Goal: Task Accomplishment & Management: Use online tool/utility

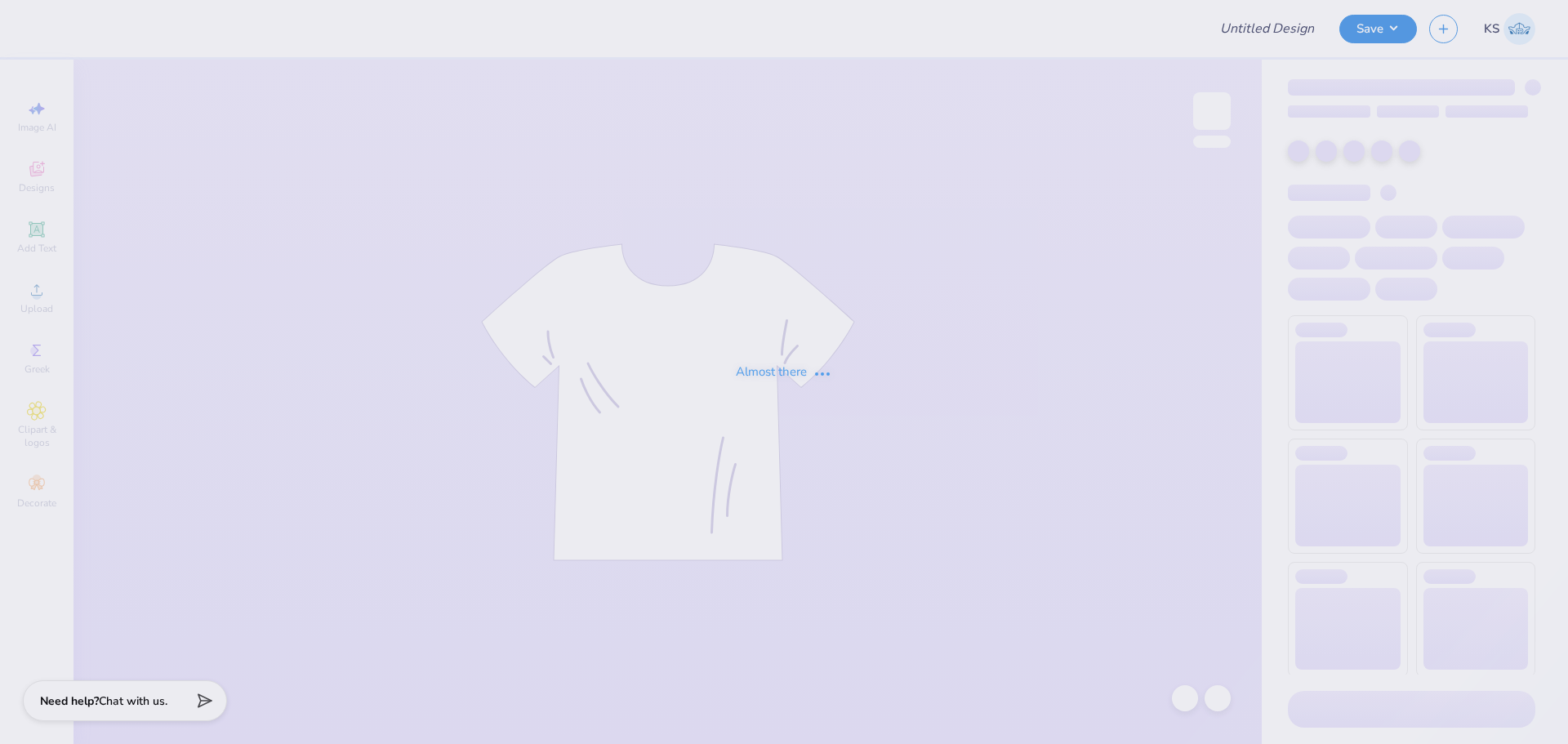
type input "Bethany Alfano : Rowan University"
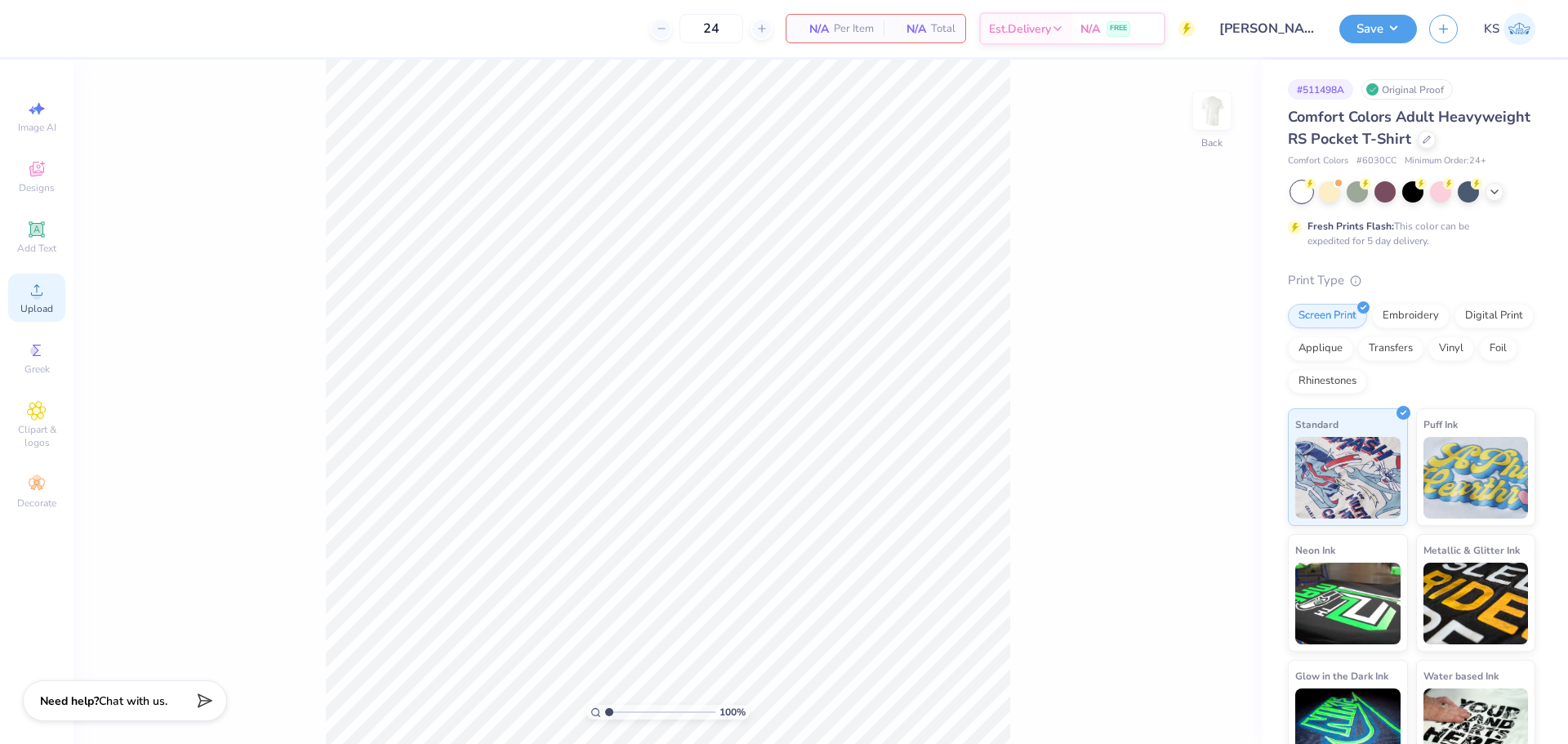
click at [30, 286] on icon at bounding box center [37, 290] width 20 height 20
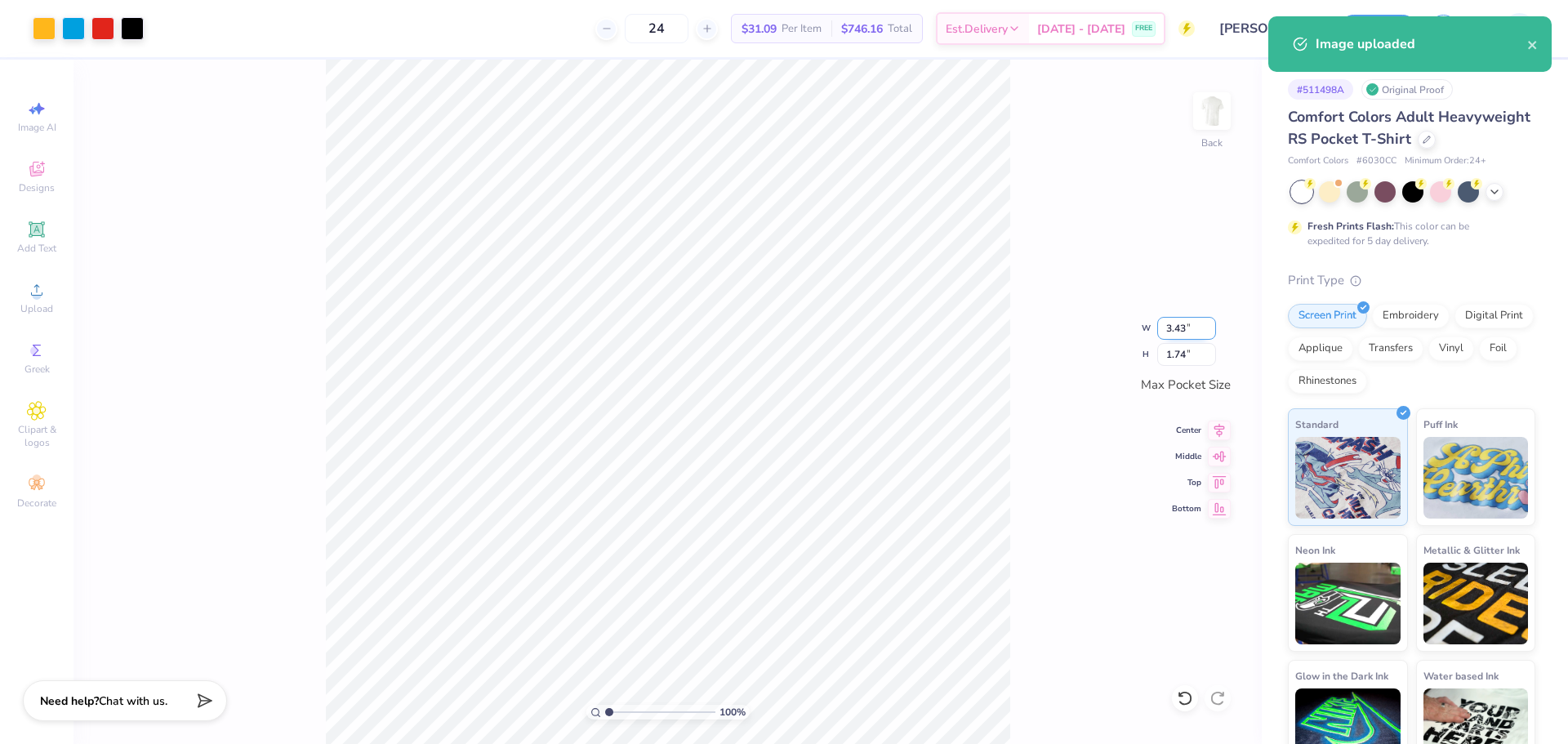
click at [1195, 327] on input "3.43" at bounding box center [1186, 328] width 59 height 23
type input "3.50"
type input "1.78"
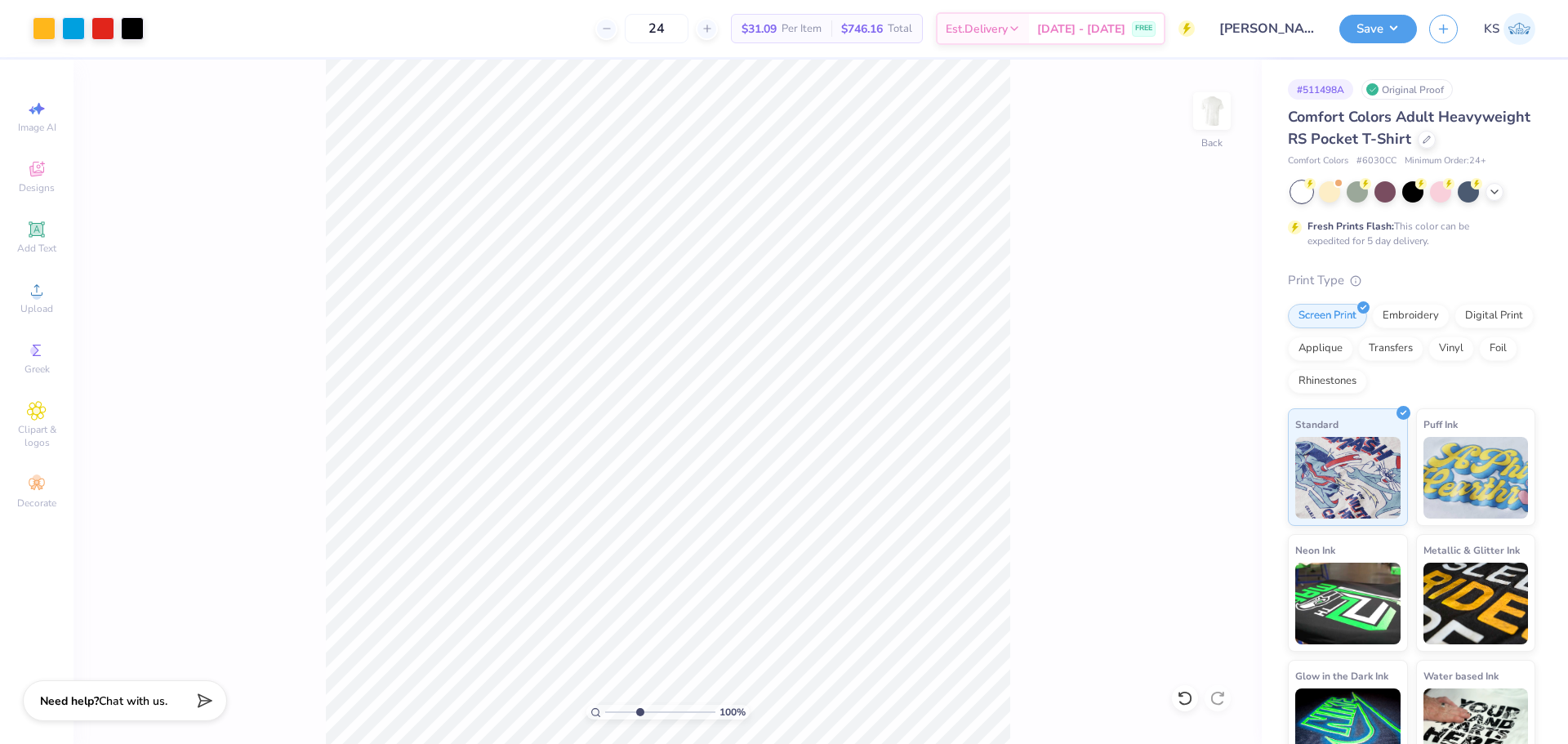
click at [640, 708] on input "range" at bounding box center [660, 713] width 111 height 15
click at [1182, 707] on div at bounding box center [1185, 699] width 26 height 26
drag, startPoint x: 607, startPoint y: 709, endPoint x: 503, endPoint y: 705, distance: 104.1
type input "1"
click at [605, 706] on input "range" at bounding box center [660, 713] width 111 height 15
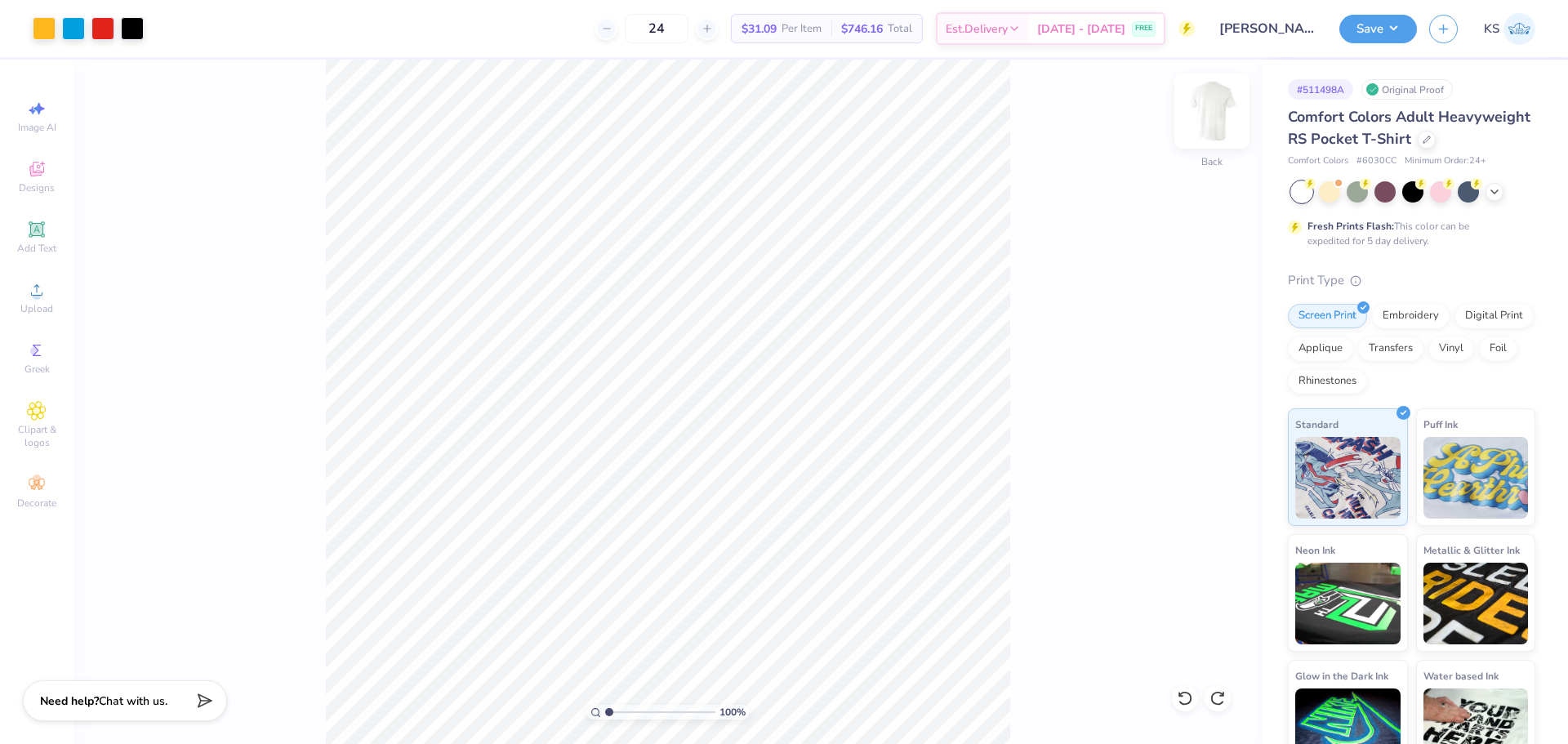
click at [1216, 111] on img at bounding box center [1213, 112] width 66 height 66
click at [44, 297] on icon at bounding box center [37, 290] width 20 height 20
click at [1194, 353] on input "18.00" at bounding box center [1201, 353] width 59 height 23
type input "15"
type input "10.39"
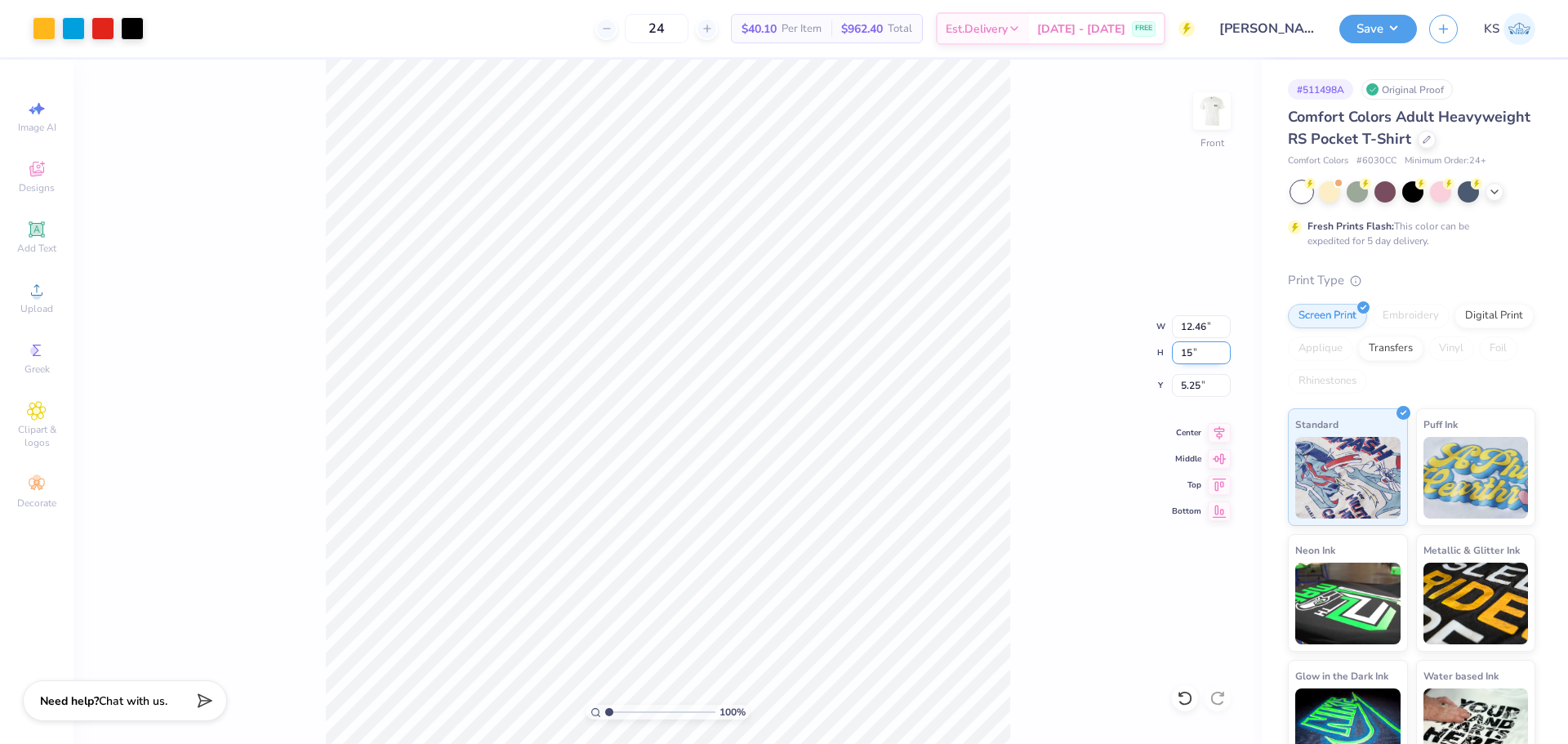
type input "15.00"
click at [1192, 390] on input "6.75" at bounding box center [1201, 386] width 59 height 23
type input "3.00"
click at [620, 711] on input "range" at bounding box center [660, 713] width 111 height 15
drag, startPoint x: 606, startPoint y: 712, endPoint x: 550, endPoint y: 699, distance: 57.5
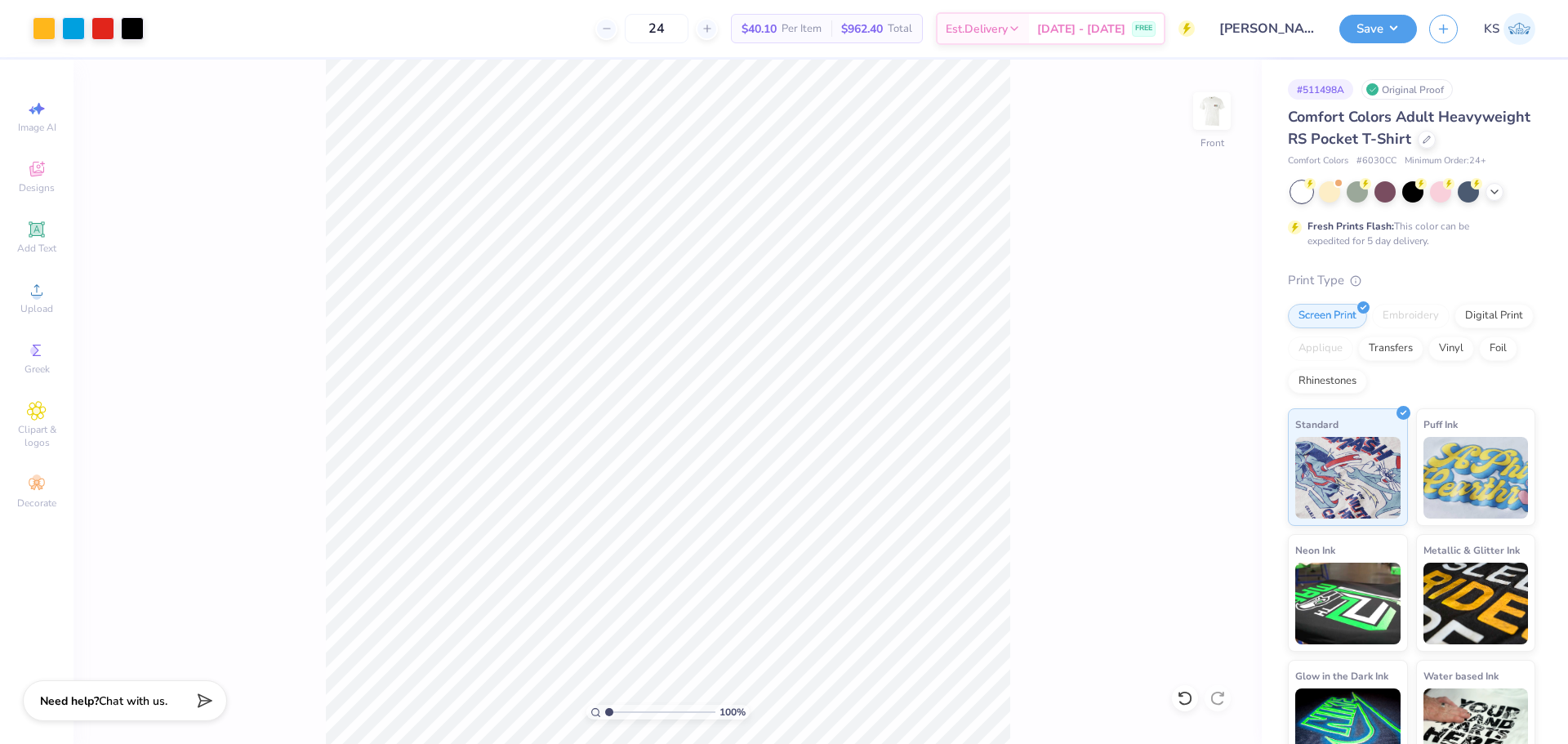
type input "1"
click at [605, 706] on input "range" at bounding box center [660, 713] width 111 height 15
click at [1368, 35] on button "Save" at bounding box center [1378, 26] width 78 height 28
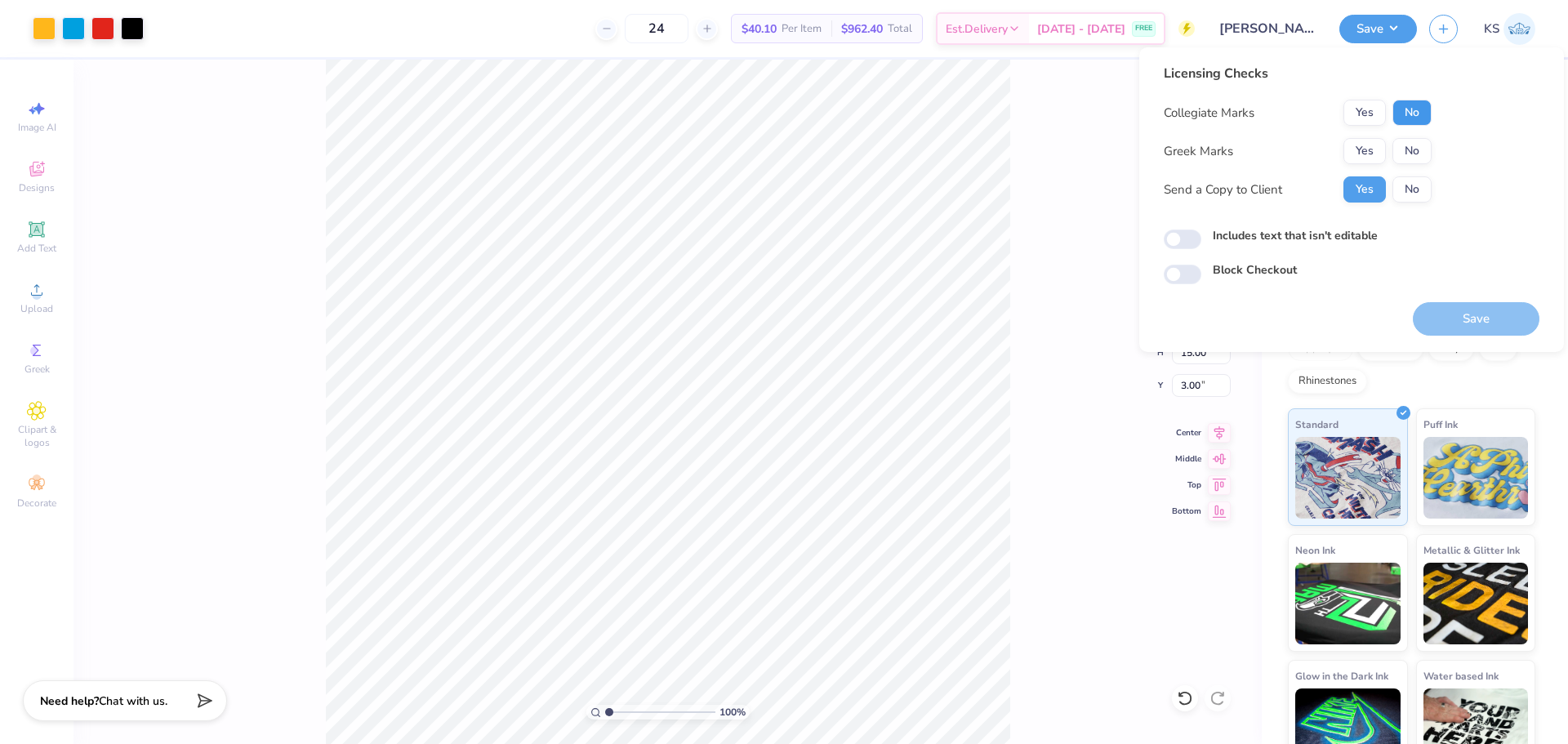
click at [1403, 114] on button "No" at bounding box center [1412, 113] width 39 height 26
click at [1366, 149] on button "Yes" at bounding box center [1364, 151] width 42 height 26
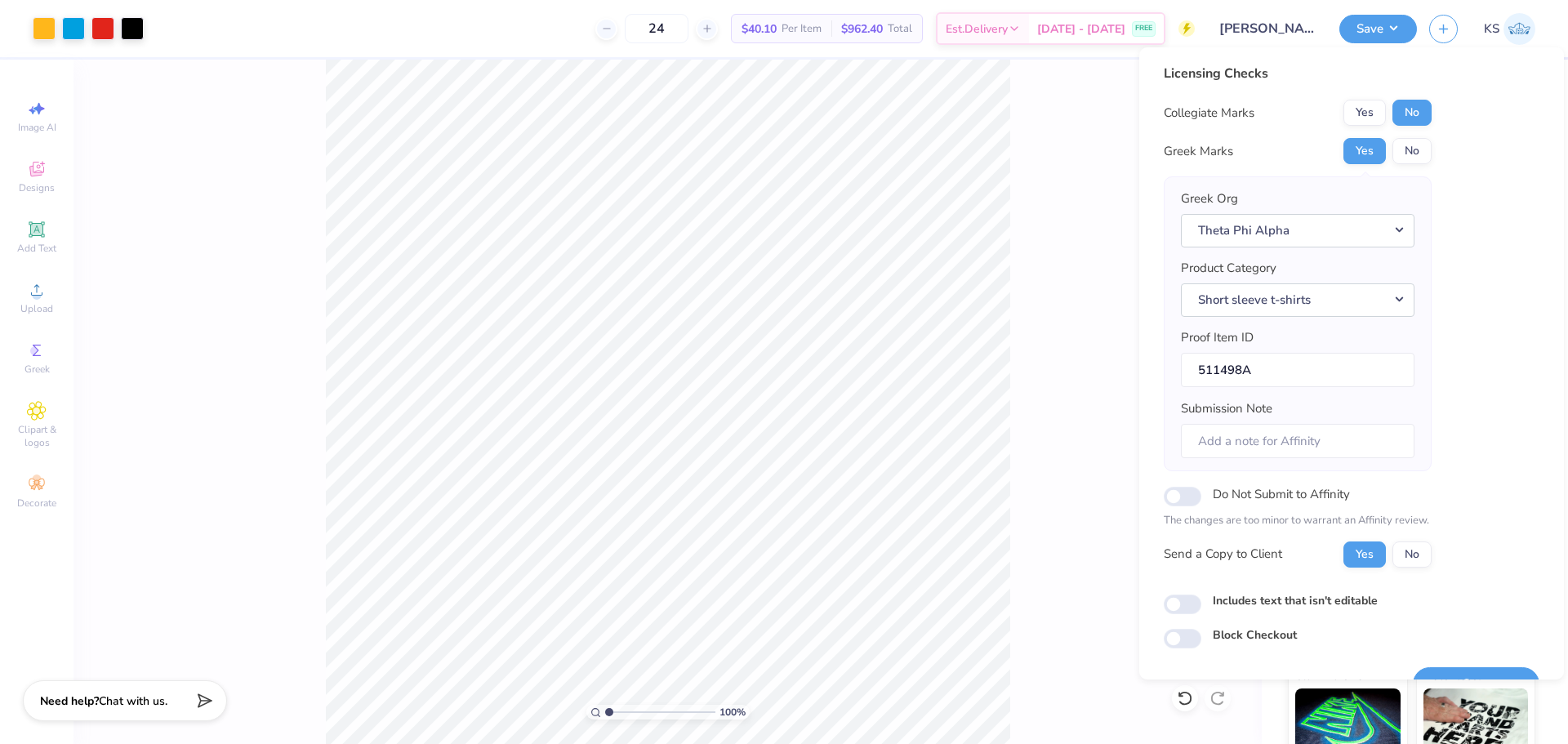
scroll to position [37, 0]
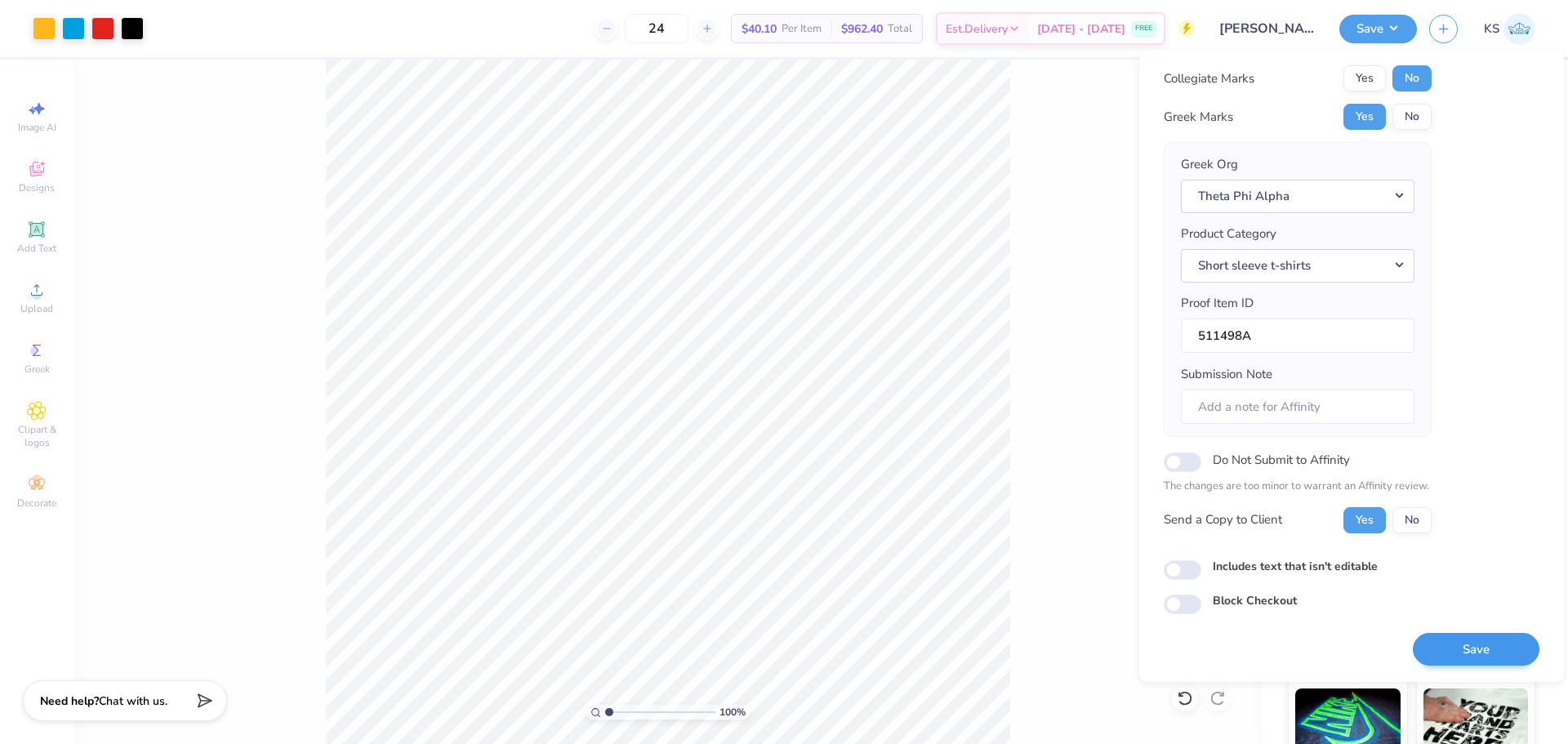
click at [1454, 636] on div "Save" at bounding box center [1476, 650] width 127 height 34
click at [1459, 664] on button "Save" at bounding box center [1476, 650] width 127 height 34
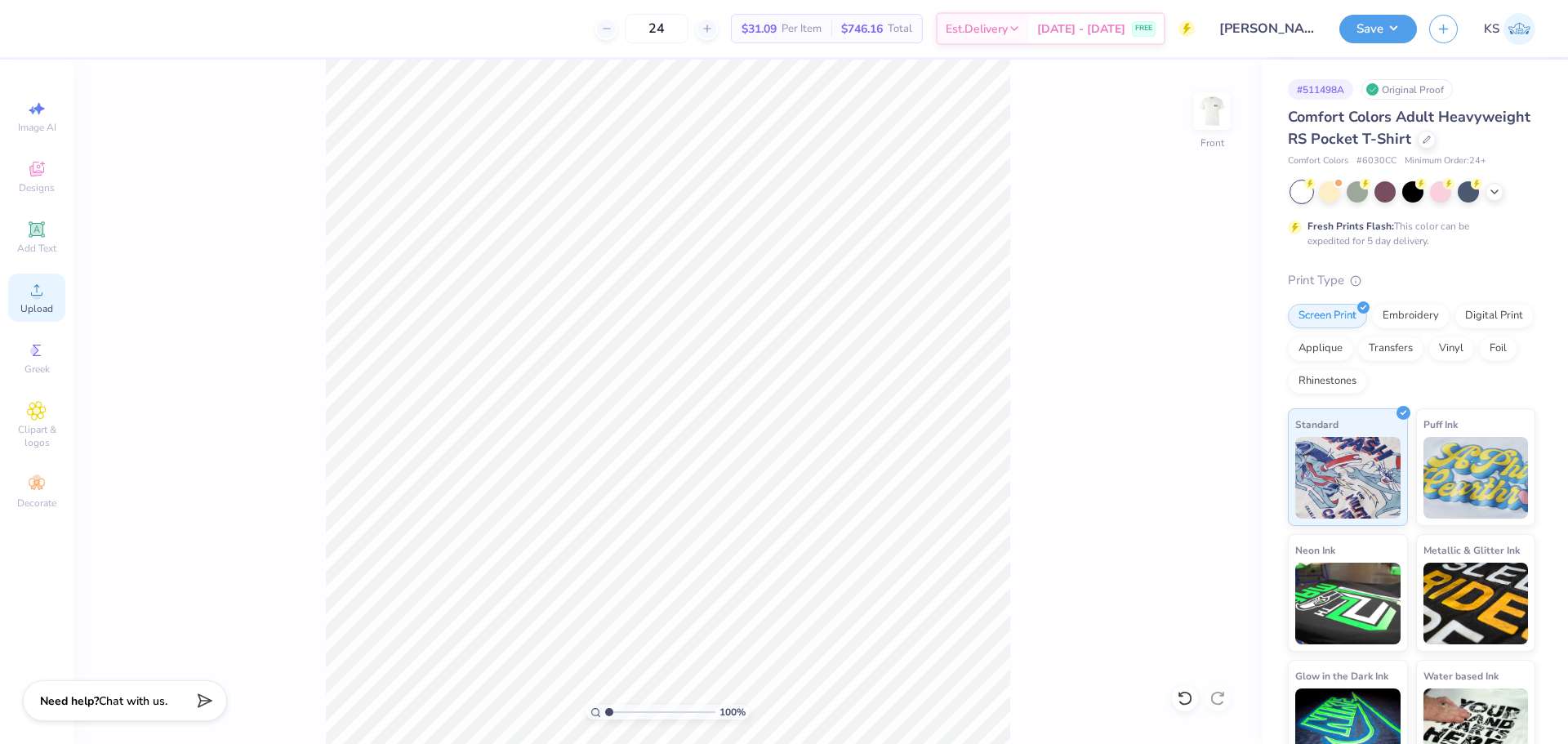
click at [29, 287] on icon at bounding box center [37, 290] width 20 height 20
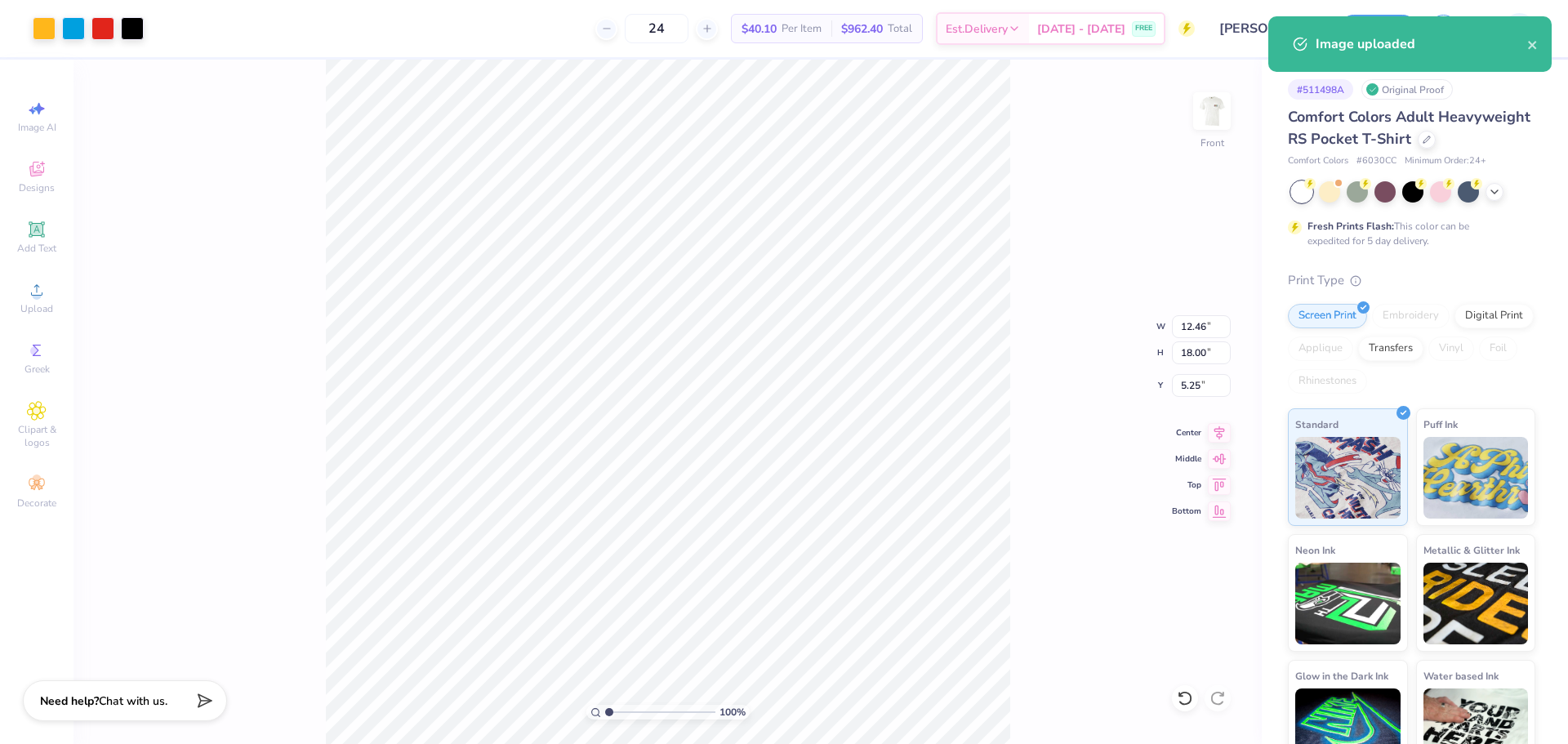
click at [1192, 366] on div "100 % Front W 12.46 12.46 " H 18.00 18.00 " Y 5.25 5.25 " Center Middle Top Bot…" at bounding box center [667, 402] width 1188 height 685
click at [1198, 357] on div "100 % Front W 12.46 H 18.00 Y 5.25 Center Middle Top Bottom" at bounding box center [667, 402] width 1188 height 685
click at [1212, 357] on input "18.00" at bounding box center [1201, 353] width 59 height 23
type input "15"
type input "10.39"
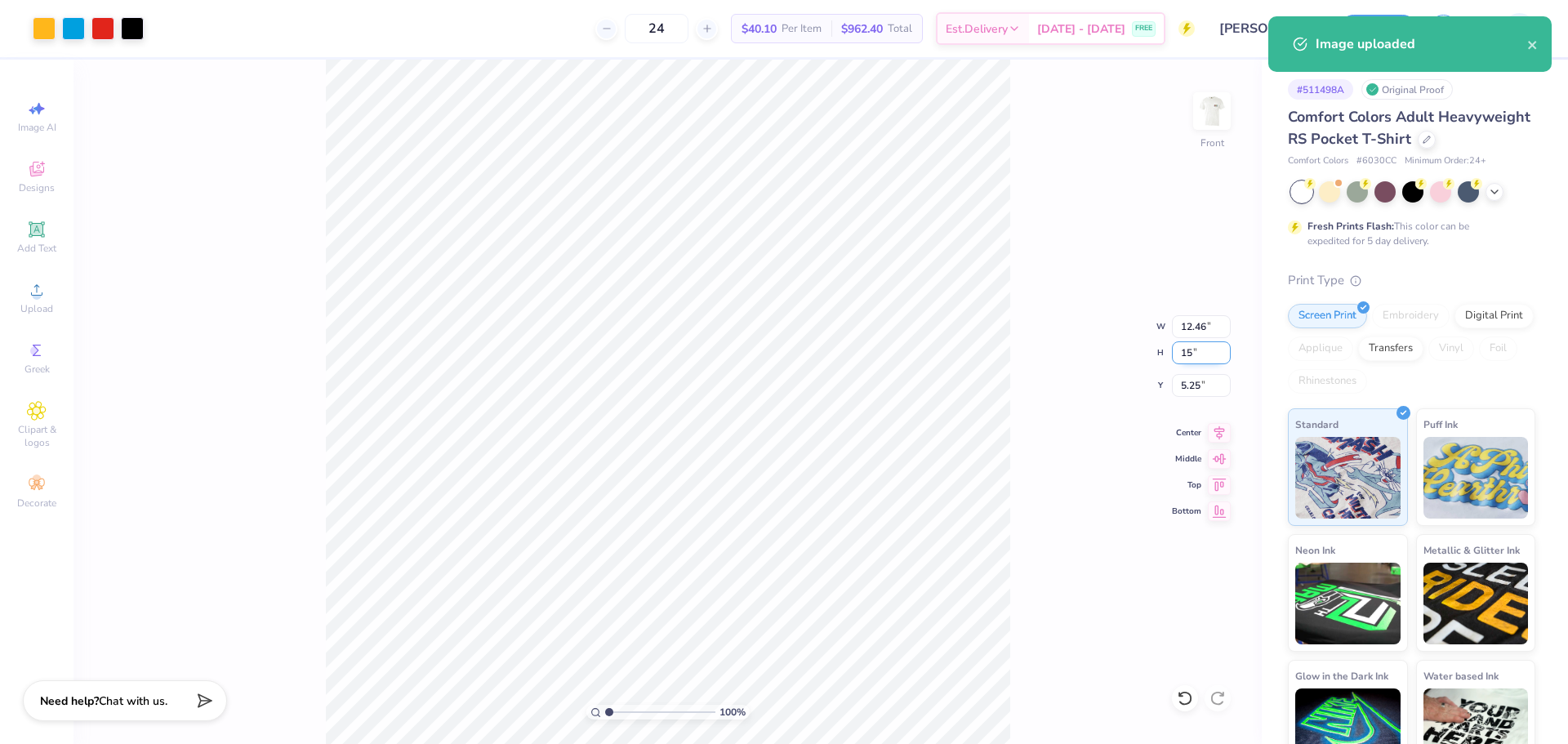
type input "15.00"
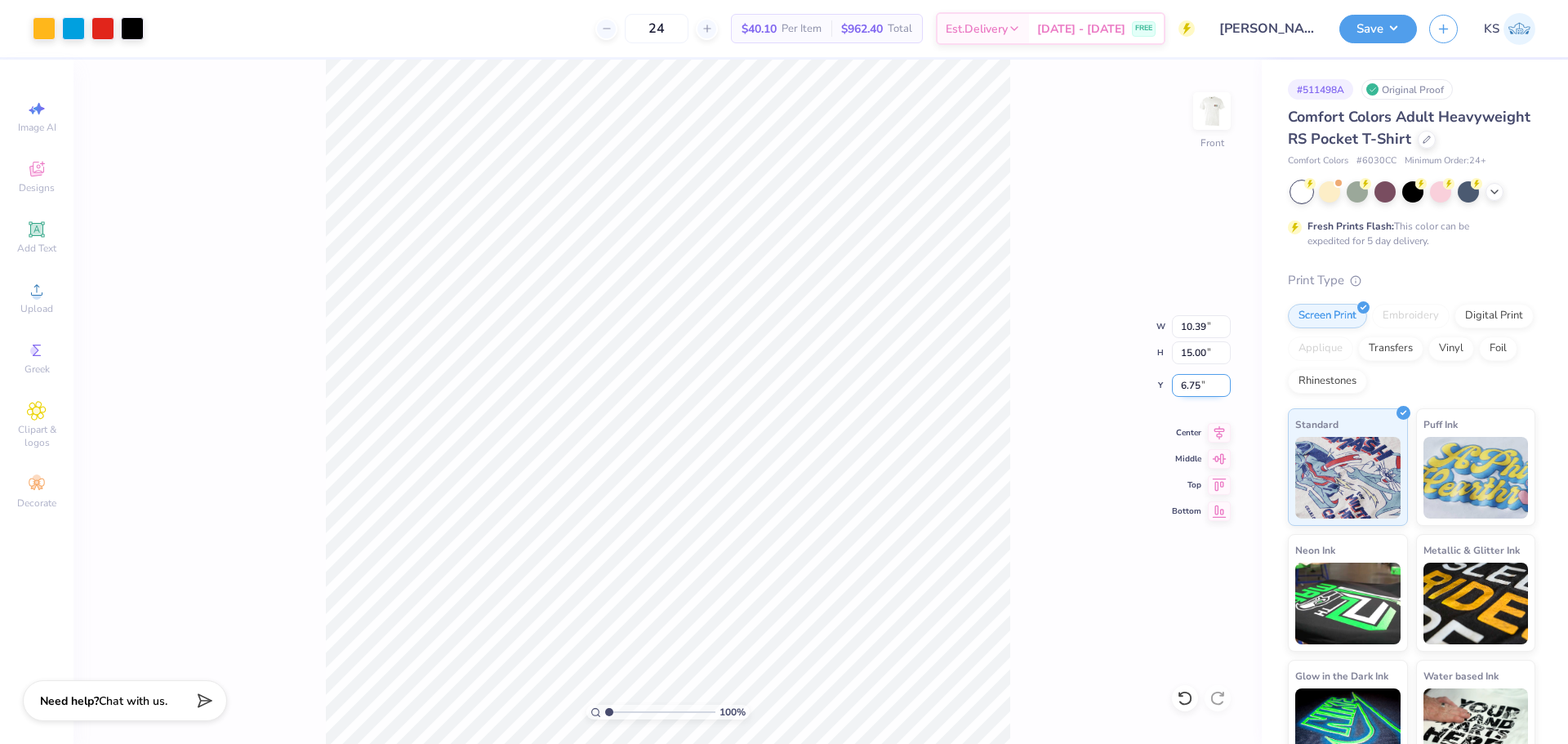
click at [1206, 382] on input "6.75" at bounding box center [1201, 386] width 59 height 23
type input "3.00"
drag, startPoint x: 1088, startPoint y: 264, endPoint x: 1380, endPoint y: 80, distance: 345.1
click at [1091, 263] on div "100 % Front W 10.39 10.39 " H 15.00 15.00 " Y 3.00 3.00 " Center Middle Top Bot…" at bounding box center [667, 402] width 1188 height 685
click at [1406, 37] on button "Save" at bounding box center [1378, 26] width 78 height 28
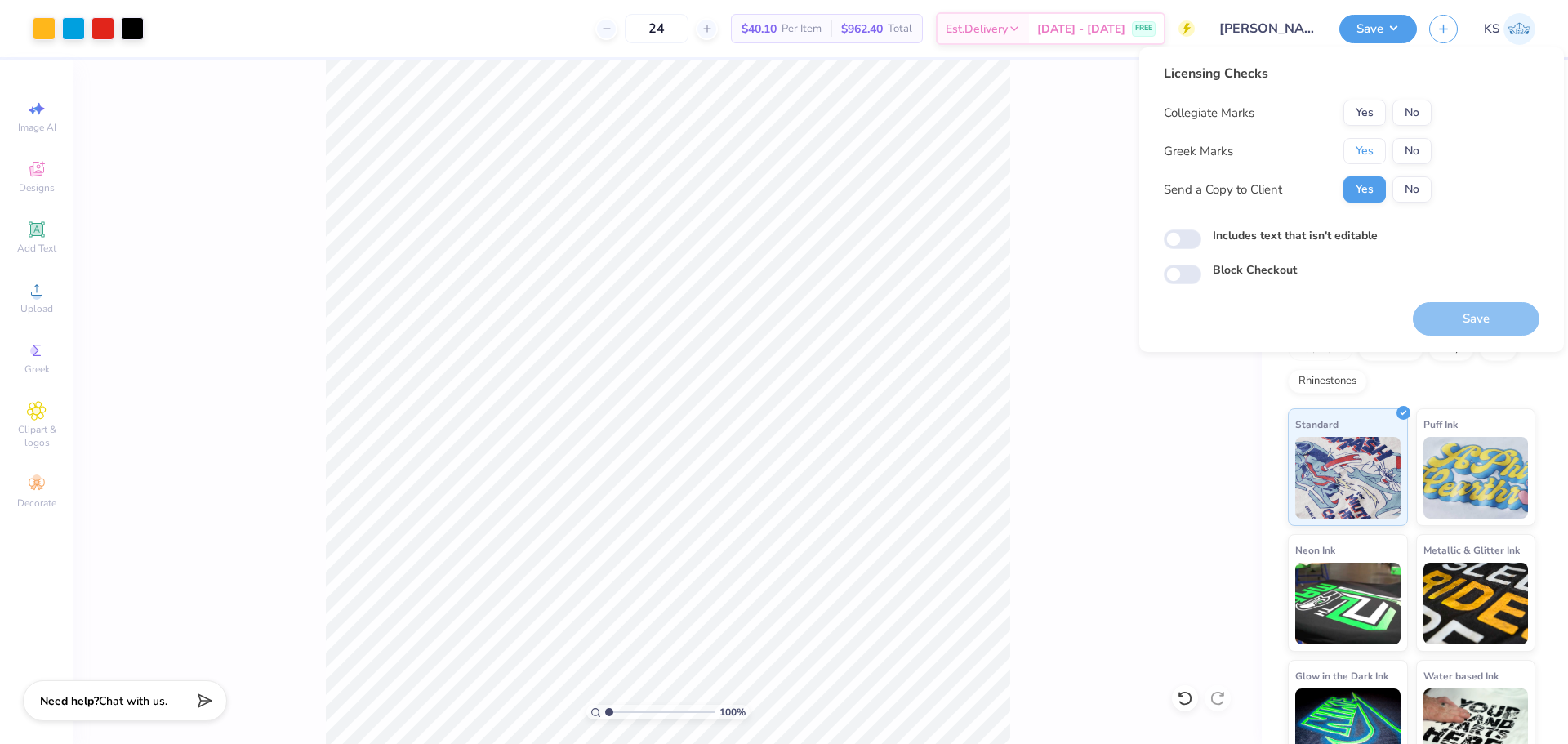
drag, startPoint x: 1363, startPoint y: 155, endPoint x: 1401, endPoint y: 126, distance: 47.8
click at [1367, 155] on button "Yes" at bounding box center [1364, 151] width 42 height 26
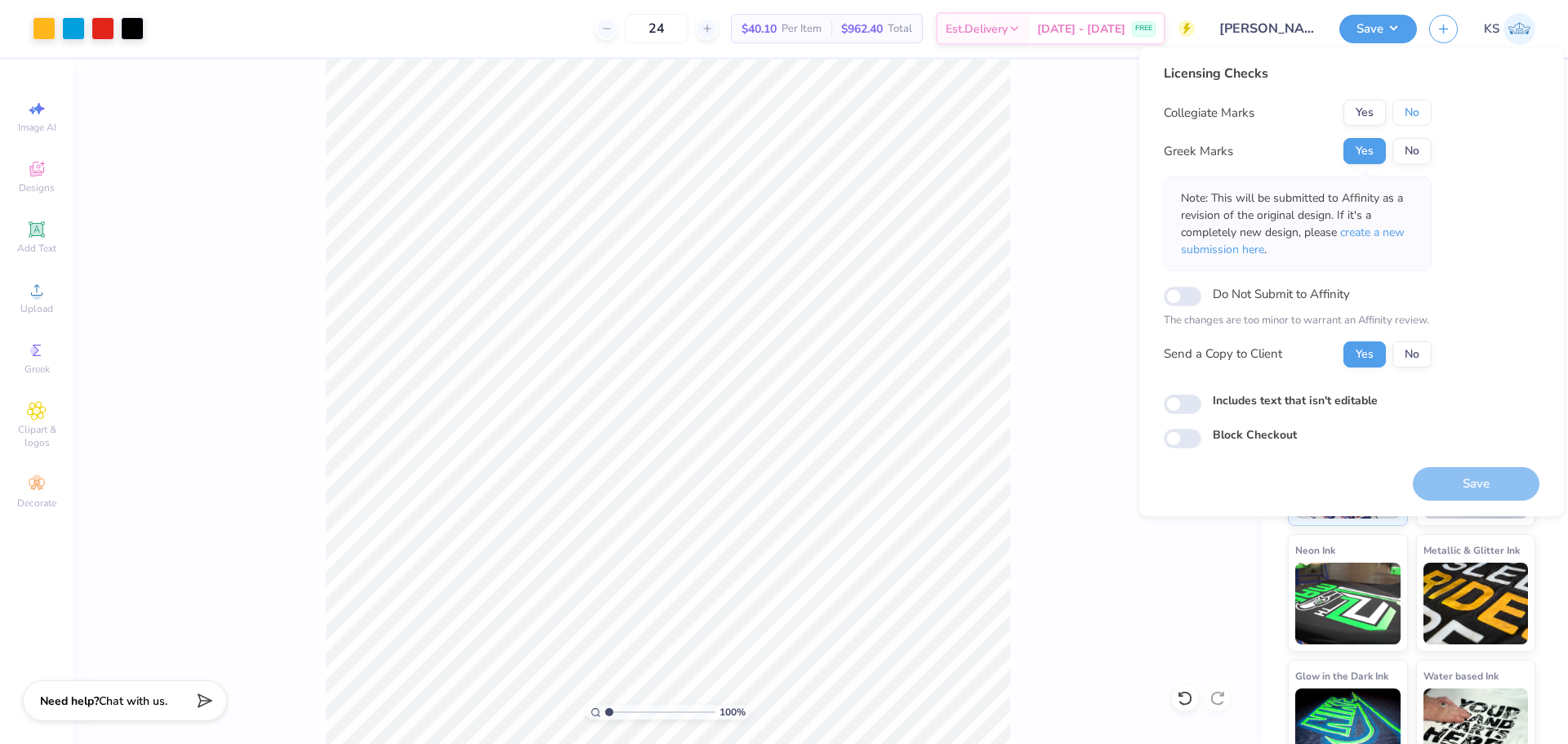
drag, startPoint x: 1401, startPoint y: 126, endPoint x: 1409, endPoint y: 136, distance: 12.8
click at [1413, 116] on button "No" at bounding box center [1412, 113] width 39 height 26
click at [1405, 358] on button "No" at bounding box center [1412, 355] width 39 height 26
click at [1364, 356] on button "Yes" at bounding box center [1364, 355] width 42 height 26
click at [1472, 493] on button "Save" at bounding box center [1476, 484] width 127 height 34
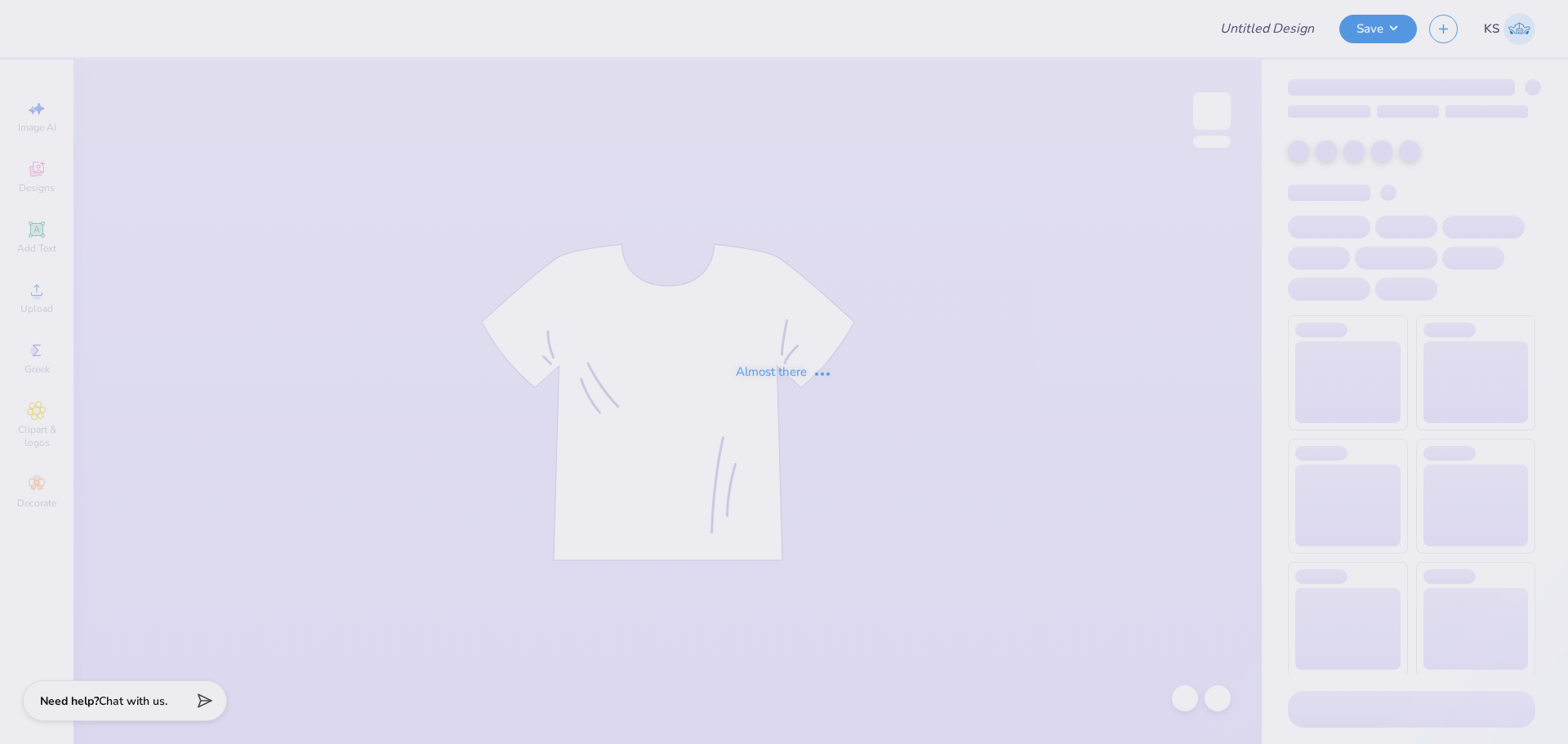
type input "Homecoming"
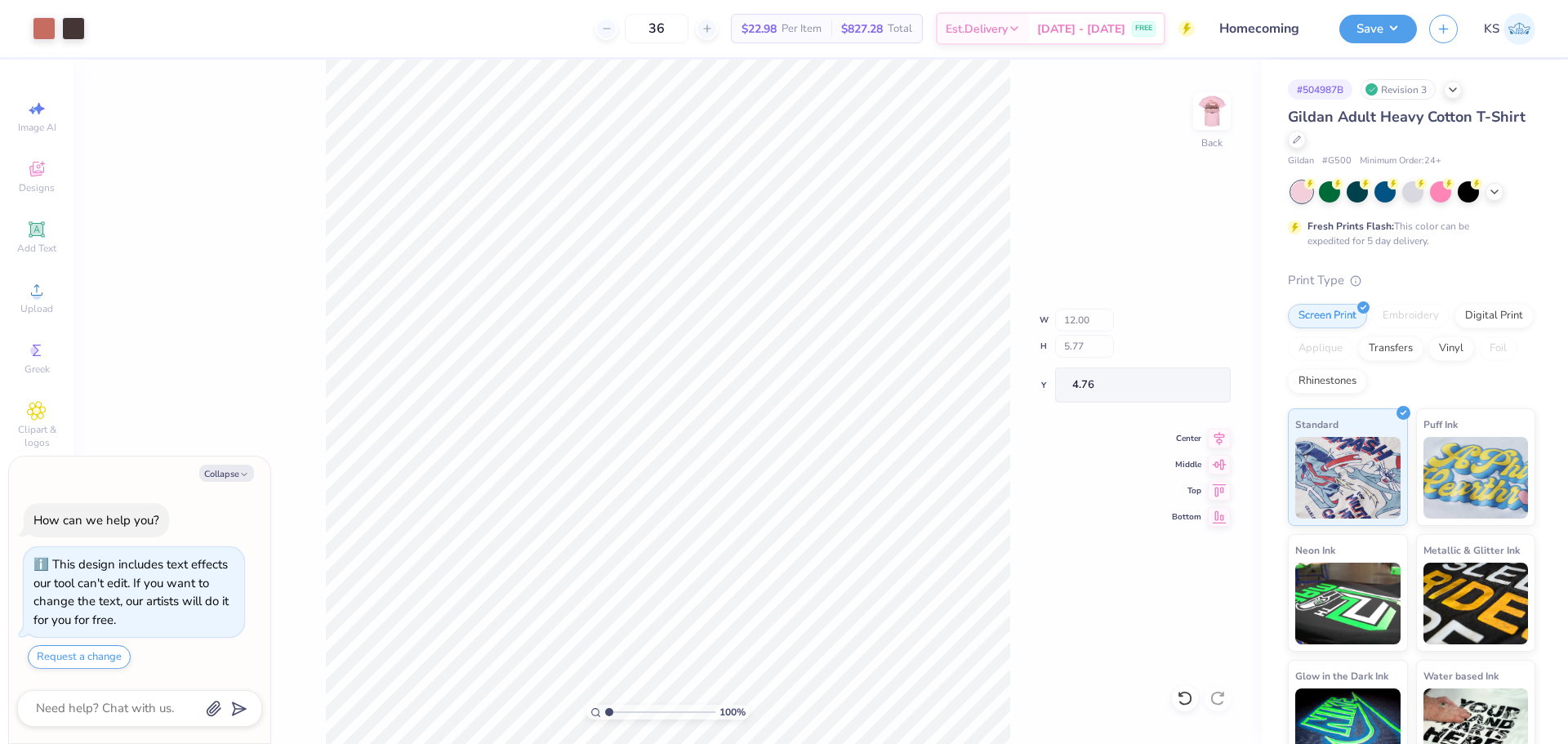
type textarea "x"
type input "3.92"
type input "1.01"
type input "8.40"
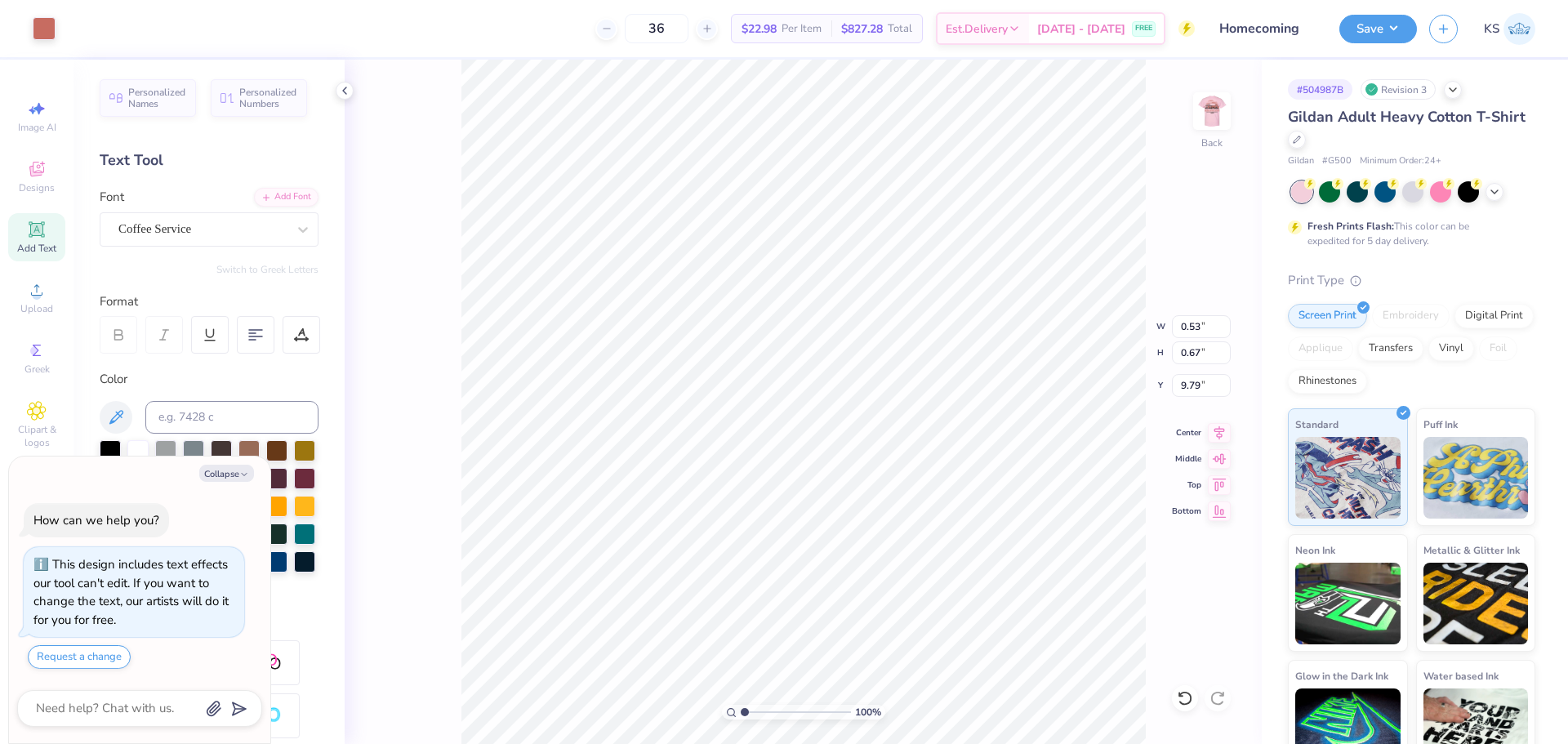
type textarea "x"
type input "0.52"
type input "0.62"
type input "9.91"
drag, startPoint x: 753, startPoint y: 709, endPoint x: 804, endPoint y: 705, distance: 51.2
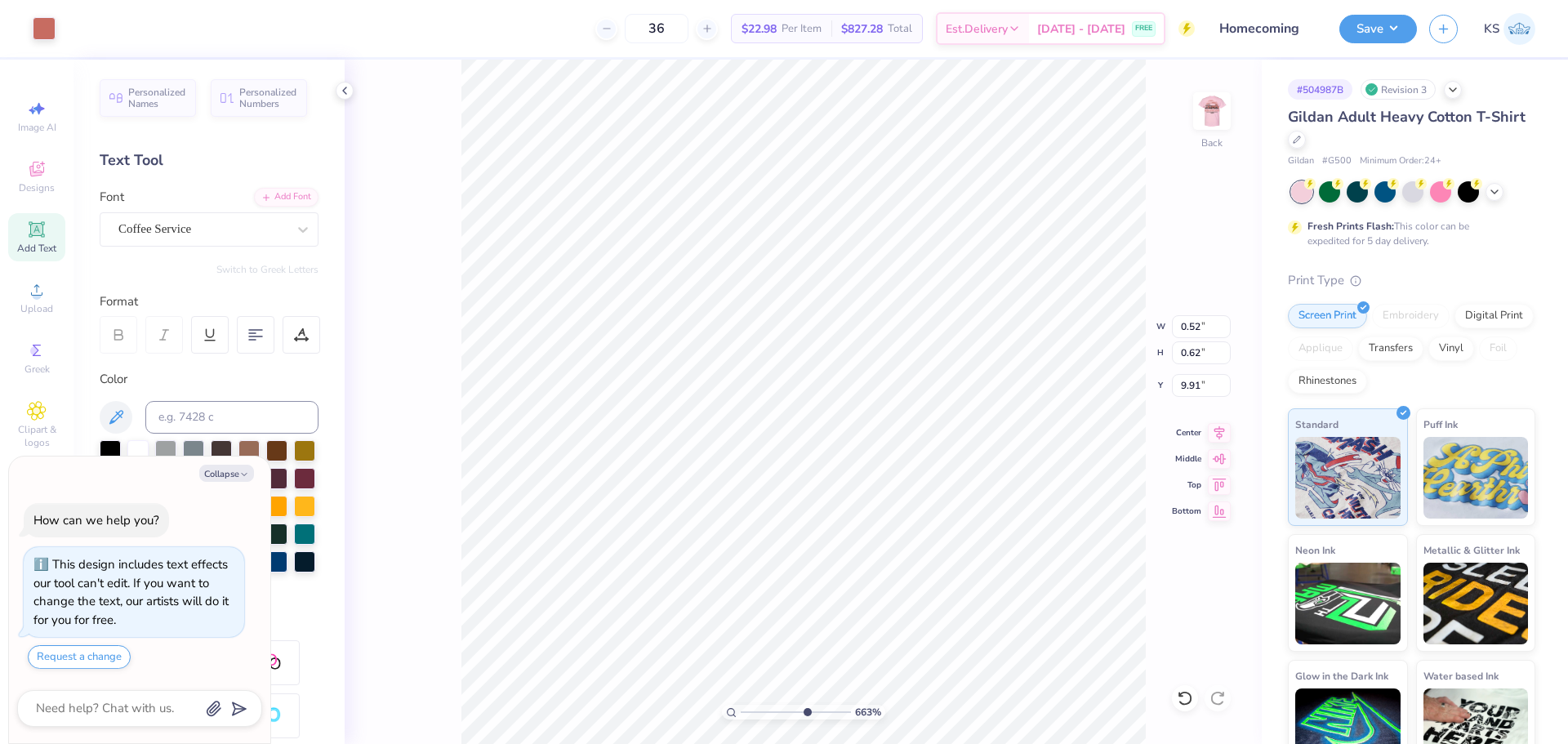
type input "6.4"
click at [804, 706] on input "range" at bounding box center [796, 713] width 111 height 15
type textarea "x"
drag, startPoint x: 803, startPoint y: 712, endPoint x: 716, endPoint y: 709, distance: 87.1
type input "1"
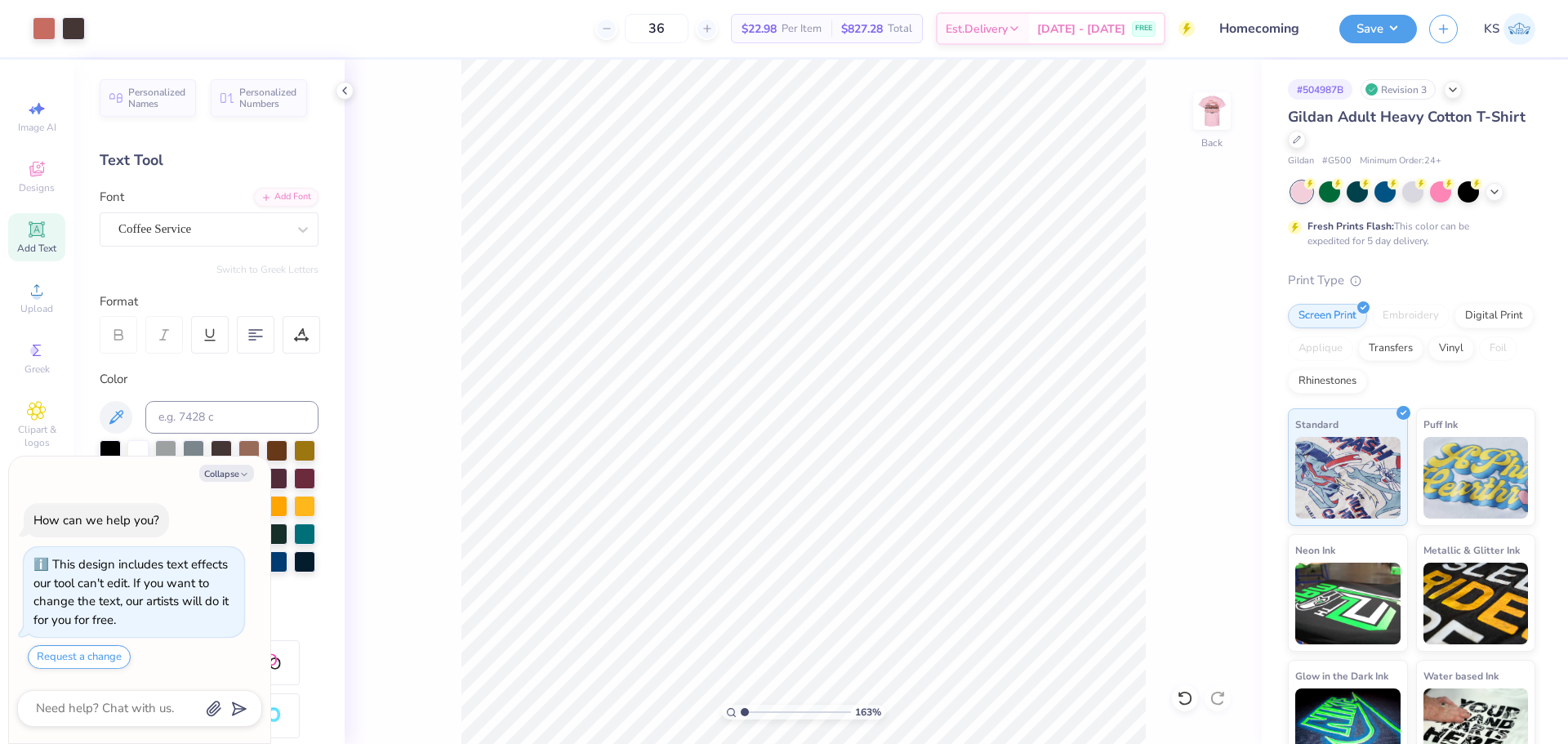
click at [741, 709] on input "range" at bounding box center [796, 713] width 111 height 15
click at [1198, 389] on input "4.76" at bounding box center [1201, 386] width 59 height 23
type textarea "x"
type input "11.15"
click at [37, 299] on circle at bounding box center [37, 296] width 9 height 9
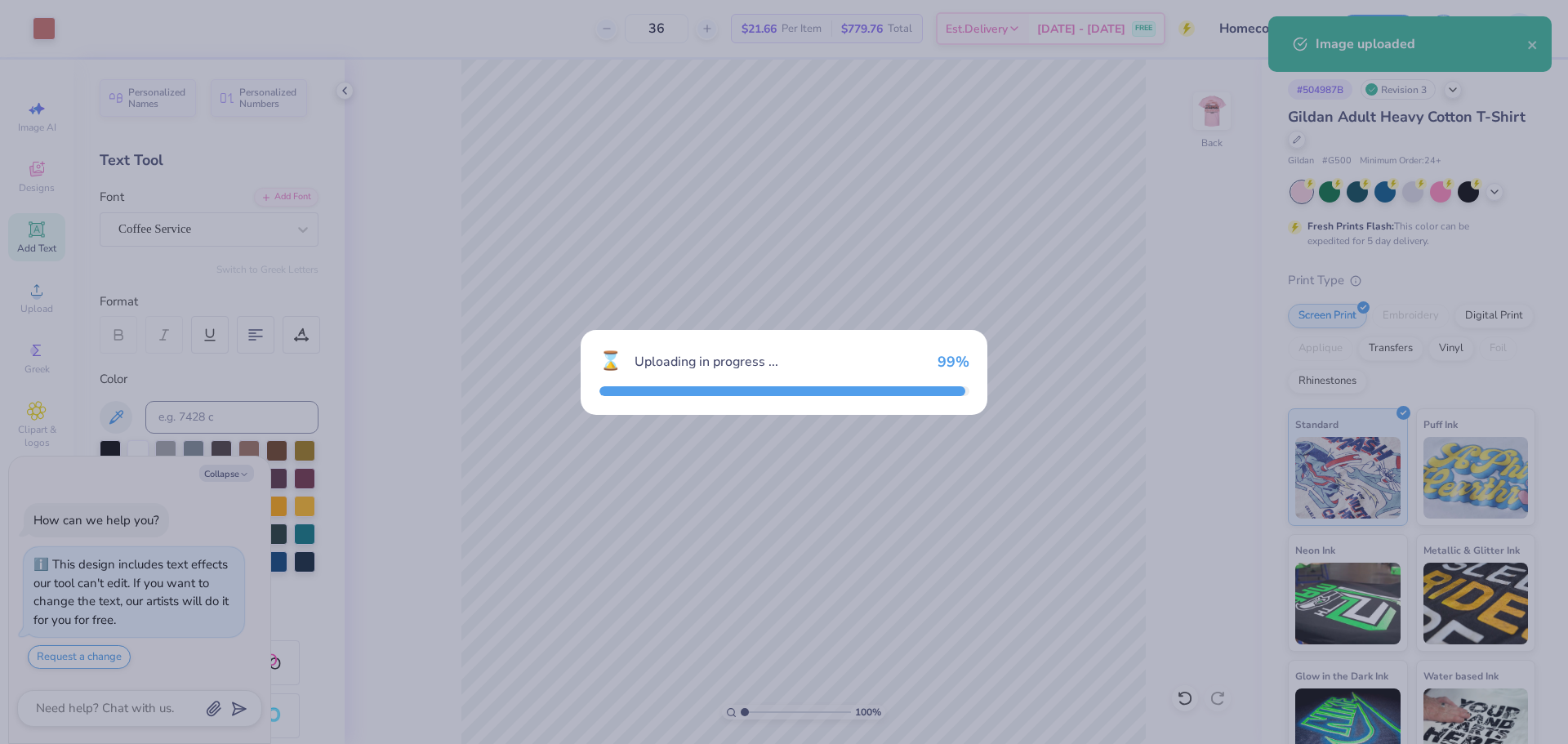
type textarea "x"
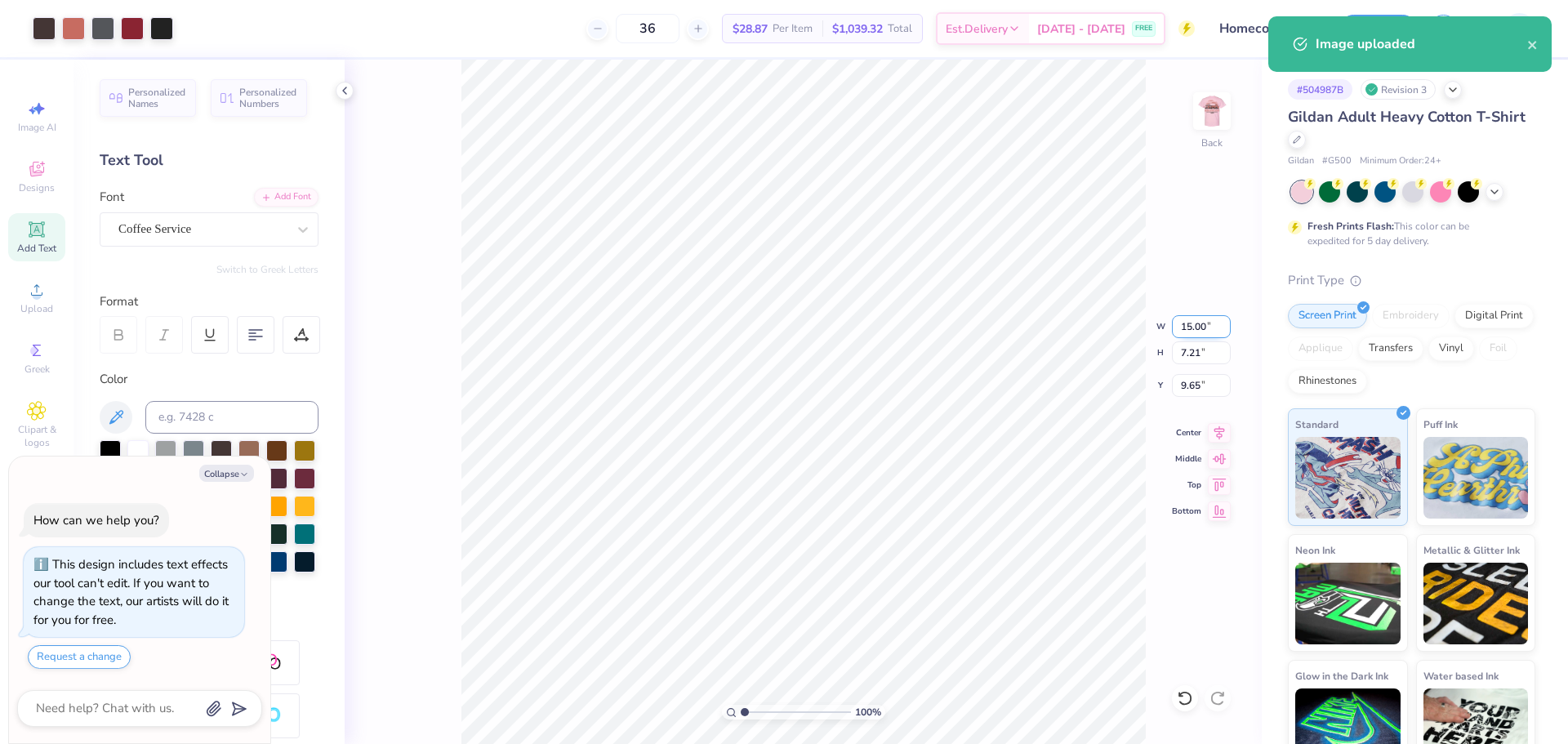
click at [1200, 332] on input "15.00" at bounding box center [1201, 326] width 59 height 23
type input "12"
type textarea "x"
type input "12.00"
type input "5.77"
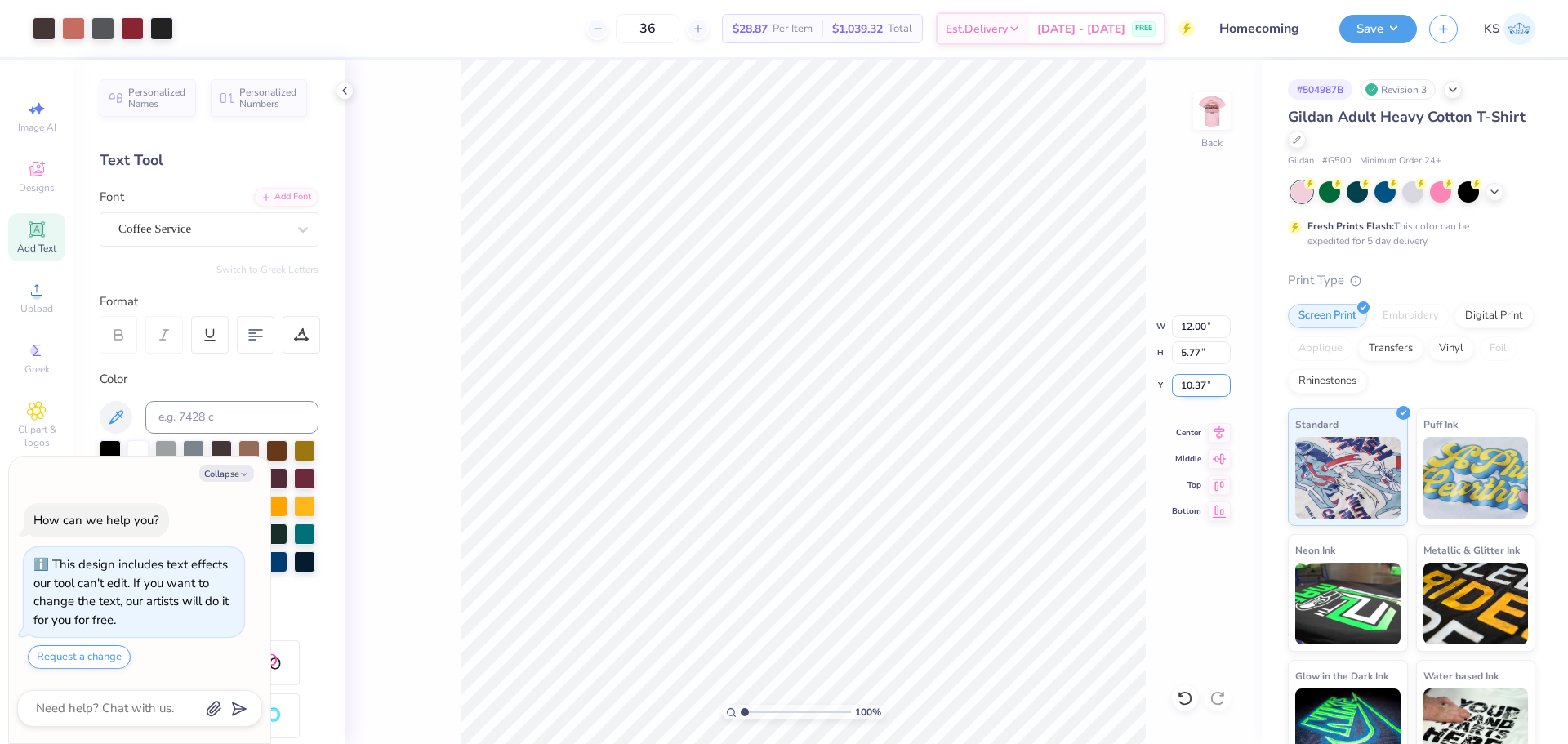
click at [1193, 385] on input "10.37" at bounding box center [1201, 386] width 59 height 23
paste input "4.76"
type input "4.76"
click at [901, 699] on li "Send to Back" at bounding box center [927, 697] width 128 height 32
type textarea "x"
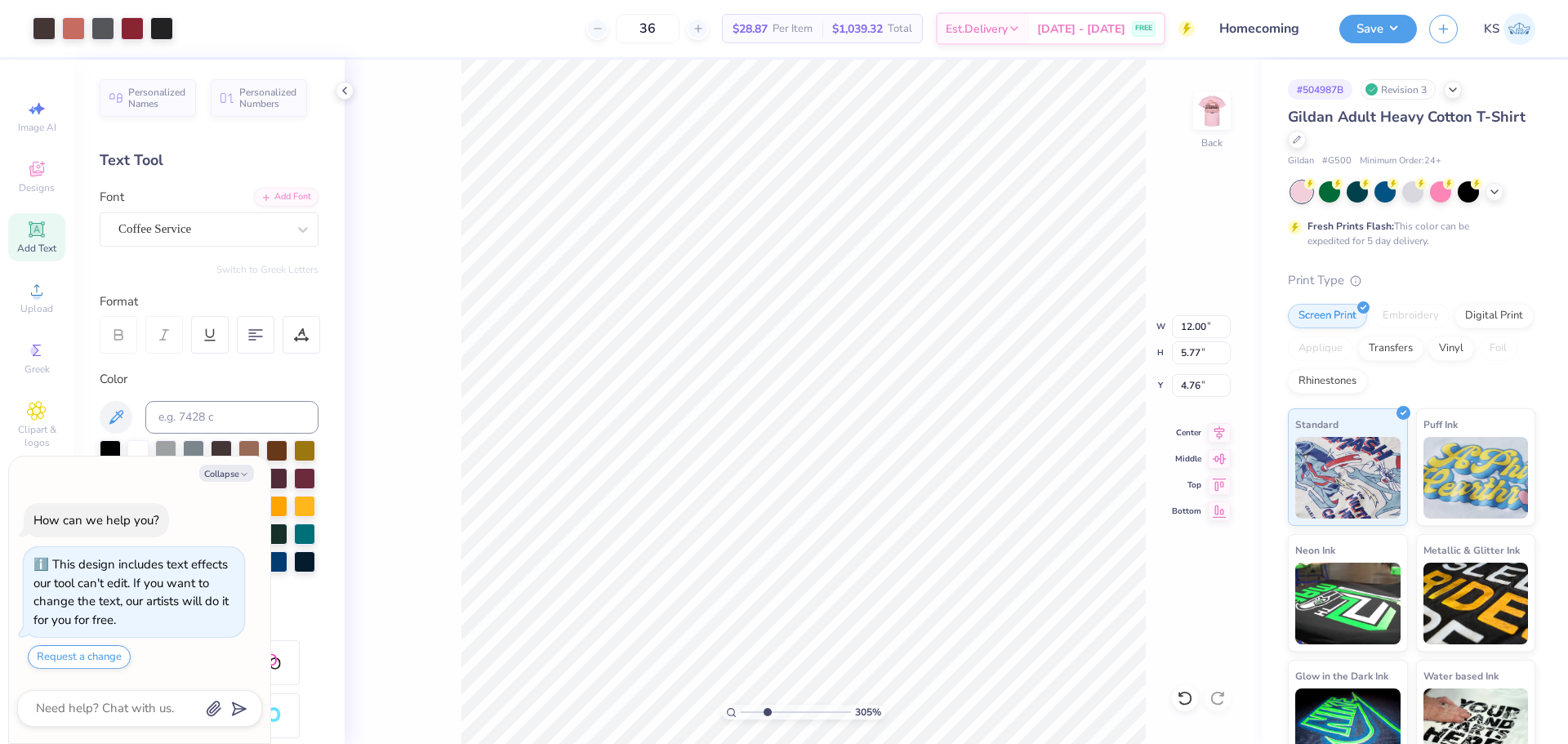
type input "3.05"
click at [767, 712] on input "range" at bounding box center [796, 713] width 111 height 15
type textarea "x"
drag, startPoint x: 762, startPoint y: 709, endPoint x: 718, endPoint y: 701, distance: 44.7
type input "1"
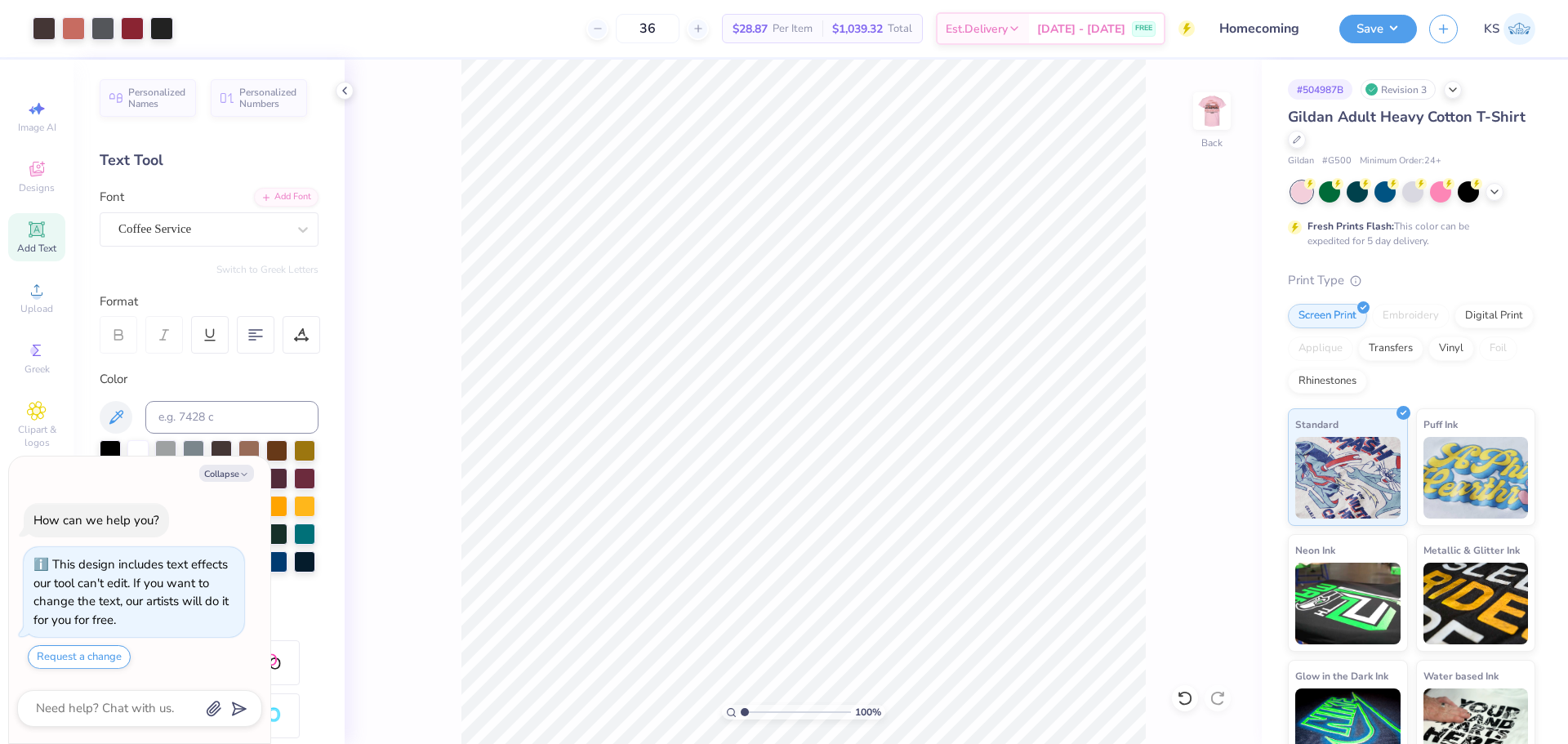
click at [741, 706] on input "range" at bounding box center [796, 713] width 111 height 15
click at [1222, 123] on img at bounding box center [1213, 112] width 66 height 66
type textarea "x"
click at [1193, 340] on input "14.71" at bounding box center [1201, 340] width 59 height 23
type input "12.56"
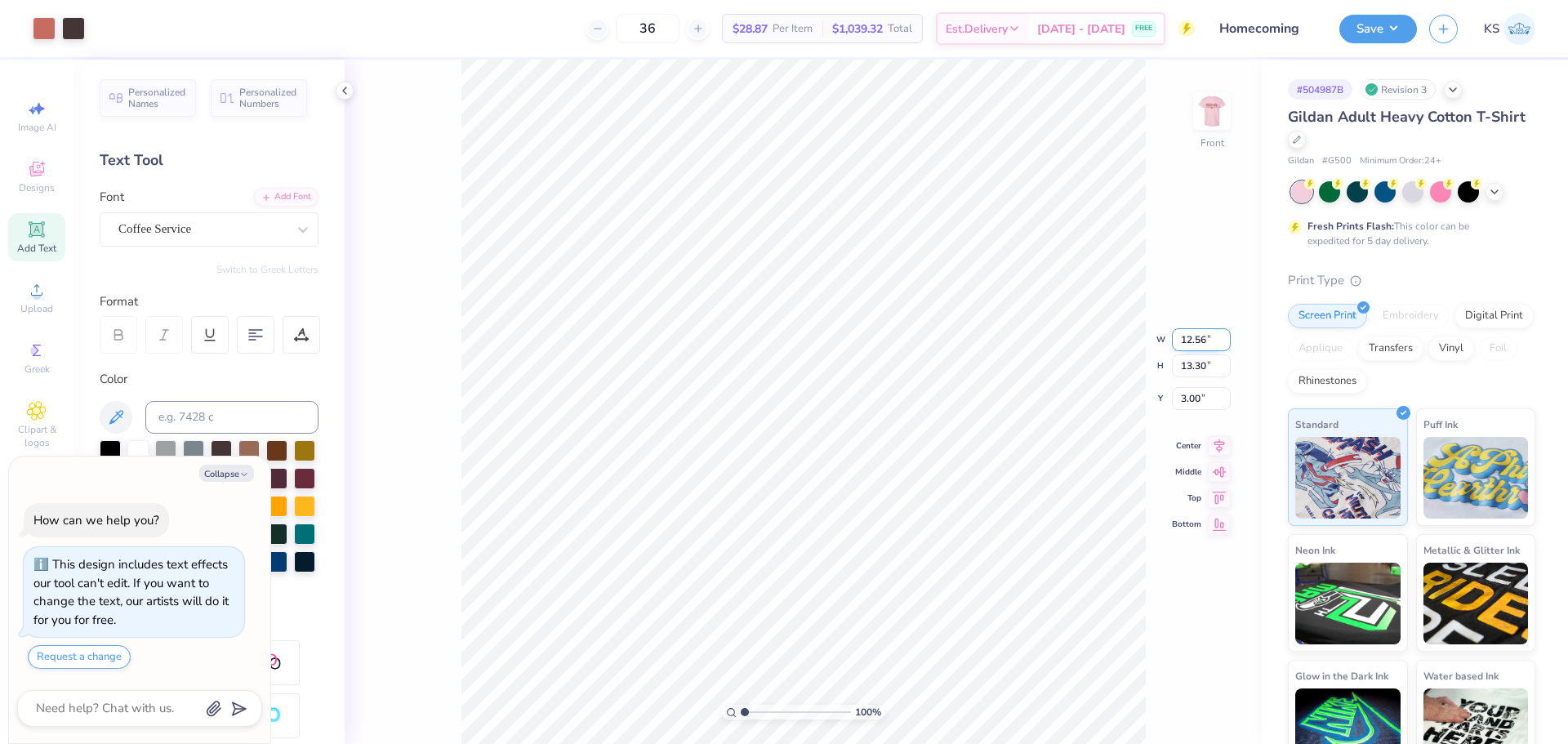
type textarea "x"
type input "11.35"
type input "3.97"
type input "12.50"
type textarea "x"
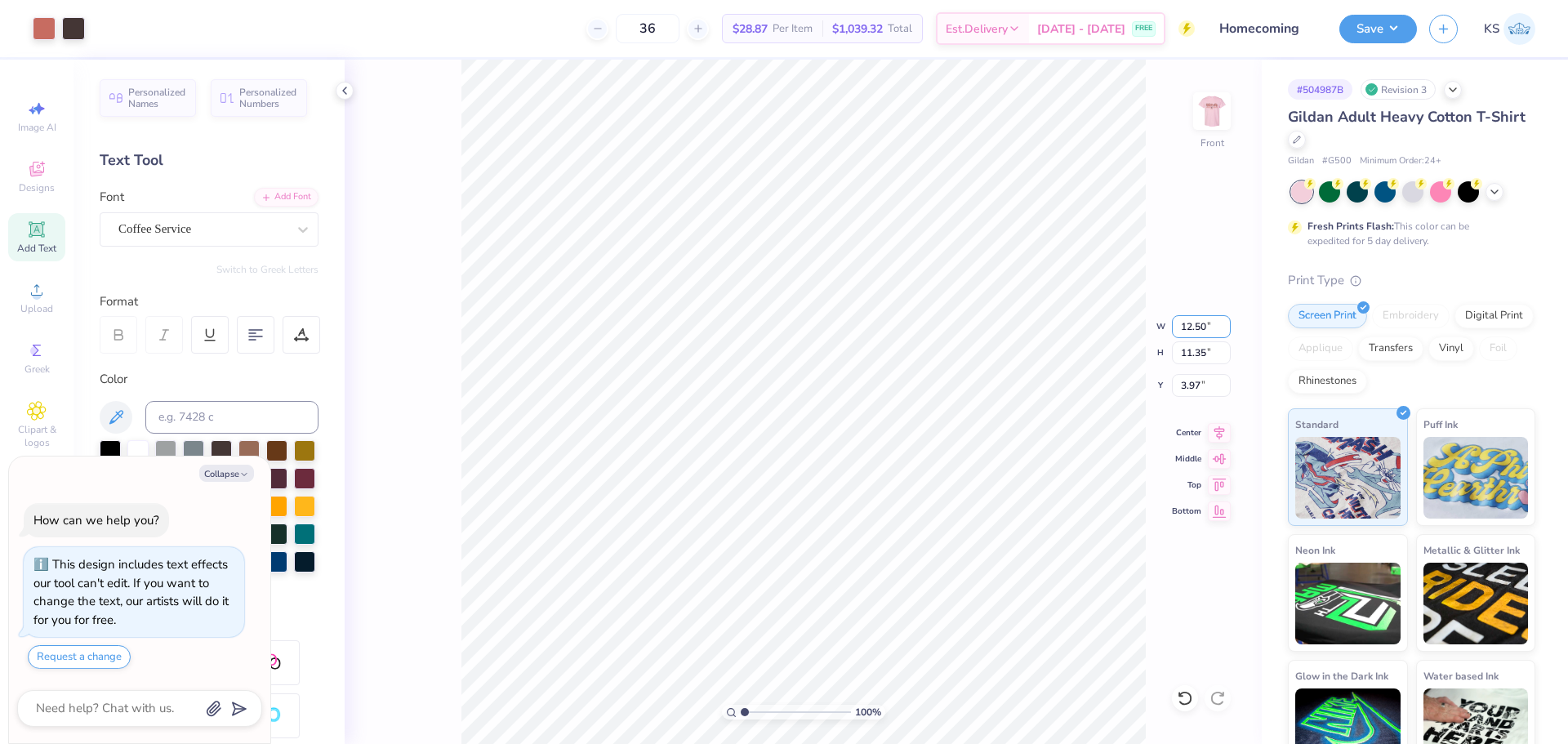
type input "11.30"
click at [1202, 387] on input "4.00" at bounding box center [1201, 386] width 59 height 23
type input "3"
type textarea "x"
type input "3.00"
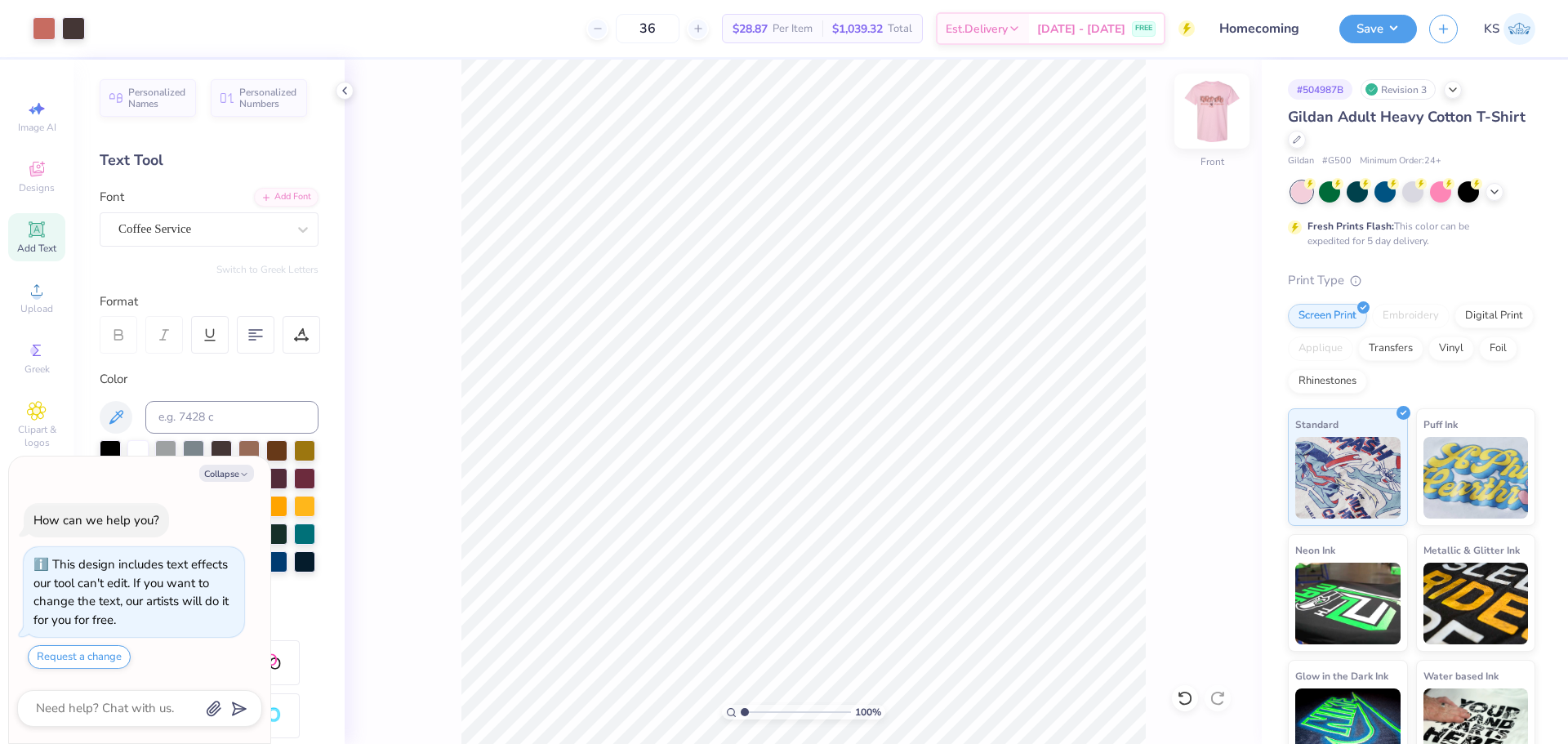
click at [1201, 105] on img at bounding box center [1213, 112] width 66 height 66
type textarea "x"
click at [1205, 384] on input "4.76" at bounding box center [1201, 386] width 59 height 23
type input "3"
type textarea "x"
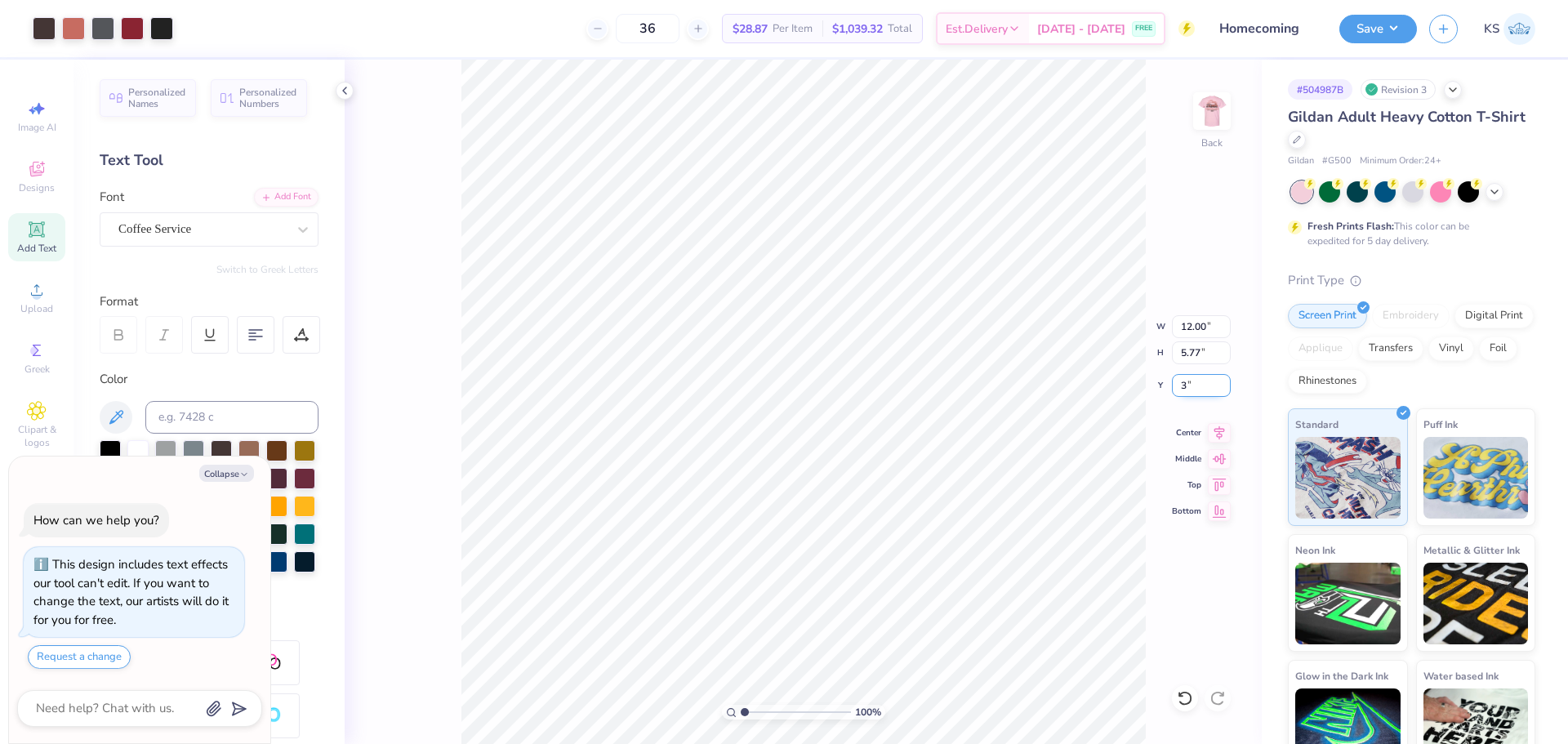
type input "3.00"
type textarea "x"
type input "2.75"
click at [763, 711] on input "range" at bounding box center [796, 713] width 111 height 15
type textarea "x"
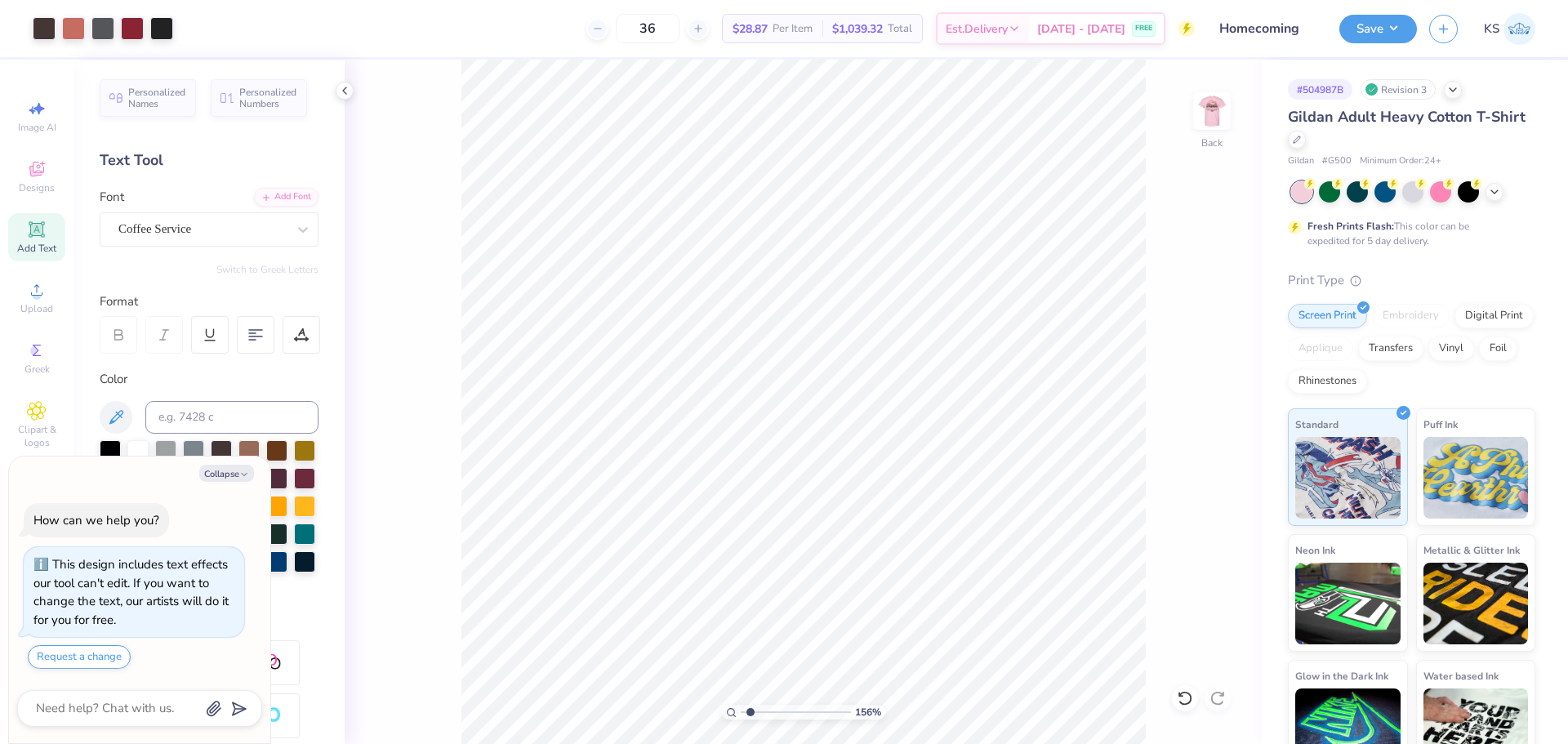
drag, startPoint x: 762, startPoint y: 714, endPoint x: 751, endPoint y: 718, distance: 11.7
type input "1.63"
click at [751, 718] on input "range" at bounding box center [796, 713] width 111 height 15
type textarea "x"
drag, startPoint x: 756, startPoint y: 717, endPoint x: 670, endPoint y: 706, distance: 86.7
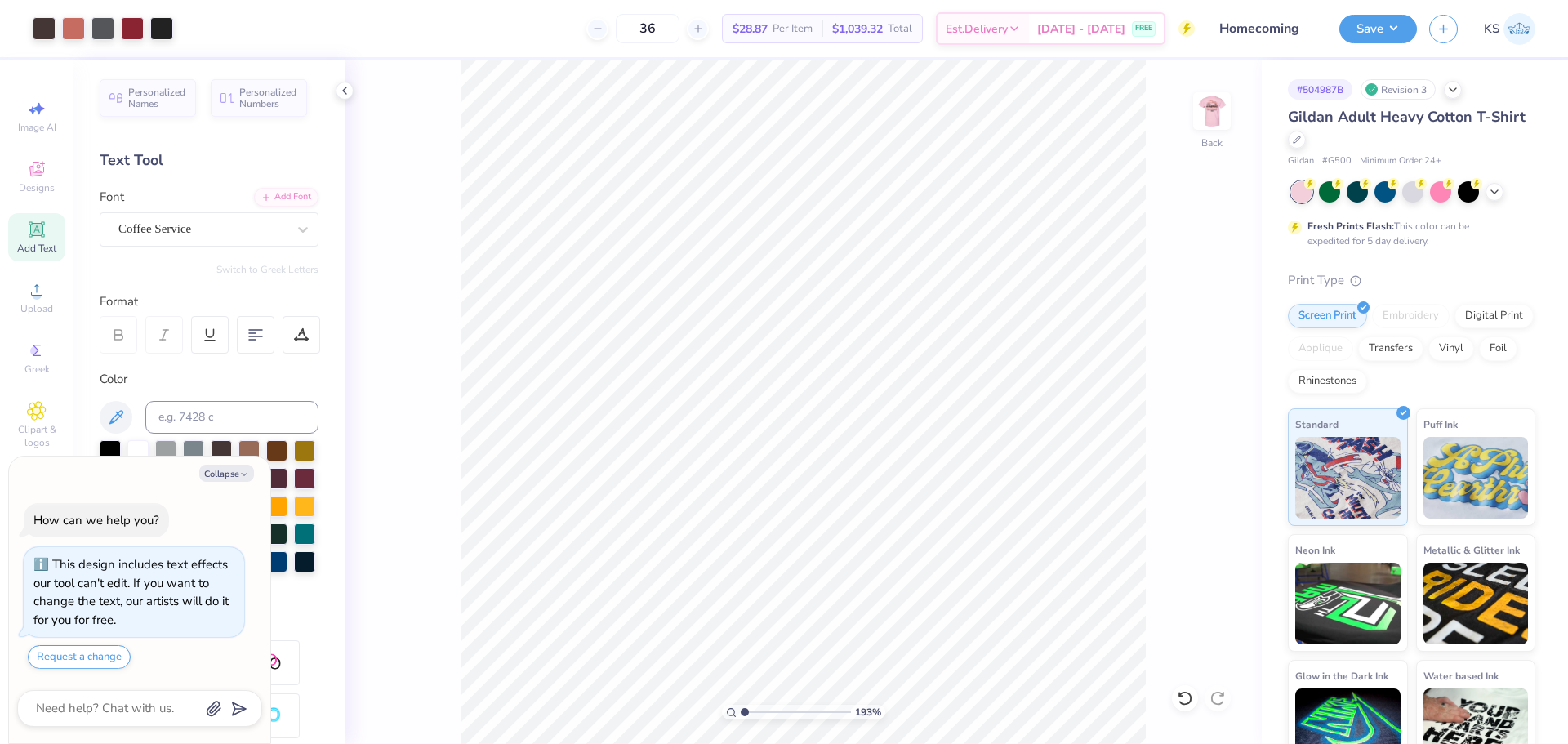
type input "1"
click at [741, 706] on input "range" at bounding box center [796, 713] width 111 height 15
drag, startPoint x: 1377, startPoint y: 29, endPoint x: 1376, endPoint y: 47, distance: 18.0
click at [1376, 29] on button "Save" at bounding box center [1378, 29] width 78 height 28
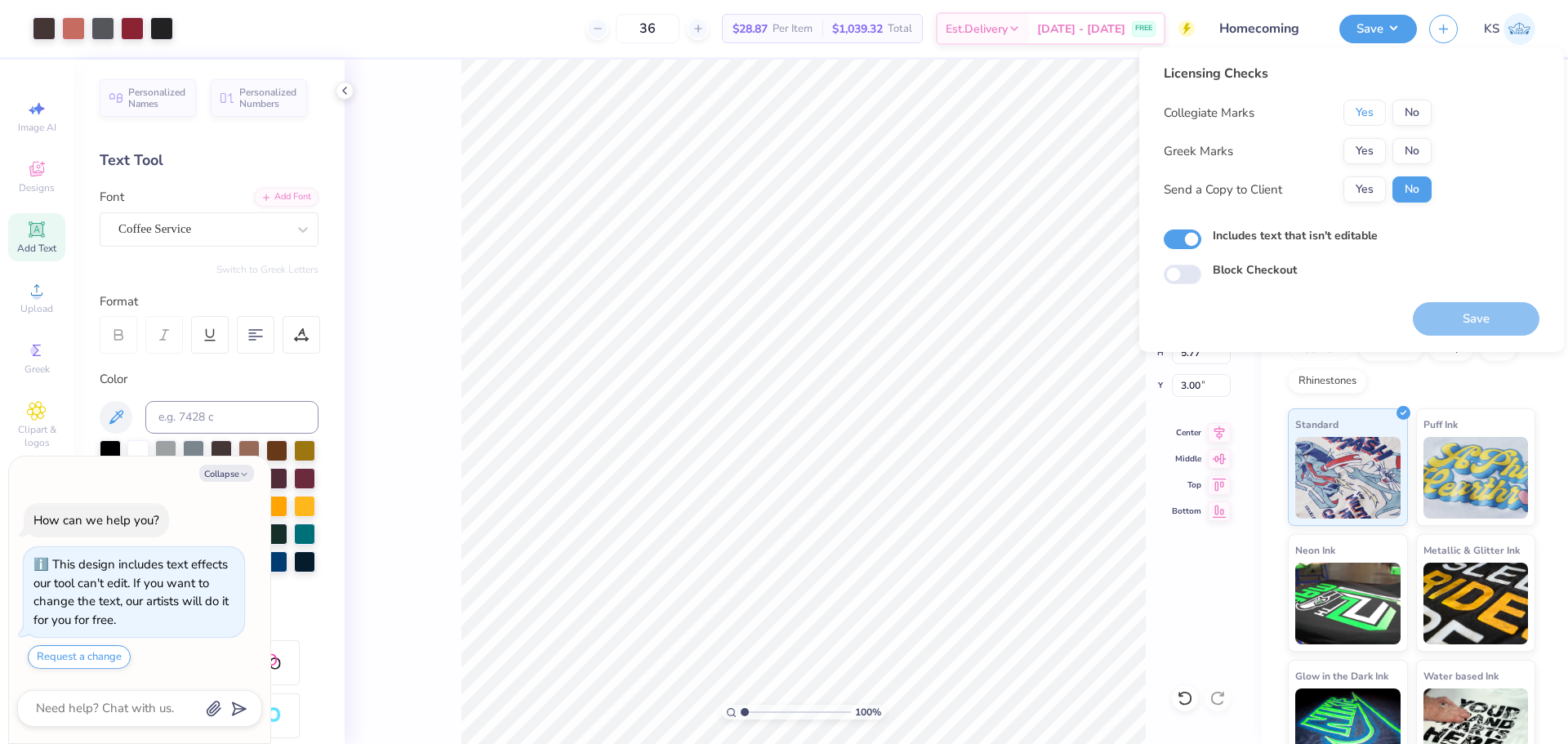
drag, startPoint x: 1380, startPoint y: 111, endPoint x: 1395, endPoint y: 132, distance: 25.8
click at [1384, 117] on button "Yes" at bounding box center [1364, 113] width 42 height 26
click at [1401, 135] on div "Collegiate Marks Yes No Greek Marks Yes No Send a Copy to Client Yes No" at bounding box center [1298, 151] width 268 height 103
click at [1401, 149] on button "No" at bounding box center [1412, 151] width 39 height 26
drag, startPoint x: 1366, startPoint y: 194, endPoint x: 1464, endPoint y: 305, distance: 148.1
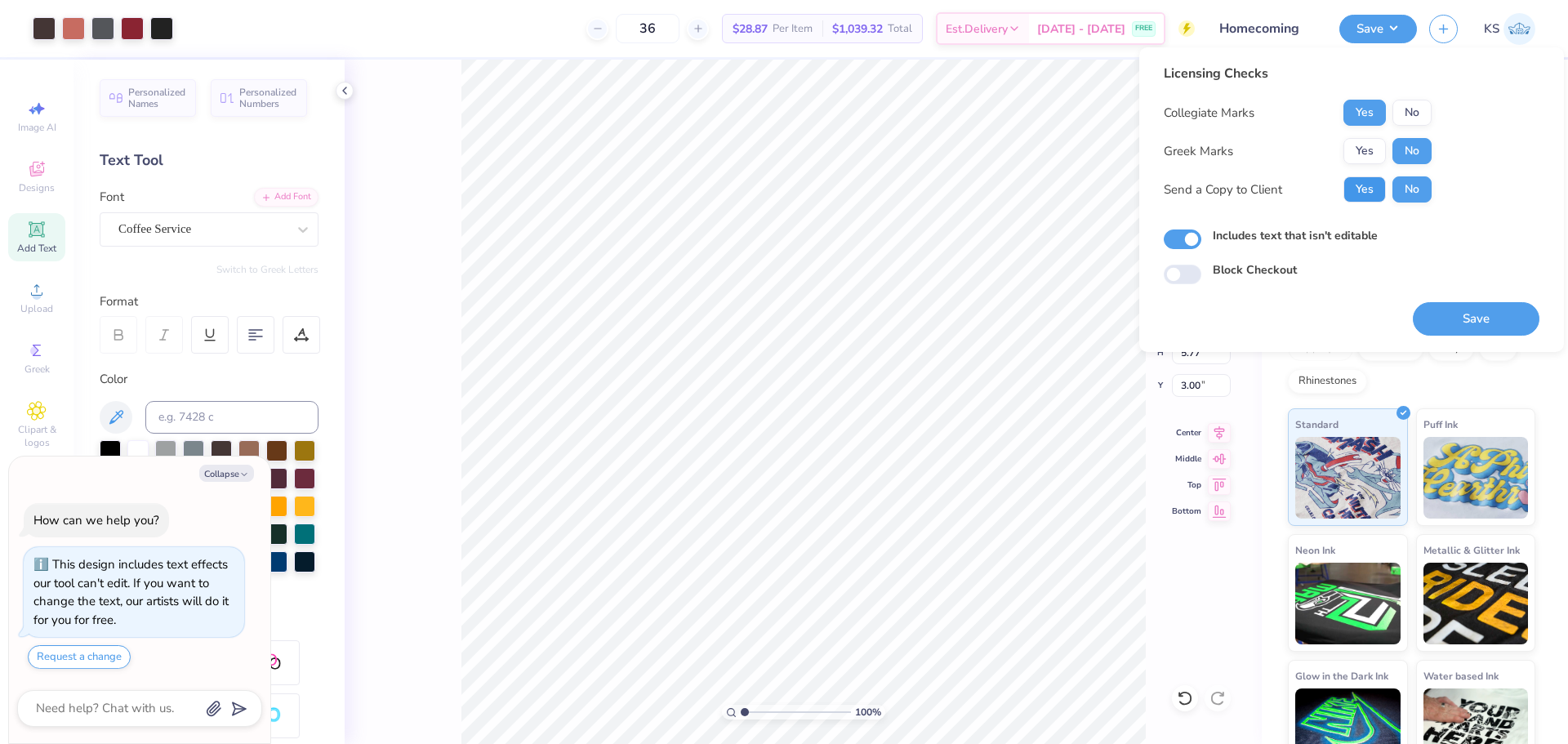
click at [1366, 197] on button "Yes" at bounding box center [1364, 190] width 42 height 26
click at [1478, 326] on button "Save" at bounding box center [1476, 319] width 127 height 34
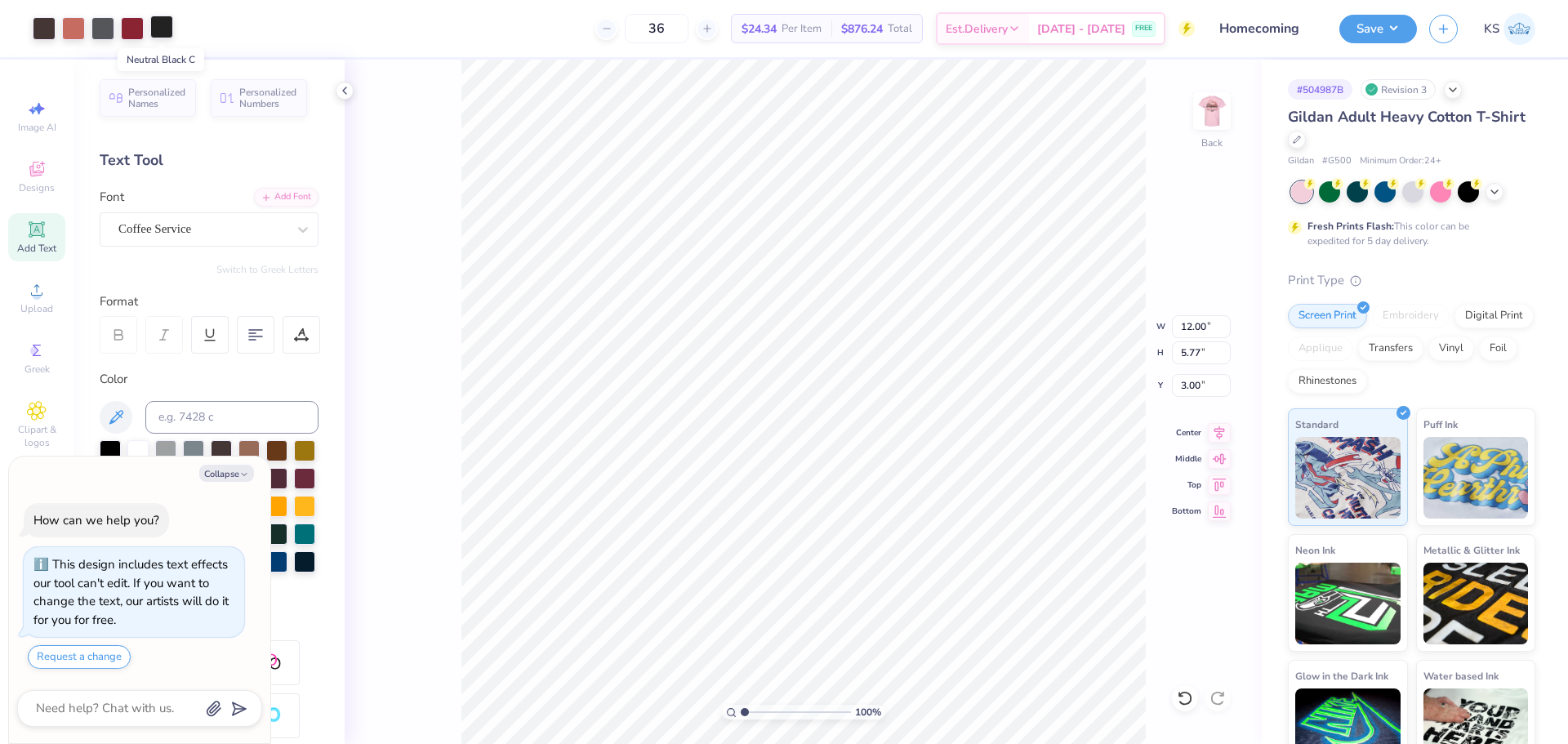
click at [163, 25] on div at bounding box center [161, 27] width 23 height 23
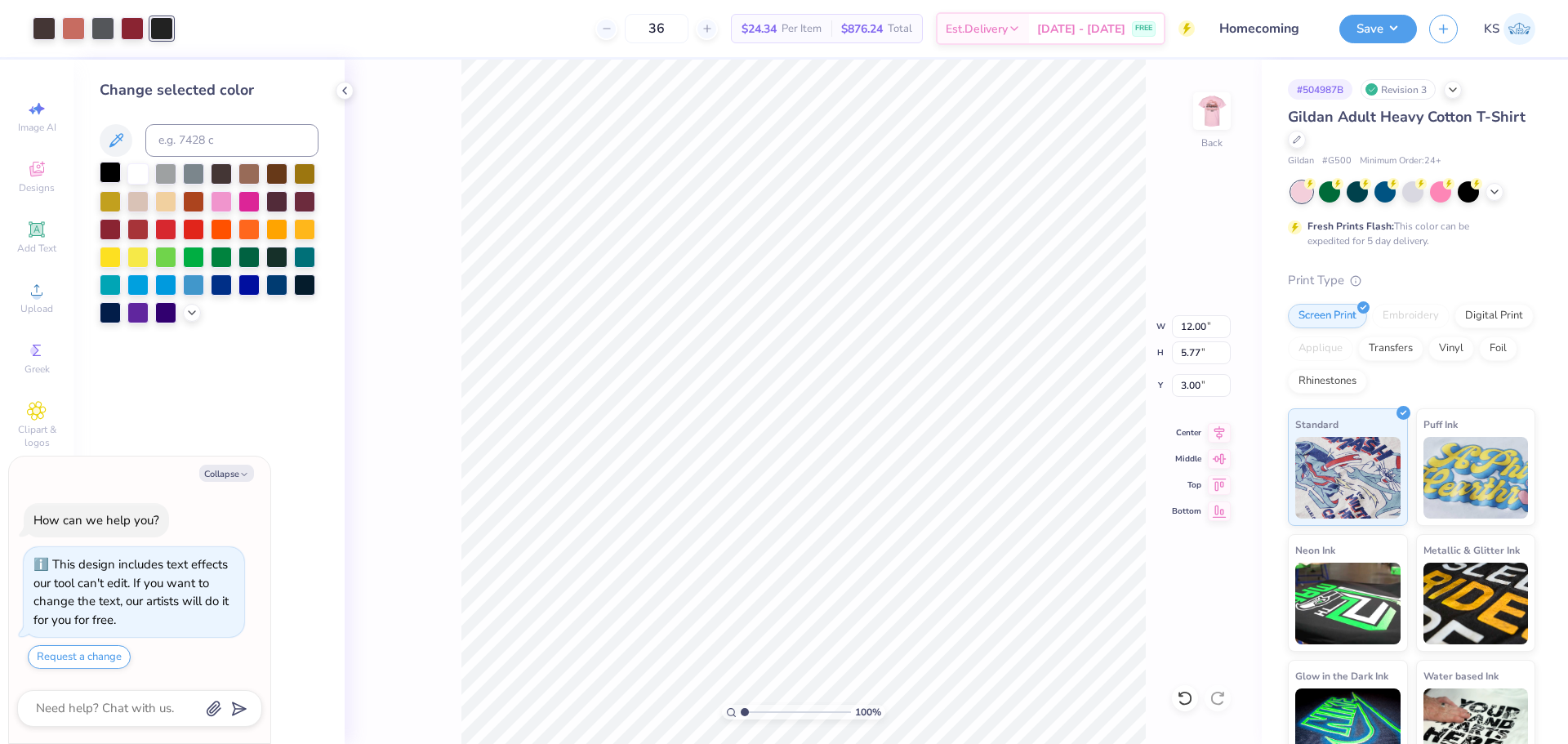
click at [111, 175] on div at bounding box center [110, 172] width 22 height 22
click at [1379, 26] on button "Save" at bounding box center [1378, 26] width 78 height 28
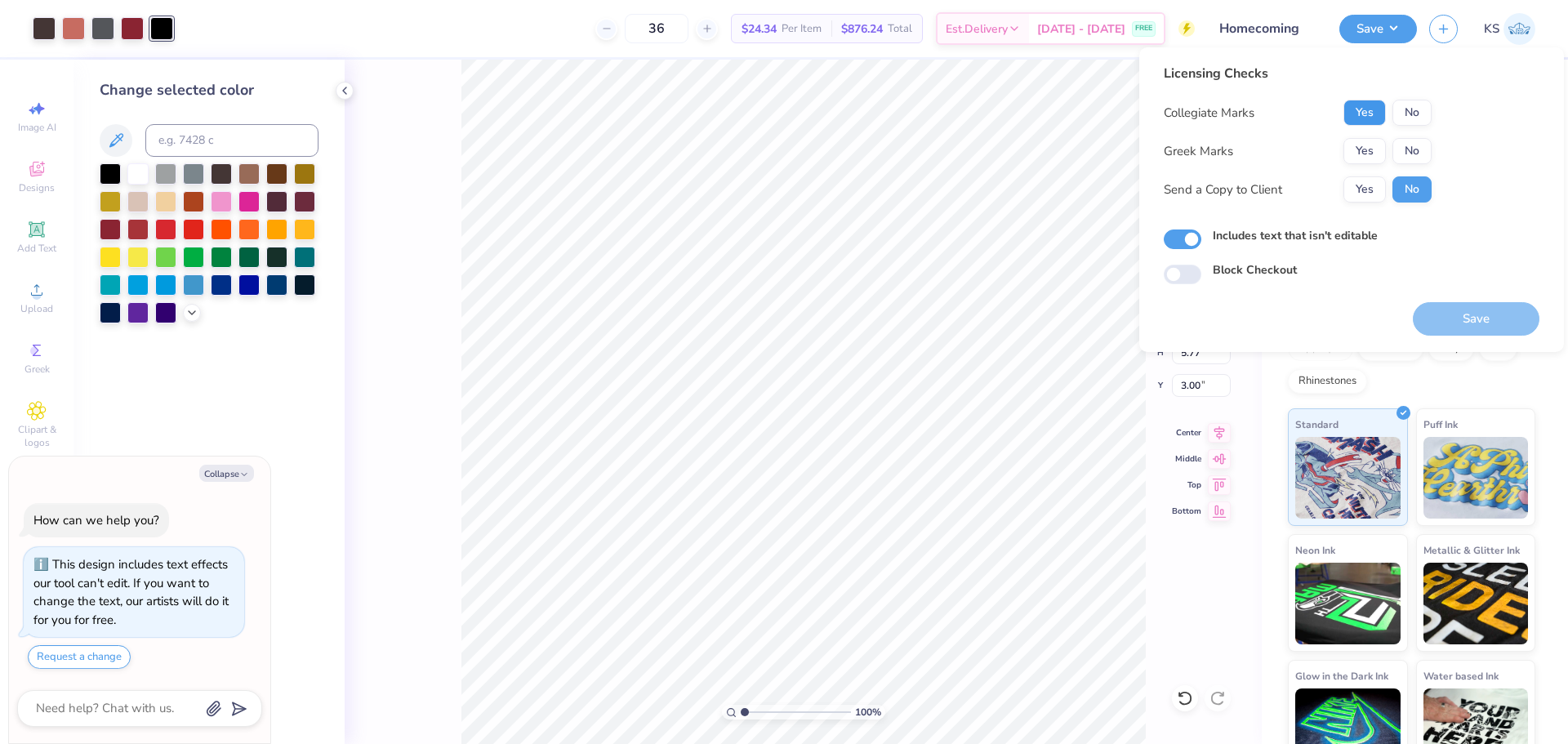
click at [1364, 114] on button "Yes" at bounding box center [1364, 113] width 42 height 26
click at [1415, 155] on button "No" at bounding box center [1412, 151] width 39 height 26
click at [1357, 195] on button "Yes" at bounding box center [1364, 190] width 42 height 26
click at [1458, 328] on button "Save" at bounding box center [1476, 319] width 127 height 34
type textarea "x"
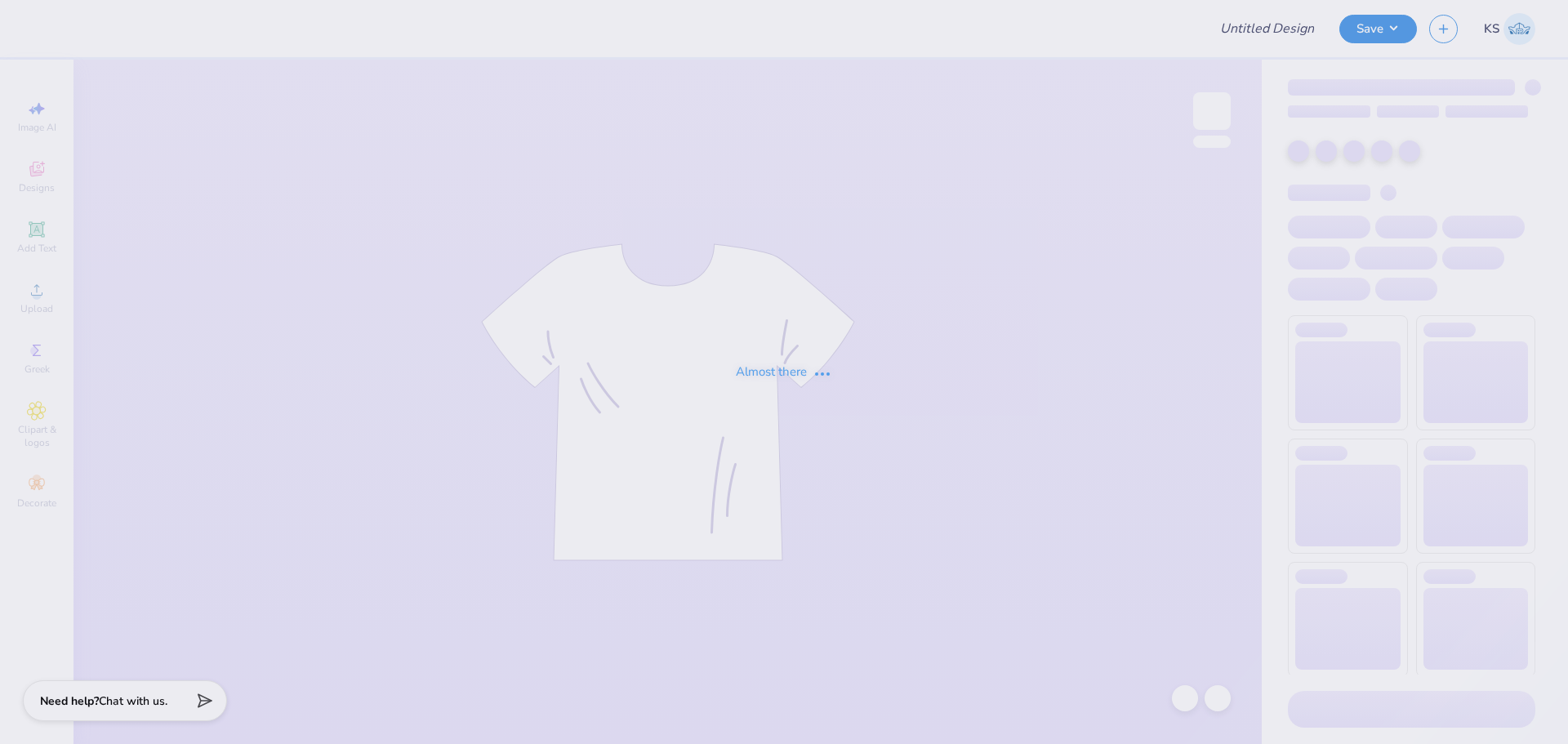
type input "Acacia Homecoming!"
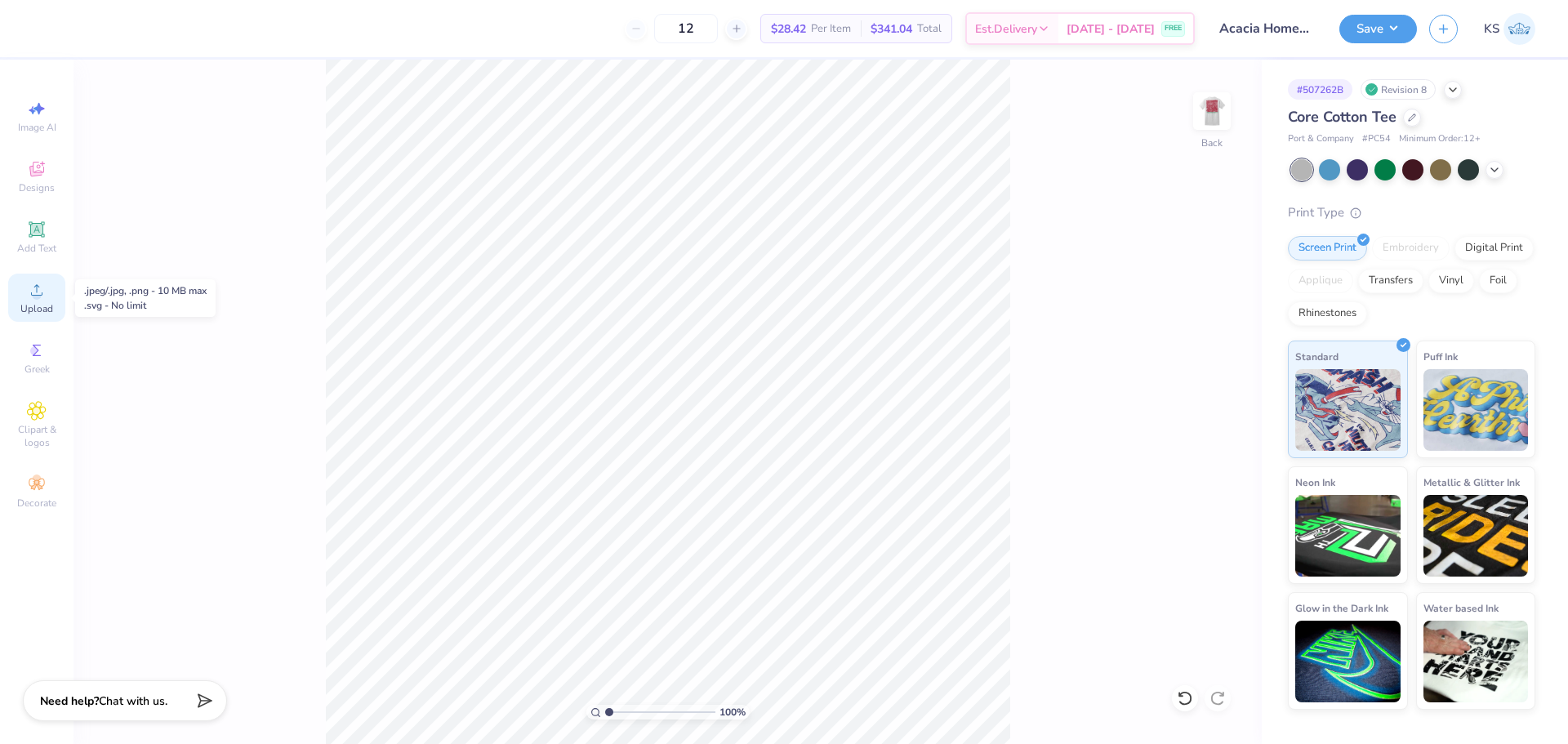
click at [25, 287] on div "Upload" at bounding box center [37, 297] width 57 height 48
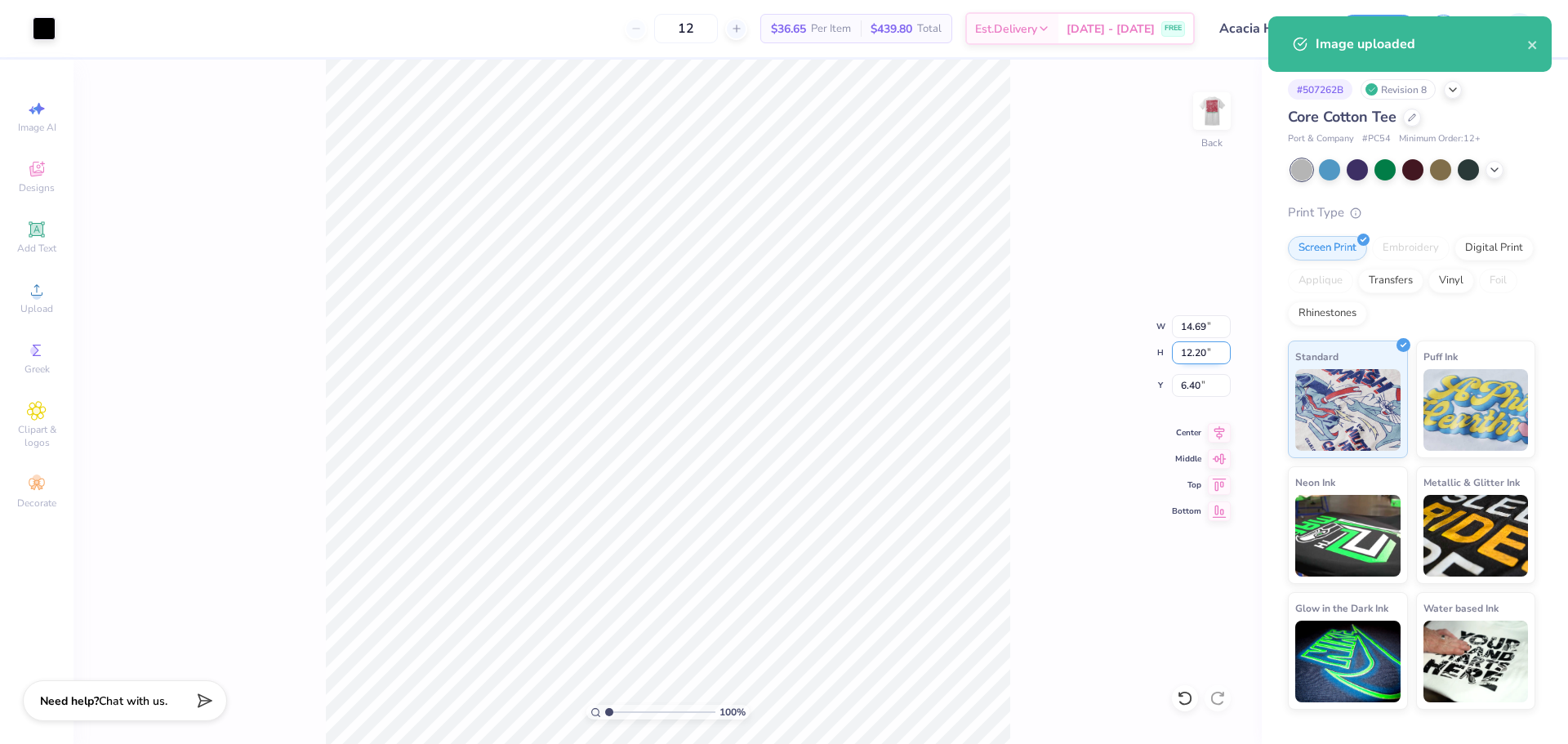
click at [1192, 346] on input "12.20" at bounding box center [1201, 353] width 59 height 23
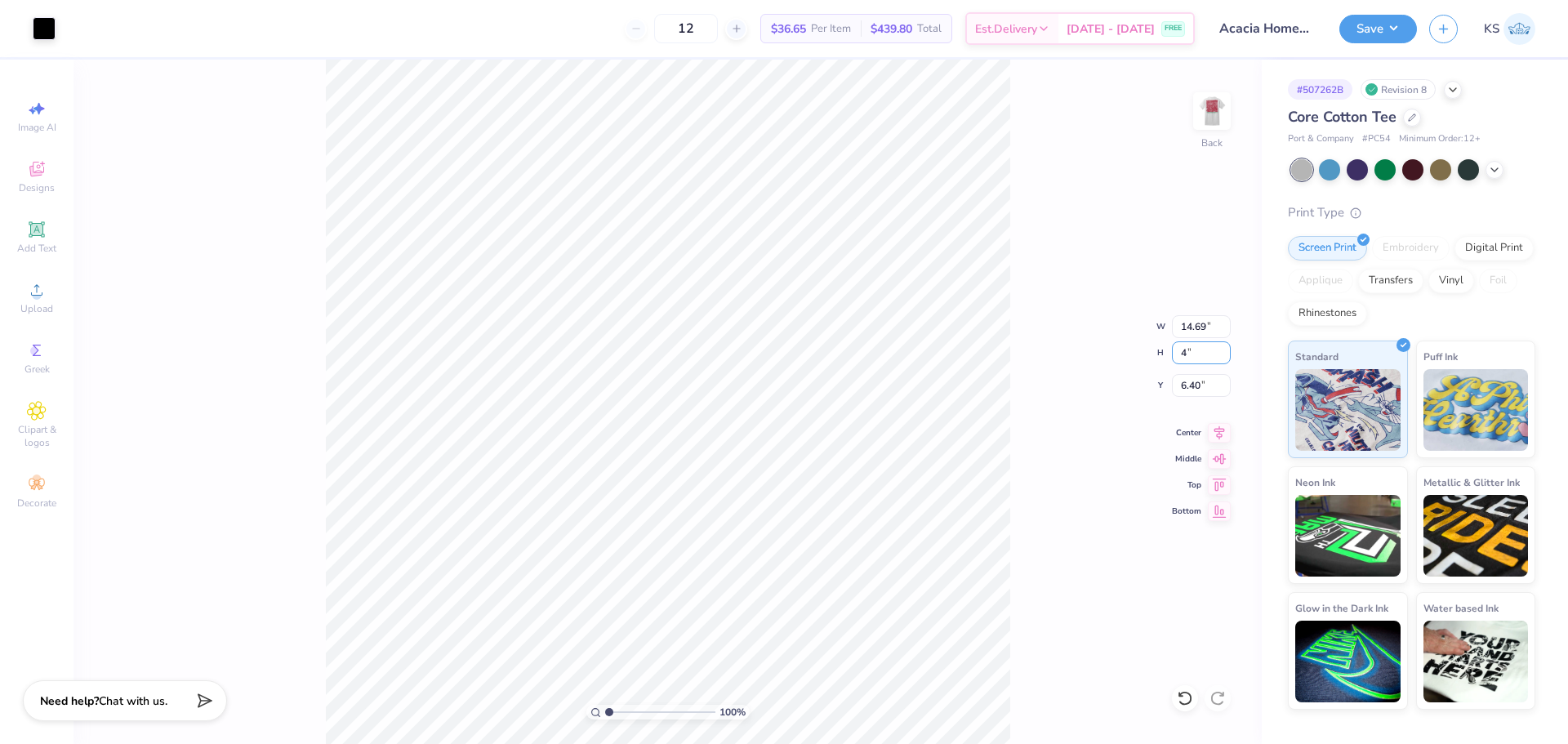
type input "4"
type input "4.82"
type input "4.00"
type input "10.50"
click at [1195, 398] on div "100 % Back W 4.82 14.69 " H 4.00 4 " Y 10.50 6.40 " Center Middle Top Bottom" at bounding box center [667, 402] width 1188 height 685
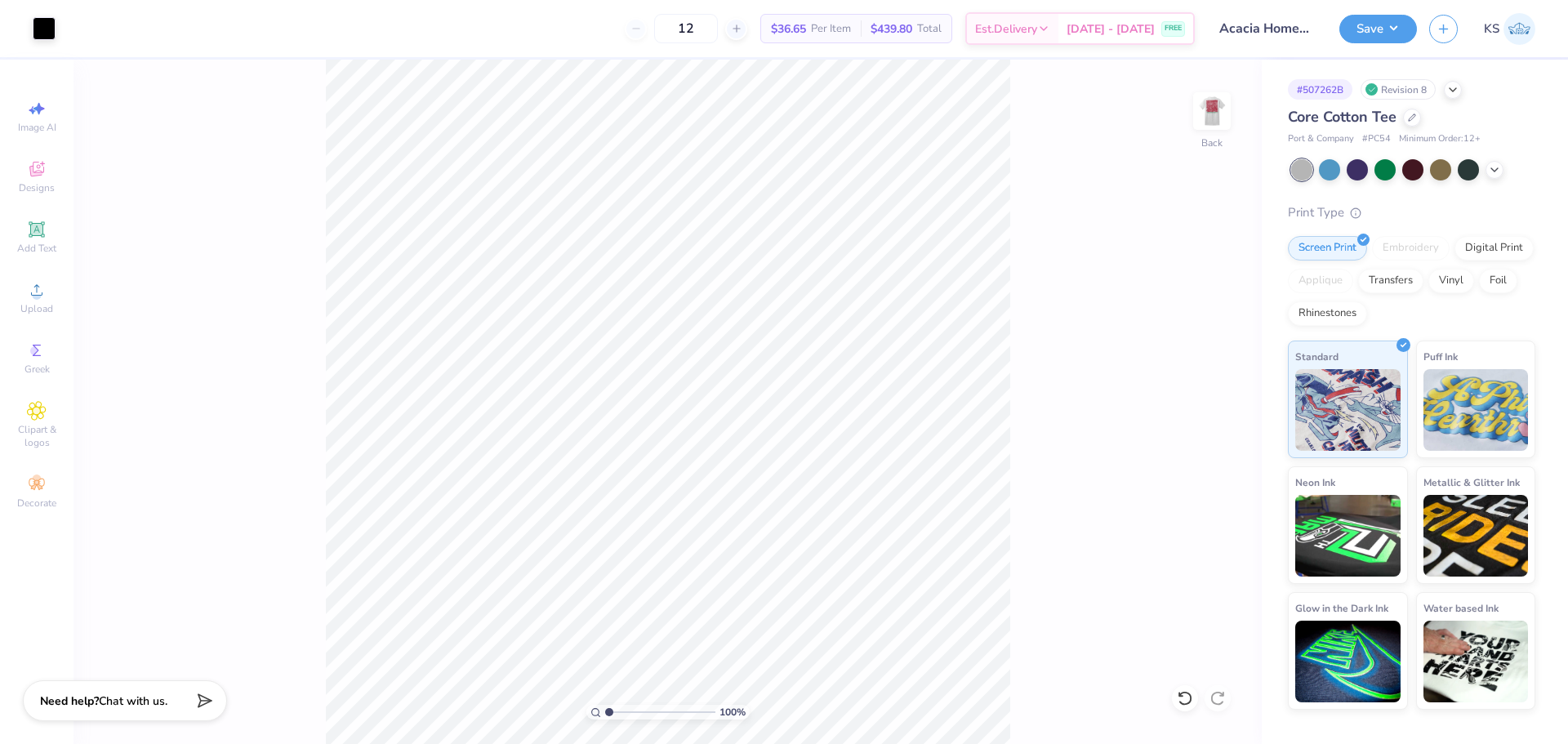
click at [1196, 387] on div "100 % Back" at bounding box center [667, 402] width 1188 height 685
type input "6.23"
click at [1188, 383] on input "6.23" at bounding box center [1201, 386] width 59 height 23
click at [1196, 352] on input "4.00" at bounding box center [1201, 353] width 59 height 23
type input "3.5"
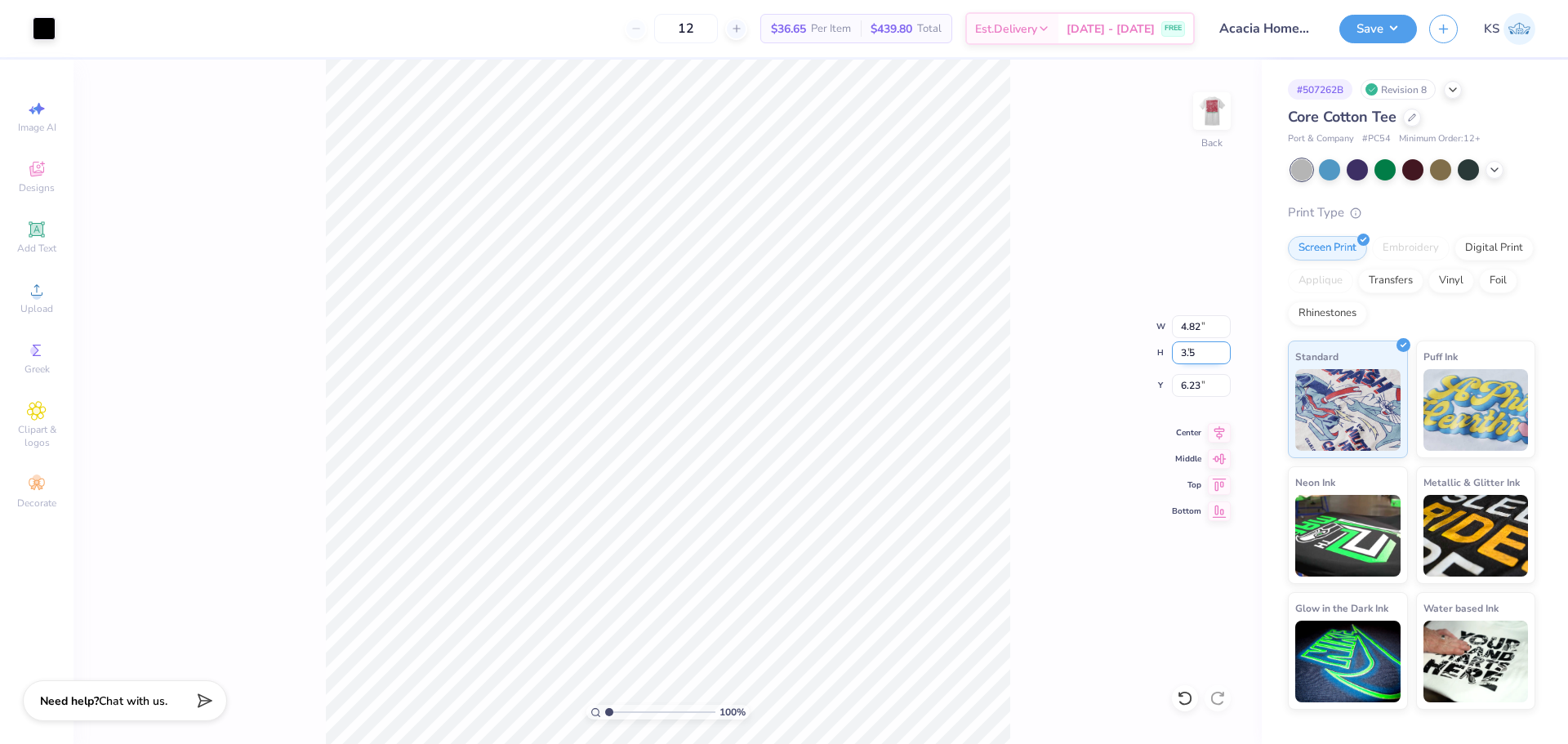
type input "4.22"
type input "3.50"
type input "6.48"
click at [1186, 332] on input "4.22" at bounding box center [1201, 326] width 59 height 23
type input "3.50"
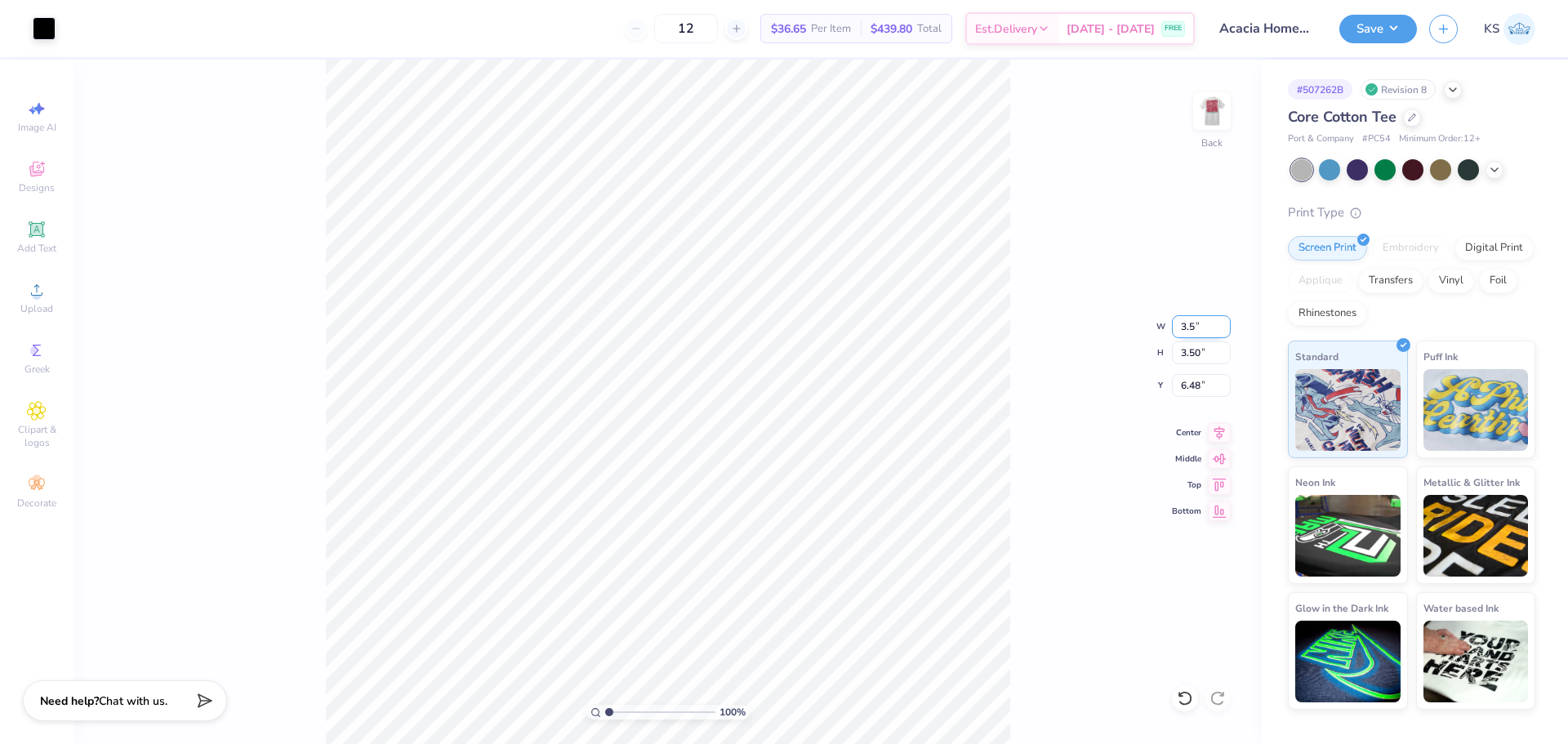
type input "2.91"
click at [1192, 383] on input "6.77" at bounding box center [1201, 386] width 59 height 23
type input "3.00"
click at [1214, 116] on img at bounding box center [1213, 112] width 66 height 66
type input "8.74"
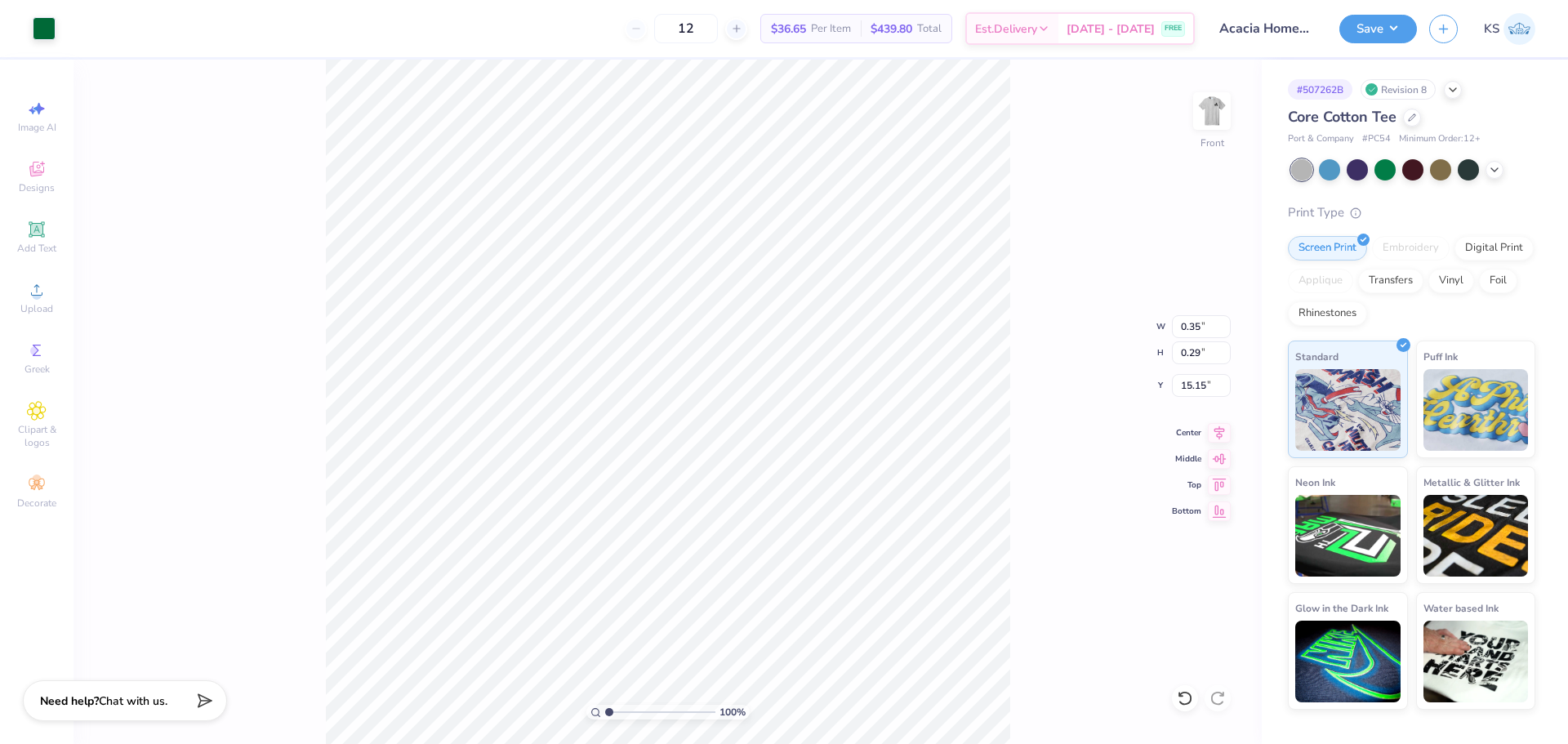
type input "0.33"
type input "15.12"
drag, startPoint x: 1185, startPoint y: 700, endPoint x: 623, endPoint y: 711, distance: 562.1
click at [1186, 700] on icon at bounding box center [1184, 698] width 16 height 16
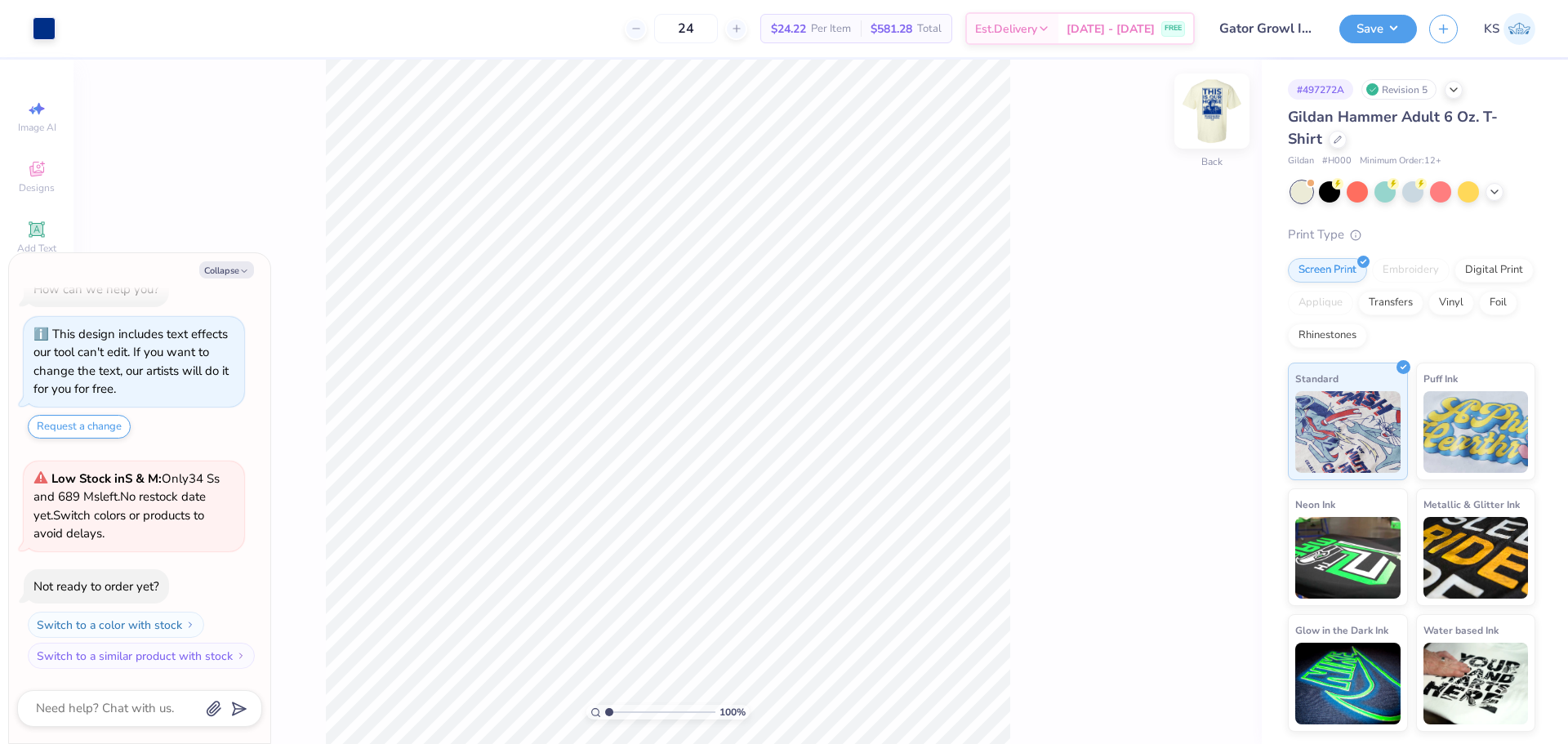
click at [1228, 121] on img at bounding box center [1213, 112] width 66 height 66
click at [224, 273] on button "Collapse" at bounding box center [226, 270] width 54 height 17
type textarea "x"
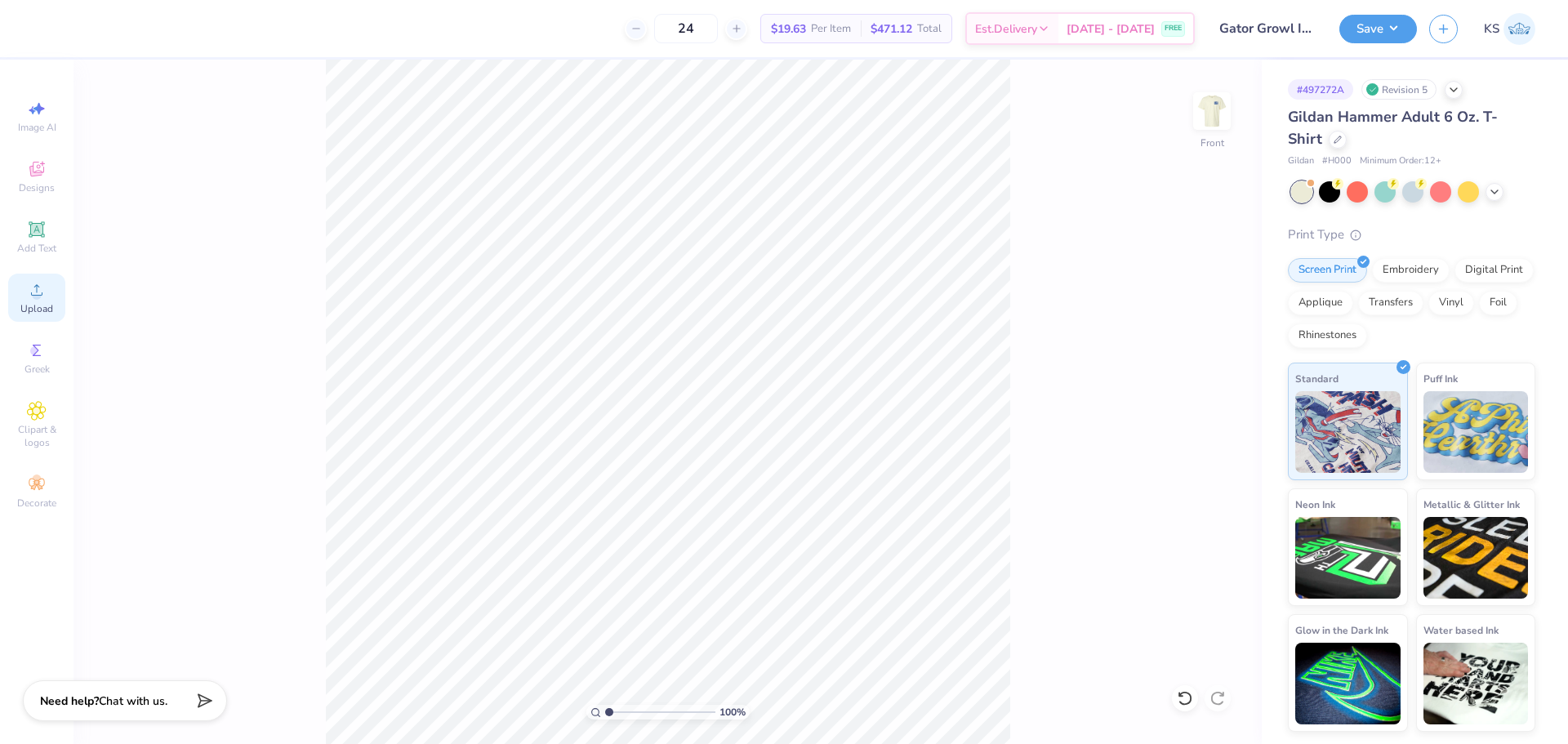
click at [35, 317] on div "Upload" at bounding box center [37, 297] width 57 height 48
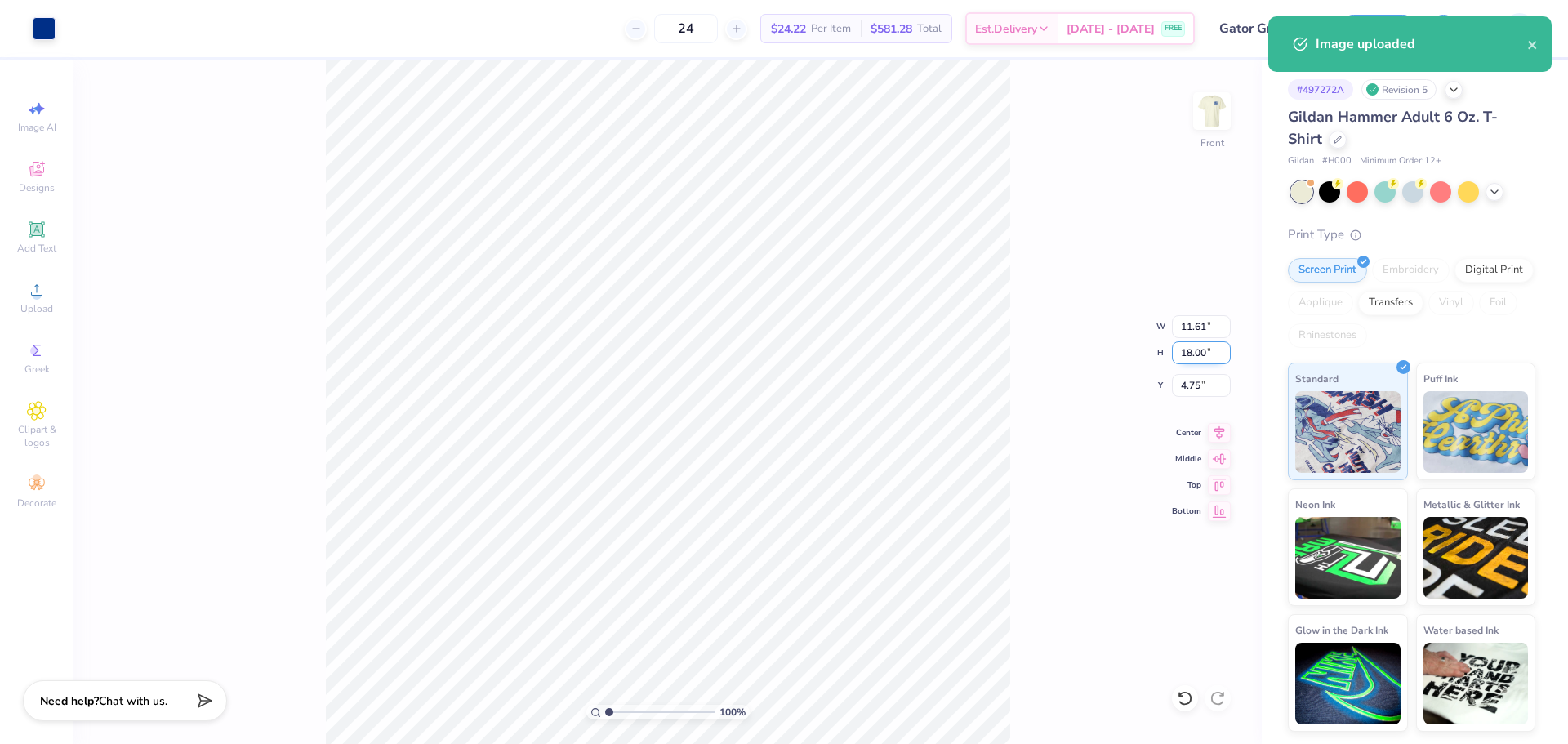
click at [1202, 347] on input "18.00" at bounding box center [1201, 353] width 59 height 23
type input "15"
type input "9.67"
type input "15.00"
click at [1188, 385] on input "6.25" at bounding box center [1201, 386] width 59 height 23
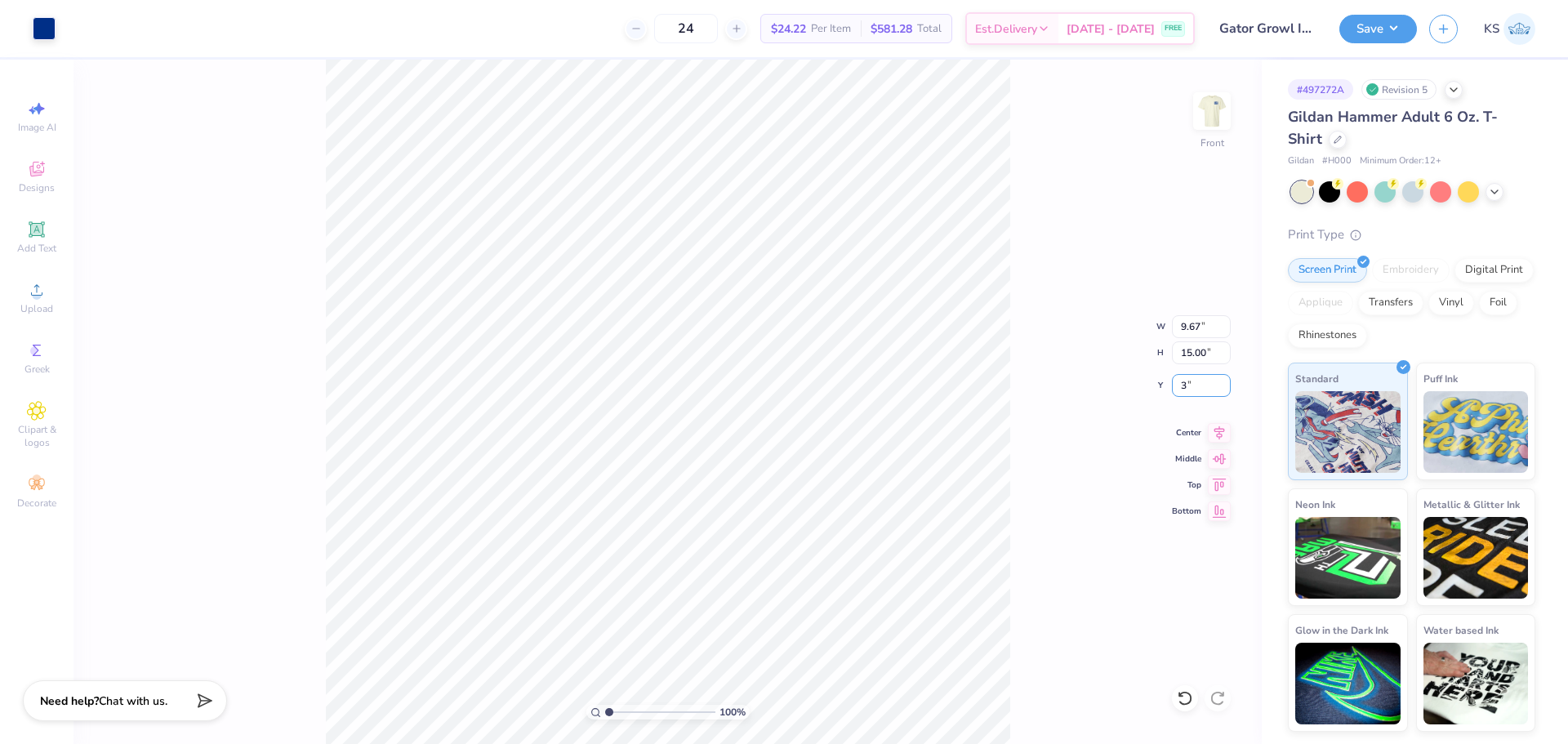
type input "3.00"
drag, startPoint x: 621, startPoint y: 716, endPoint x: 629, endPoint y: 716, distance: 8.0
click at [629, 716] on input "range" at bounding box center [660, 713] width 111 height 15
click at [1186, 702] on icon at bounding box center [1184, 698] width 16 height 16
drag, startPoint x: 626, startPoint y: 716, endPoint x: 559, endPoint y: 710, distance: 67.3
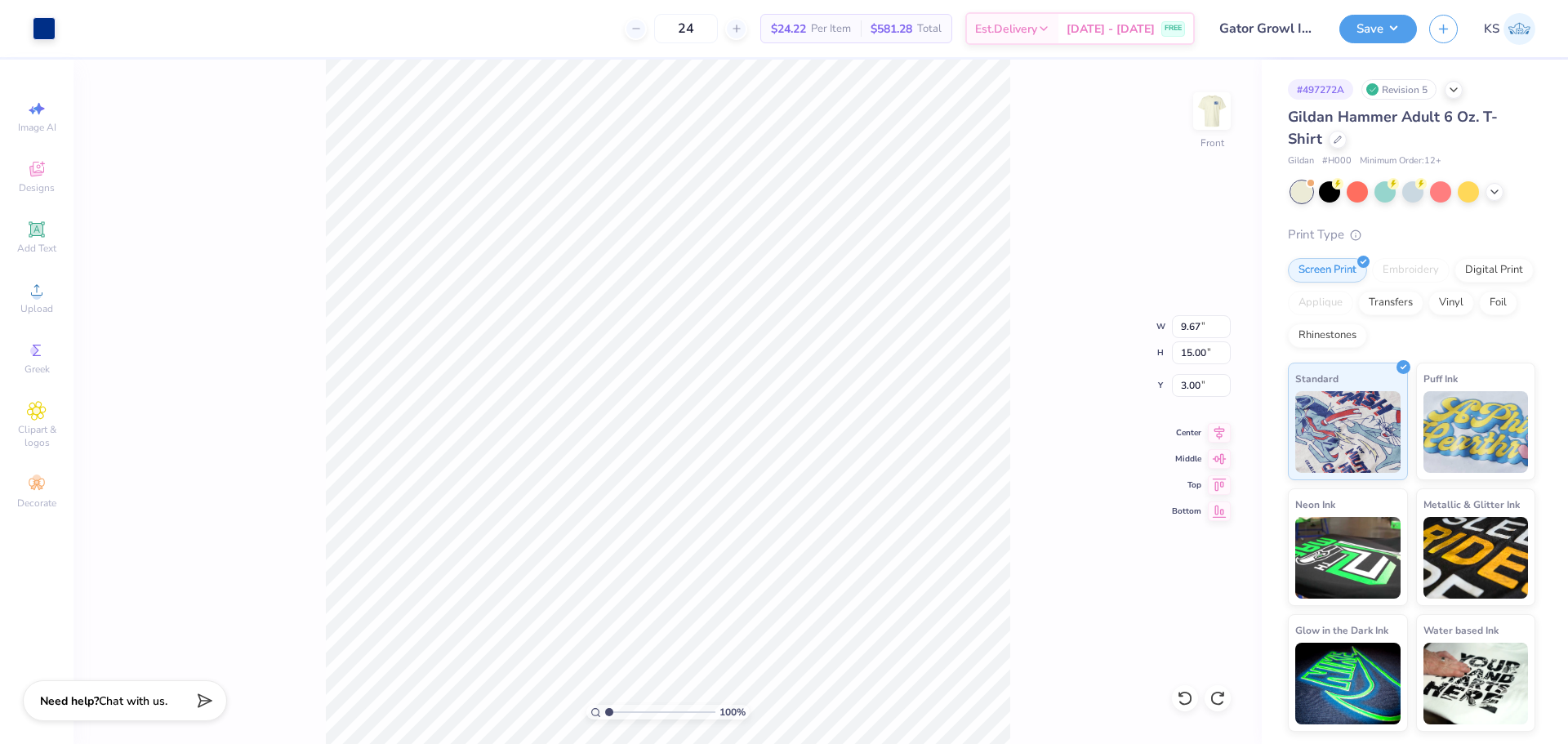
type input "1"
click at [605, 710] on input "range" at bounding box center [660, 713] width 111 height 15
drag, startPoint x: 1356, startPoint y: 26, endPoint x: 1368, endPoint y: 42, distance: 20.0
click at [1356, 28] on button "Save" at bounding box center [1378, 29] width 78 height 28
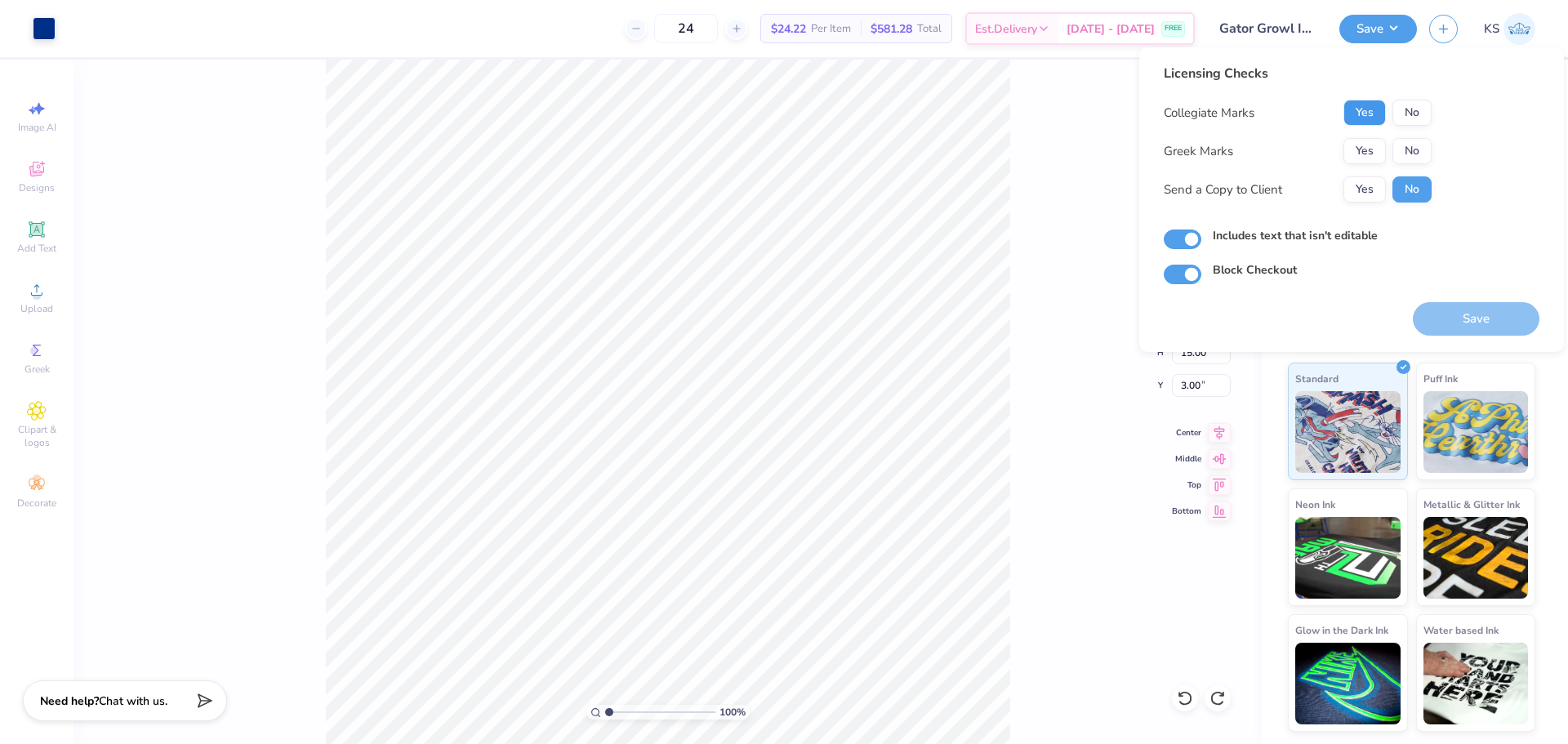
drag, startPoint x: 1370, startPoint y: 119, endPoint x: 1396, endPoint y: 137, distance: 31.6
click at [1371, 119] on button "Yes" at bounding box center [1364, 113] width 42 height 26
click at [1404, 146] on button "No" at bounding box center [1412, 151] width 39 height 26
click at [1367, 192] on button "Yes" at bounding box center [1364, 190] width 42 height 26
click at [1442, 322] on button "Save" at bounding box center [1476, 319] width 127 height 34
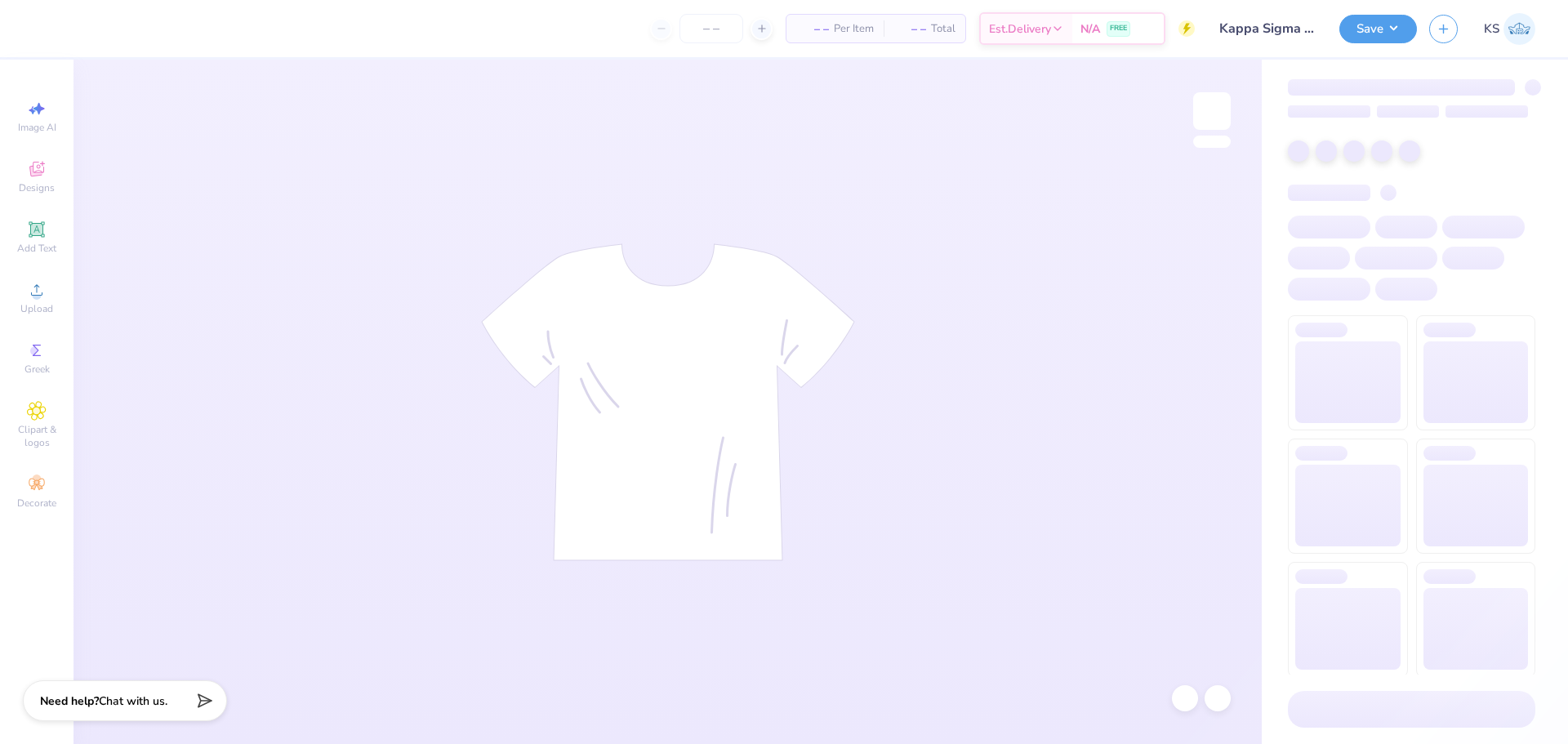
type input "Kappa Sigma Fall Rush"
type input "53"
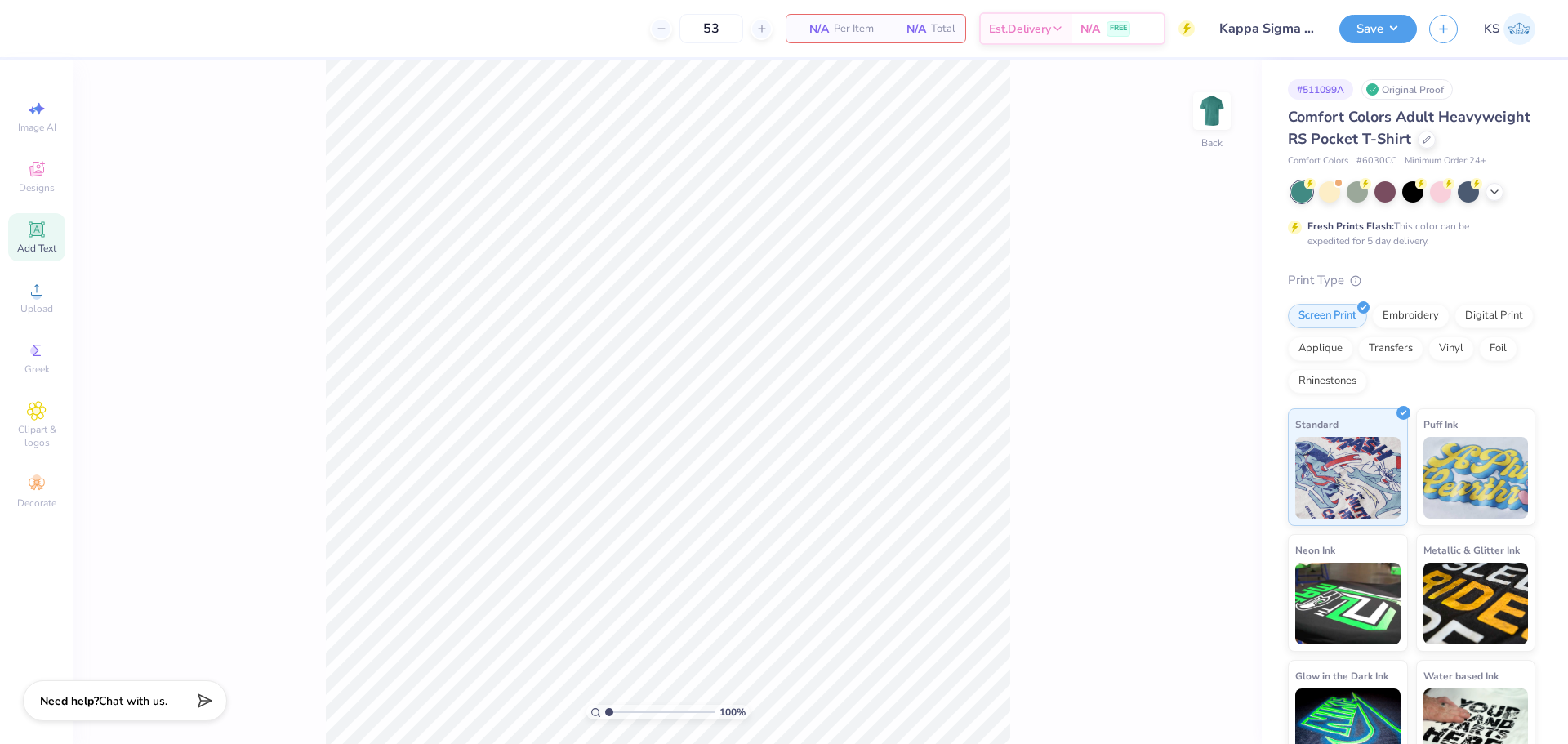
click at [34, 225] on icon at bounding box center [36, 229] width 12 height 12
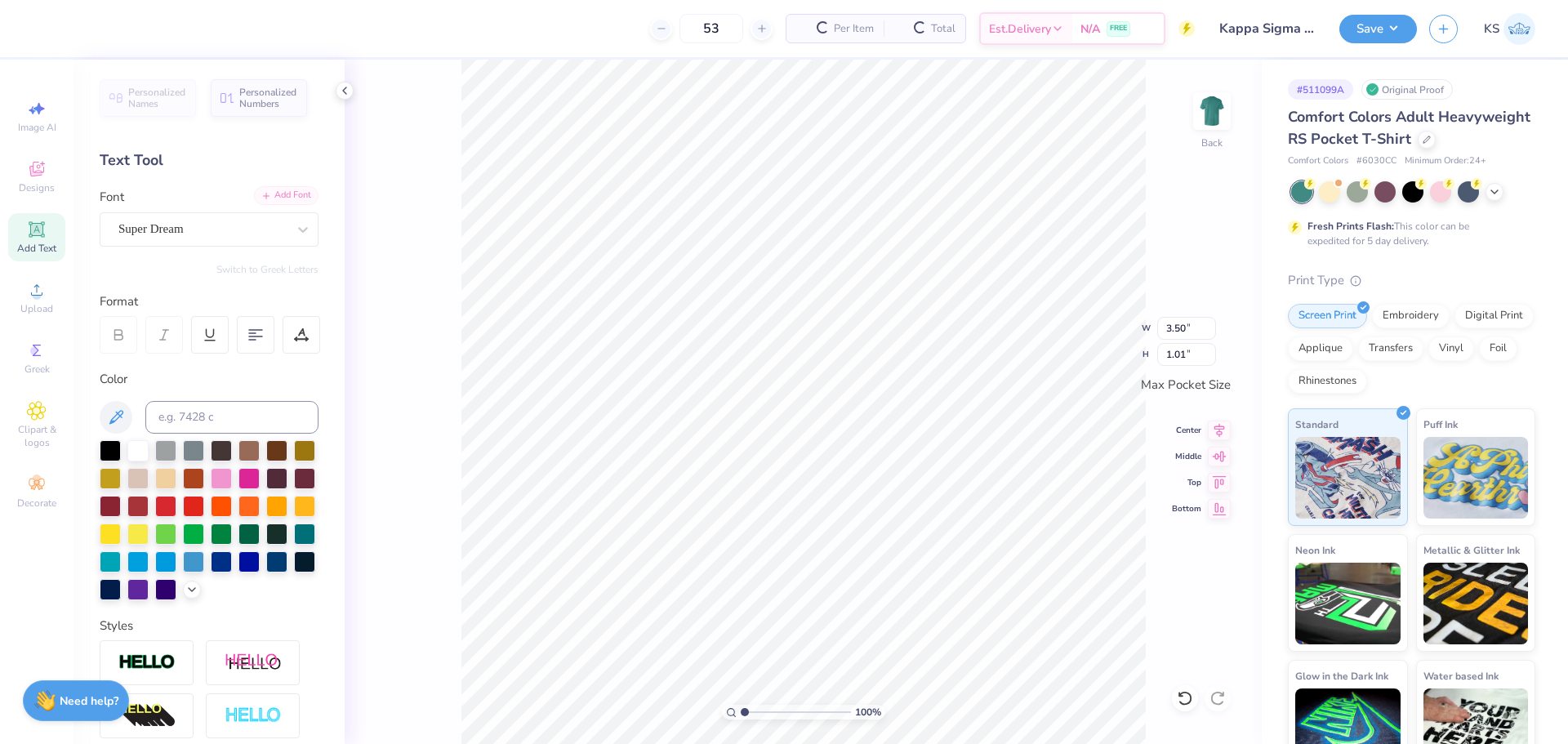
click at [275, 195] on div "Add Font" at bounding box center [286, 196] width 65 height 19
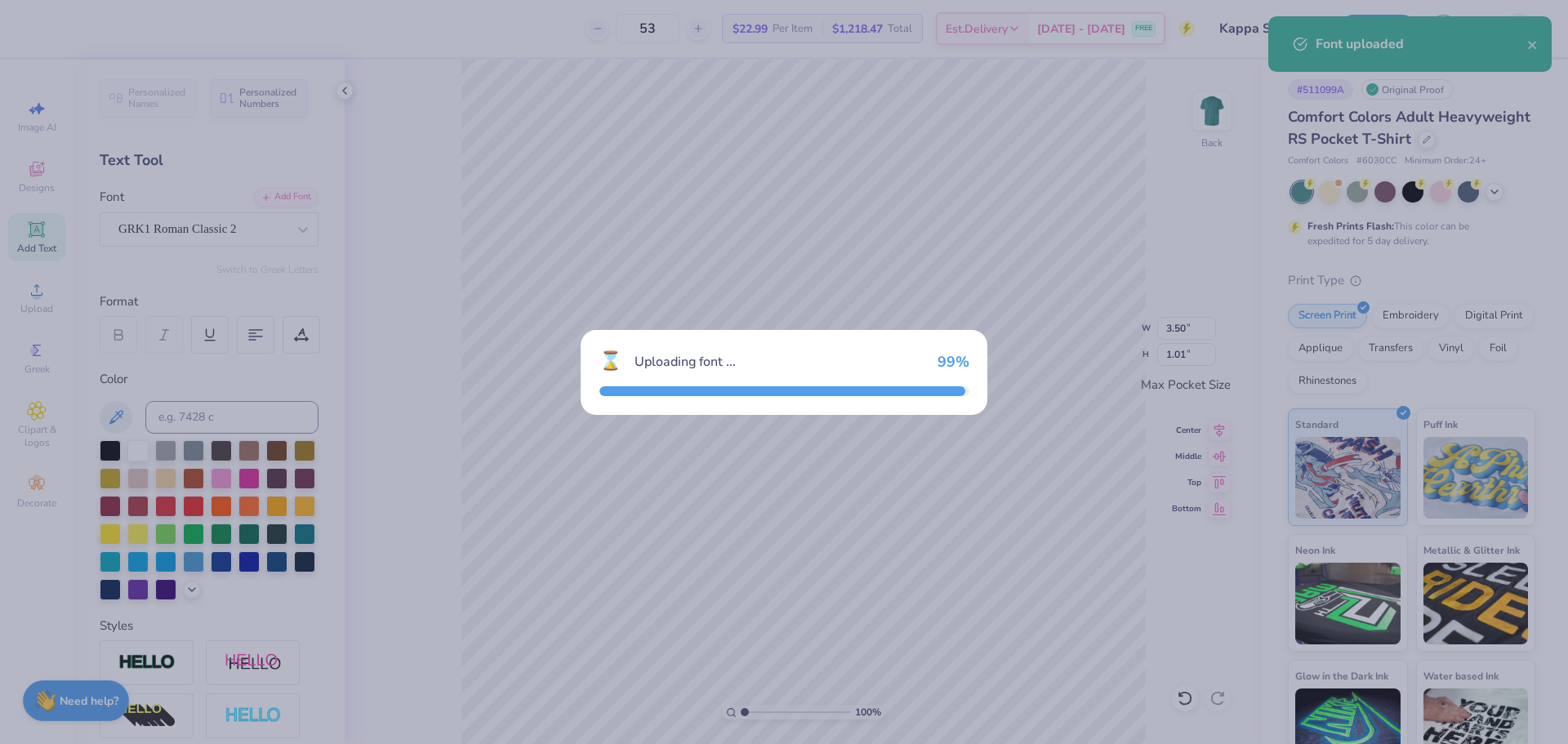
type input "3.44"
type input "0.93"
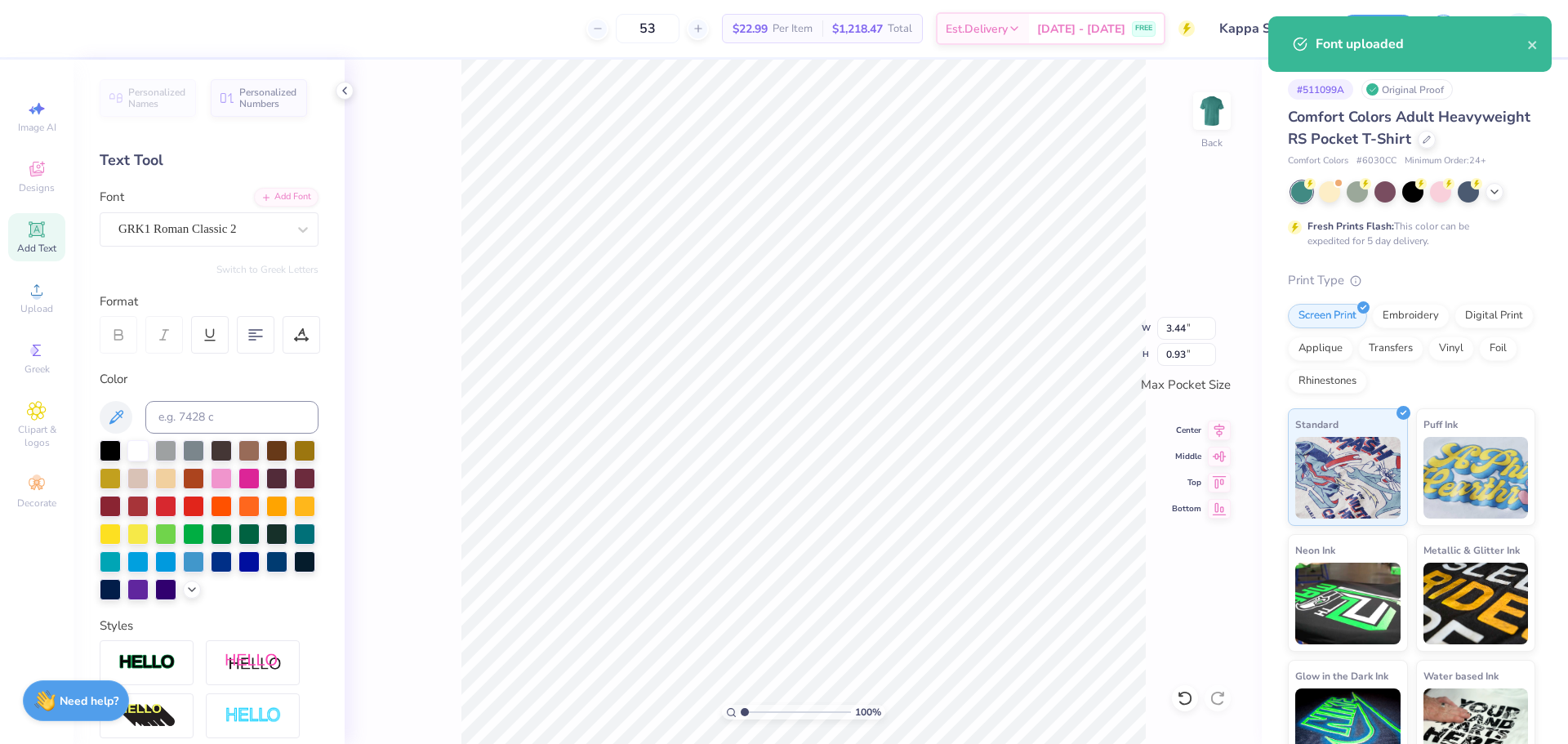
scroll to position [14, 2]
type textarea "KS"
type input "1.76"
type input "0.88"
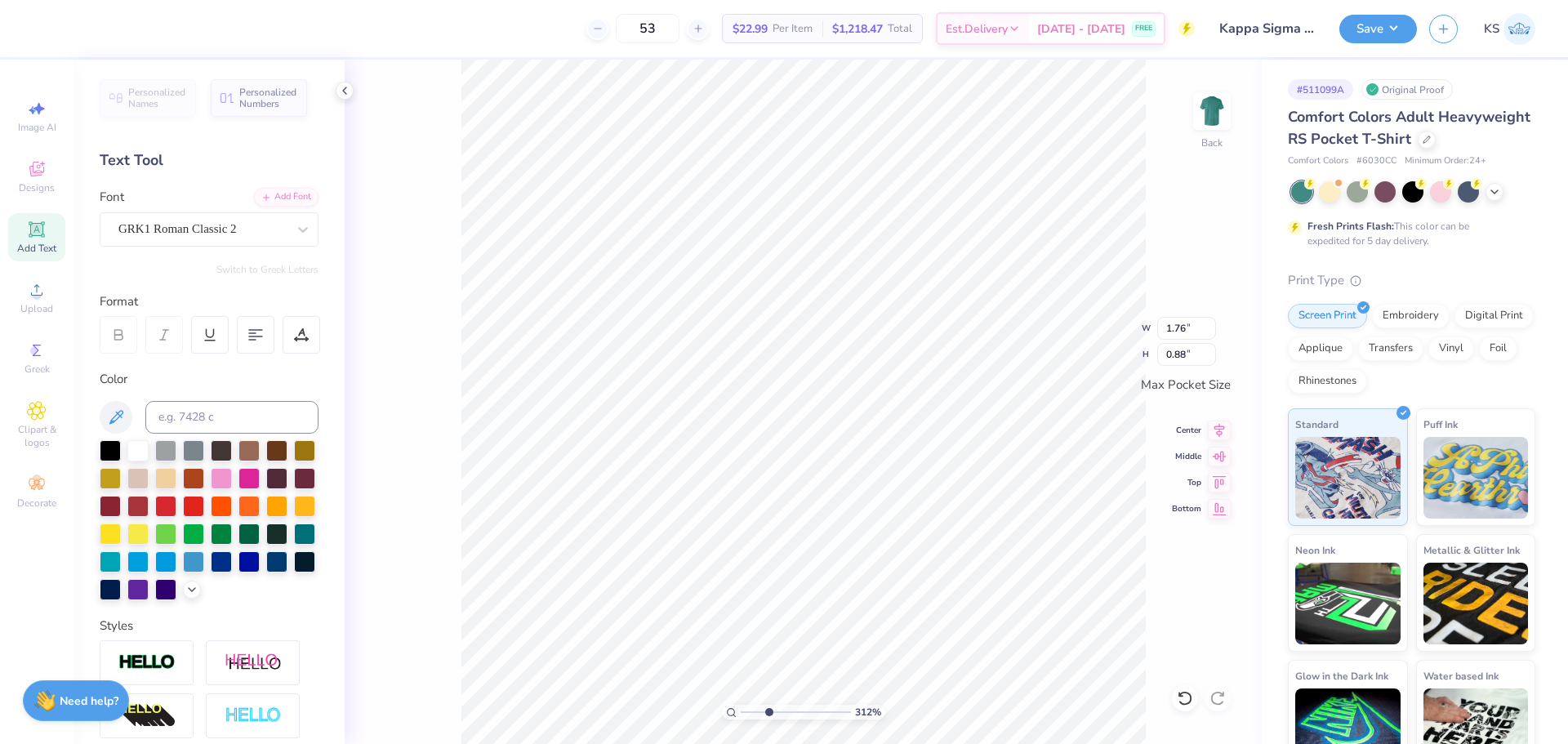
drag, startPoint x: 757, startPoint y: 715, endPoint x: 774, endPoint y: 706, distance: 19.2
type input "3.2"
click at [768, 715] on input "range" at bounding box center [796, 713] width 111 height 15
click at [1214, 484] on icon at bounding box center [1219, 480] width 23 height 20
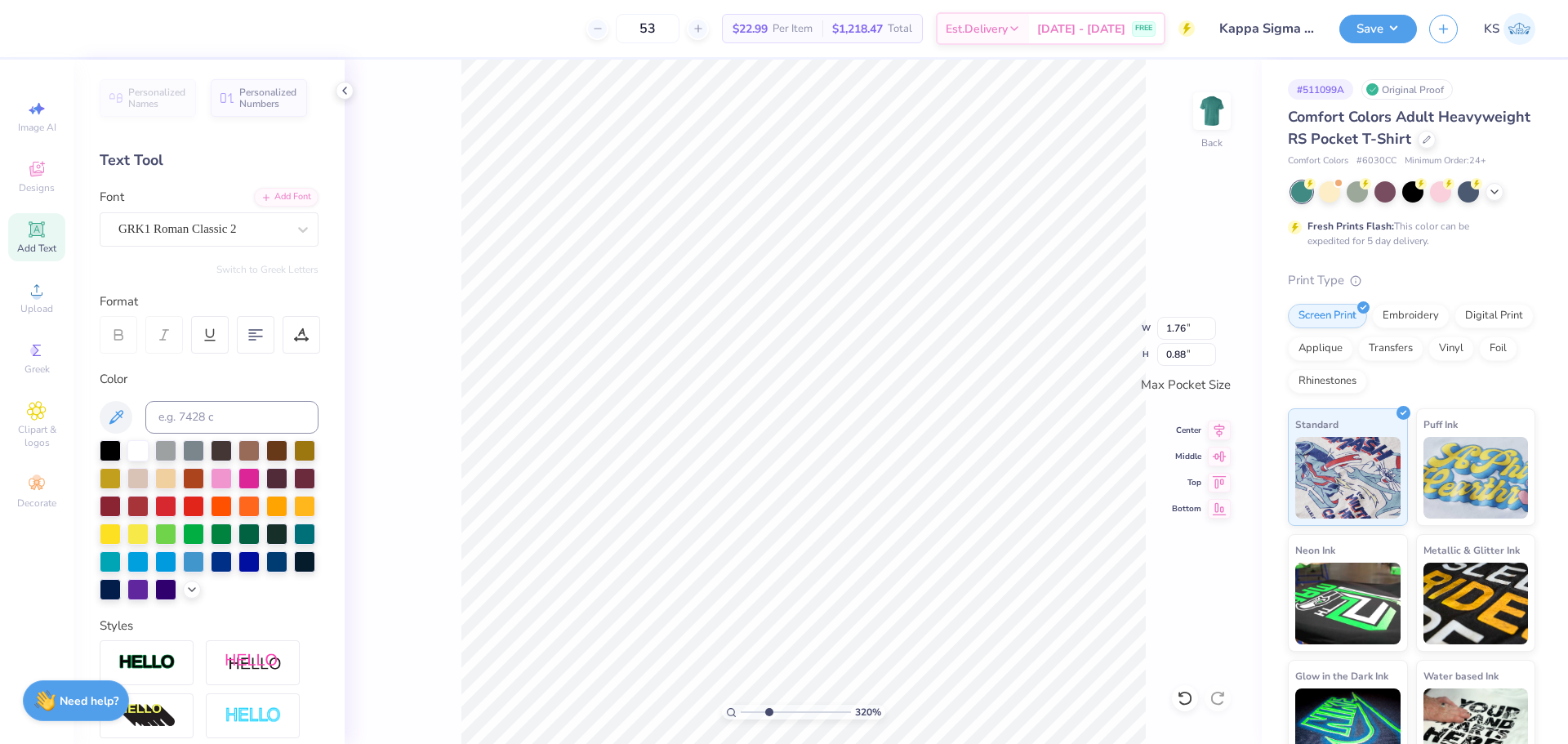
type textarea "FALL RUSH '25"
type input "3.43"
type input "0.33"
paste textarea "‘"
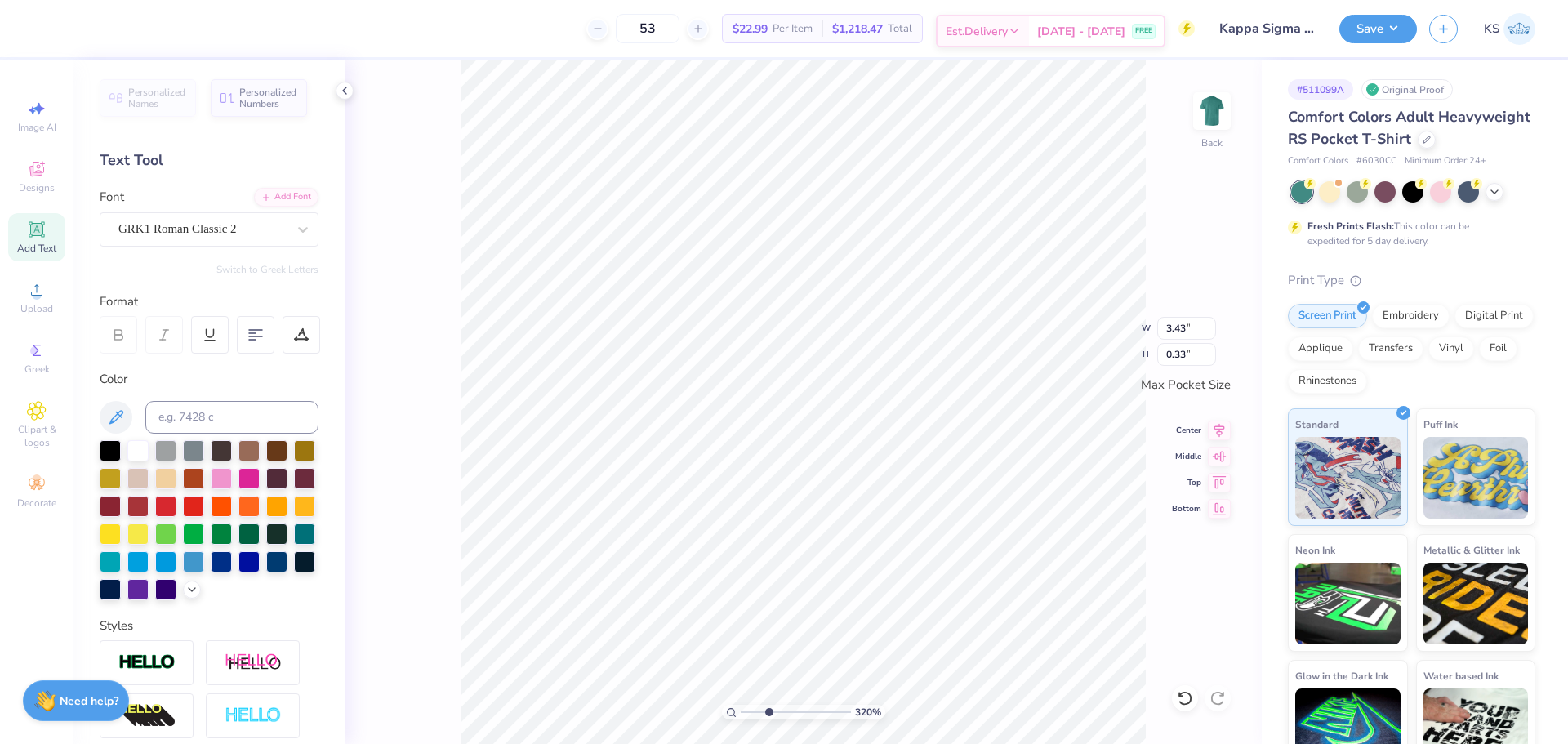
type textarea "FALL RUSH ‘25"
type input "3.44"
click at [266, 193] on div "Add Font" at bounding box center [286, 196] width 65 height 19
click at [291, 197] on div "Add Font" at bounding box center [286, 196] width 65 height 19
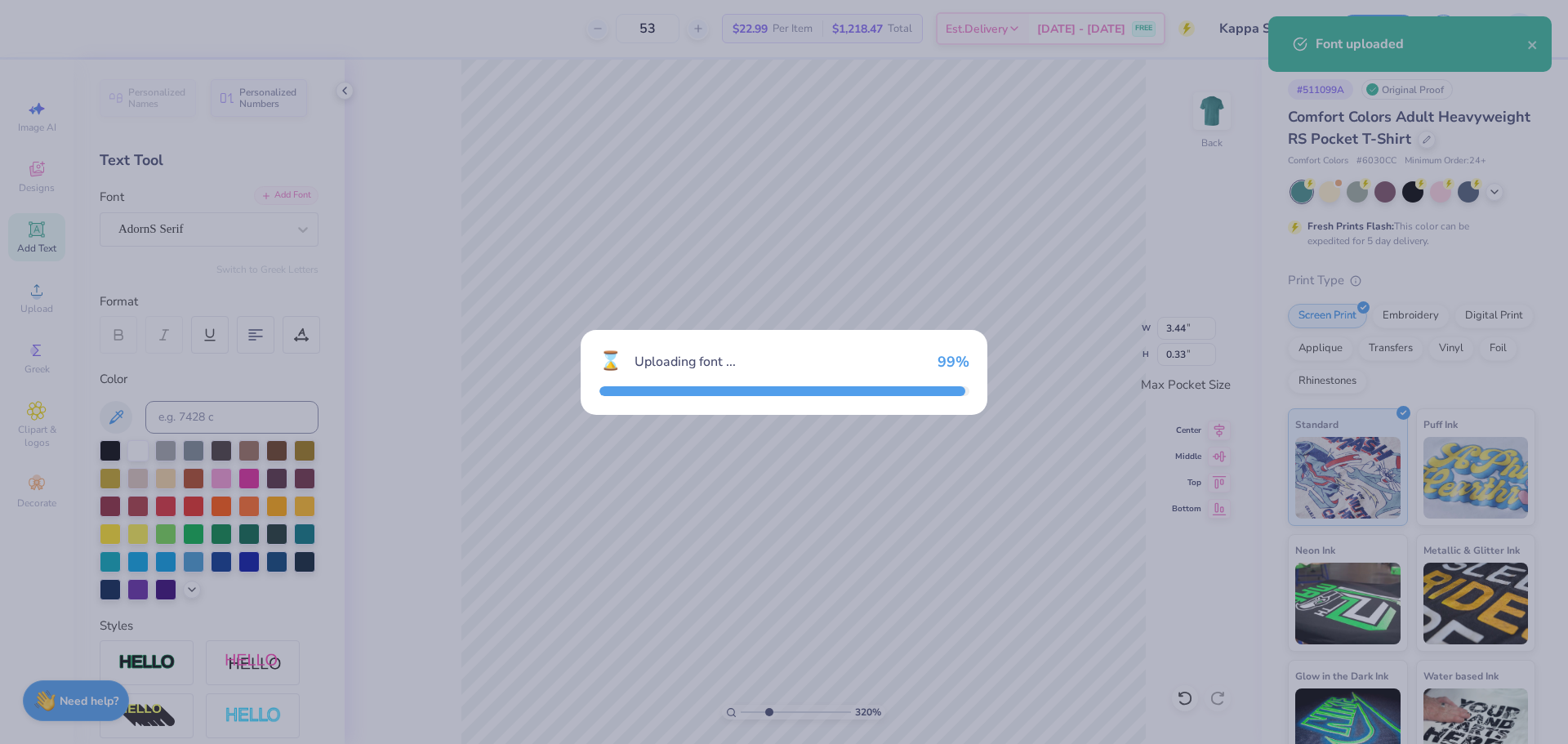
type input "0.32"
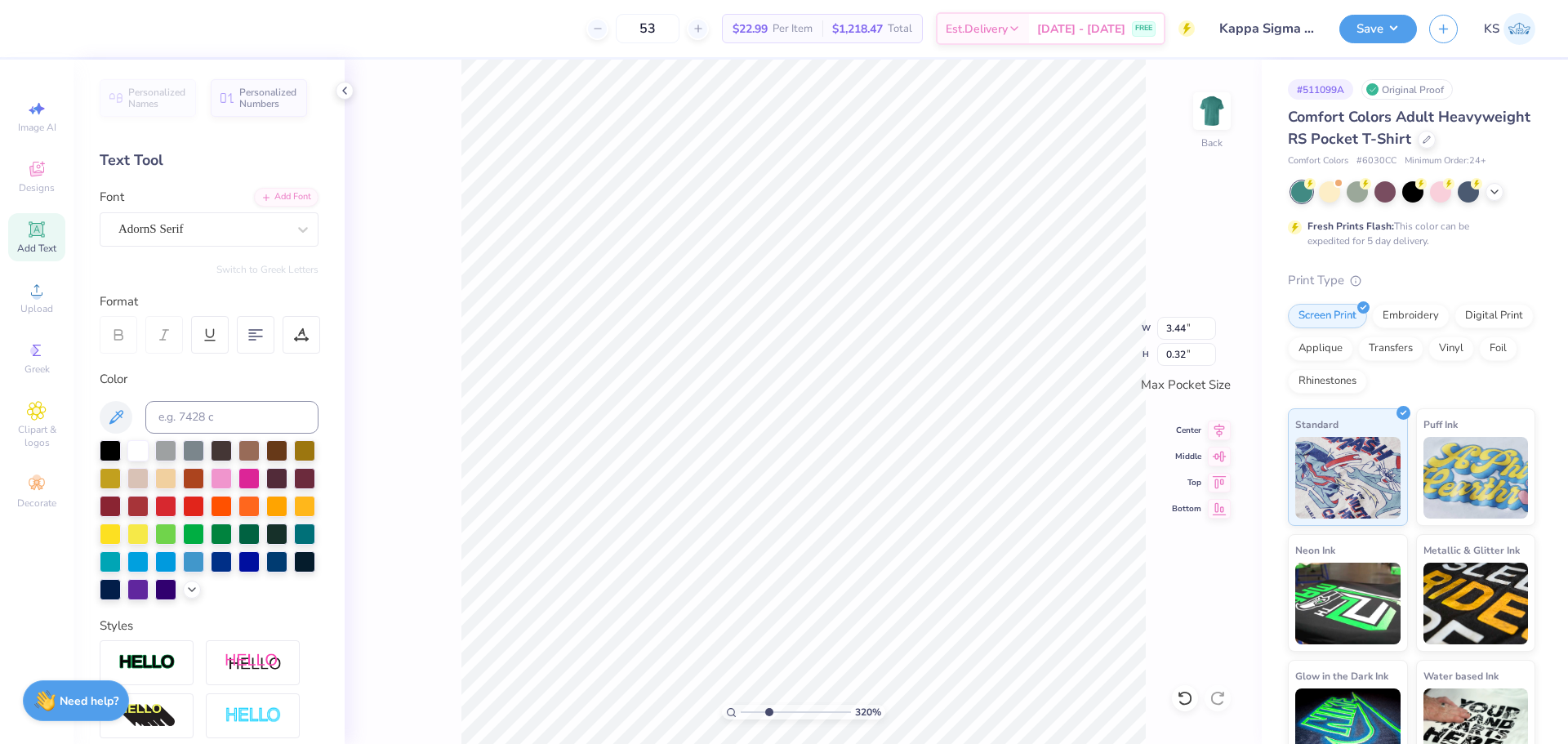
scroll to position [14, 5]
type textarea "FALL RUSH '25"
drag, startPoint x: 1178, startPoint y: 331, endPoint x: 1205, endPoint y: 331, distance: 27.0
click at [1205, 331] on input "3.42" at bounding box center [1186, 328] width 59 height 23
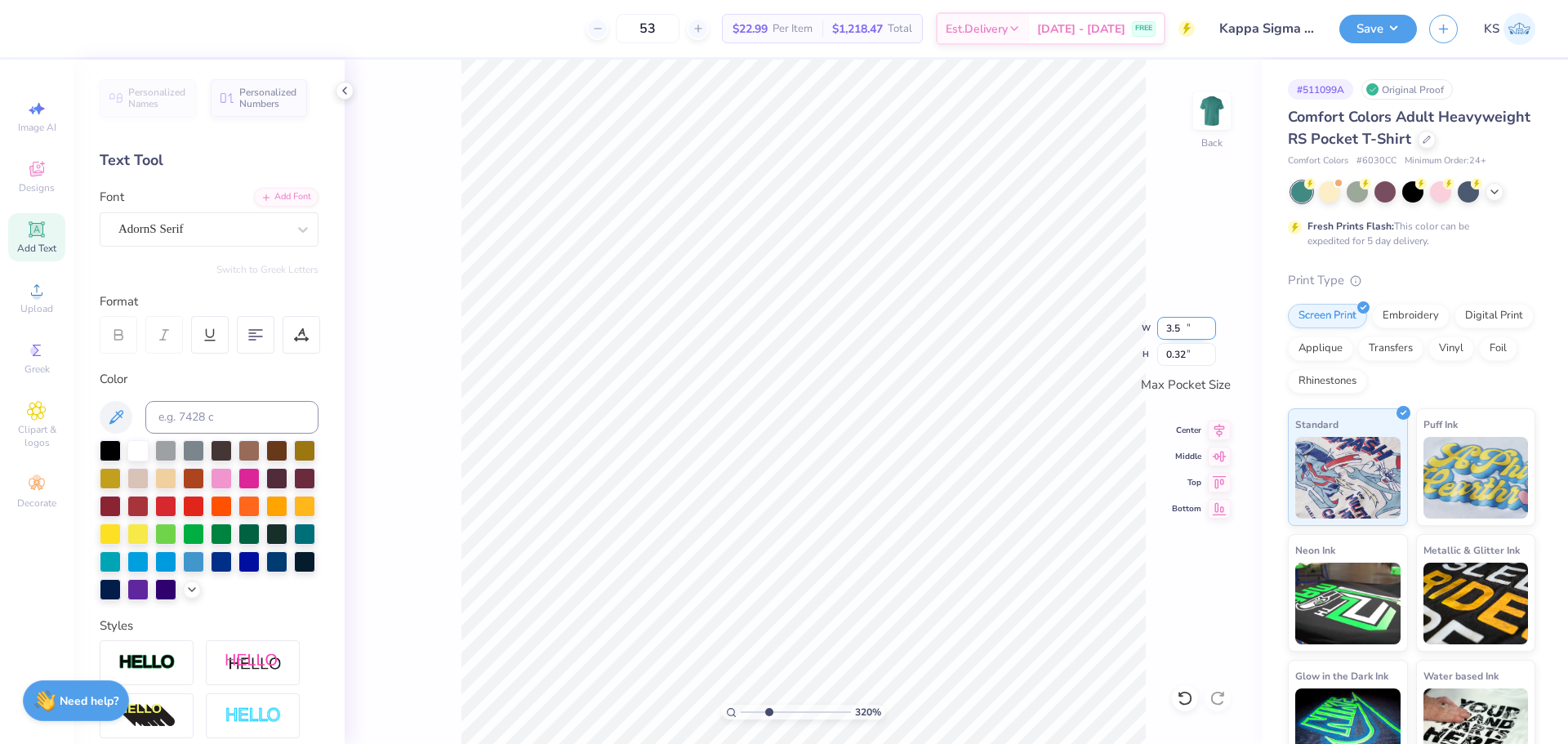
type input "3.50"
click at [1217, 421] on icon at bounding box center [1219, 428] width 23 height 20
click at [1186, 331] on input "1.76" at bounding box center [1186, 328] width 59 height 23
type input "2.00"
type input "1.00"
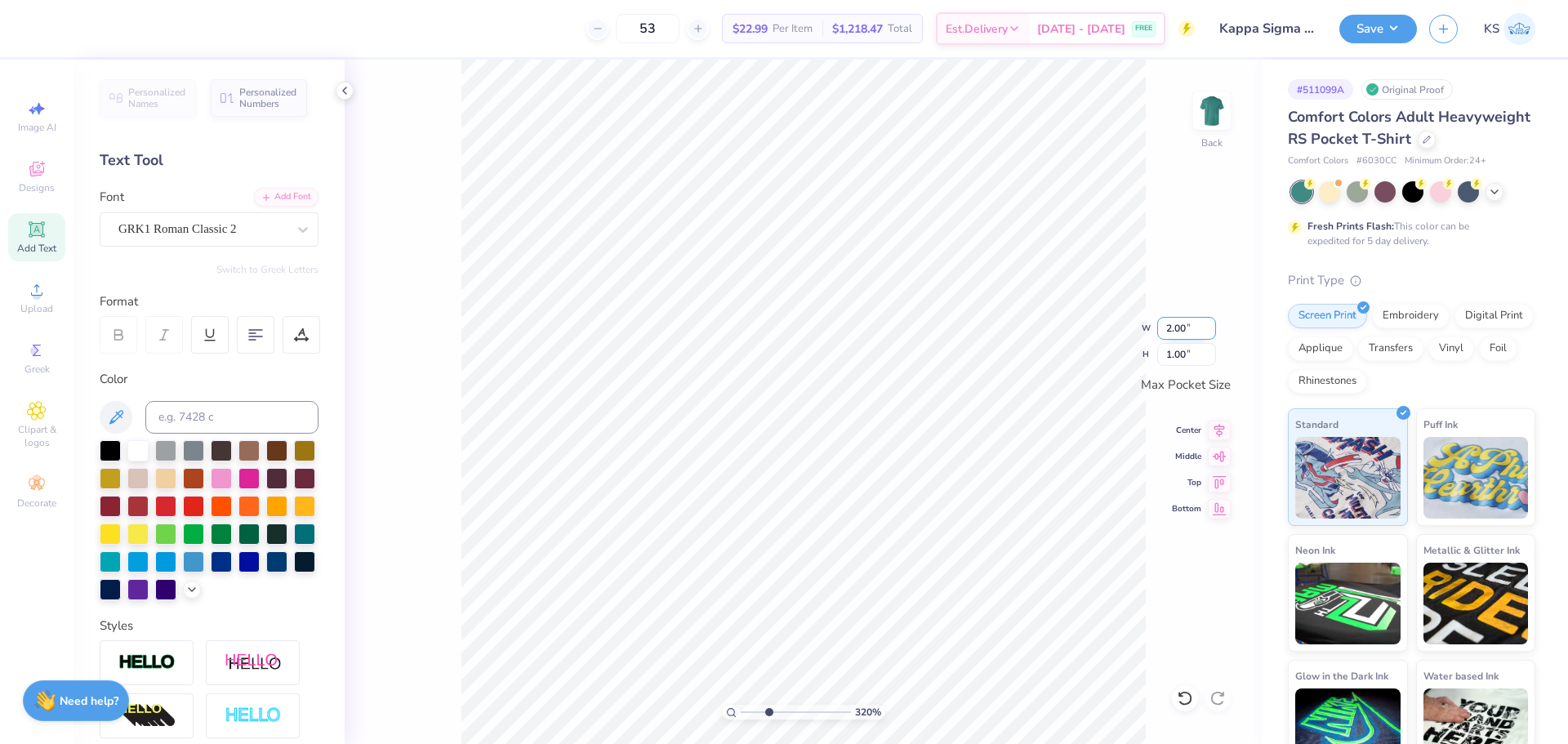
drag, startPoint x: 1170, startPoint y: 326, endPoint x: 1179, endPoint y: 320, distance: 10.8
click at [1173, 326] on input "2.00" at bounding box center [1186, 328] width 59 height 23
type input "3.00"
type input "1.50"
click at [1182, 327] on input "3.00" at bounding box center [1186, 328] width 59 height 23
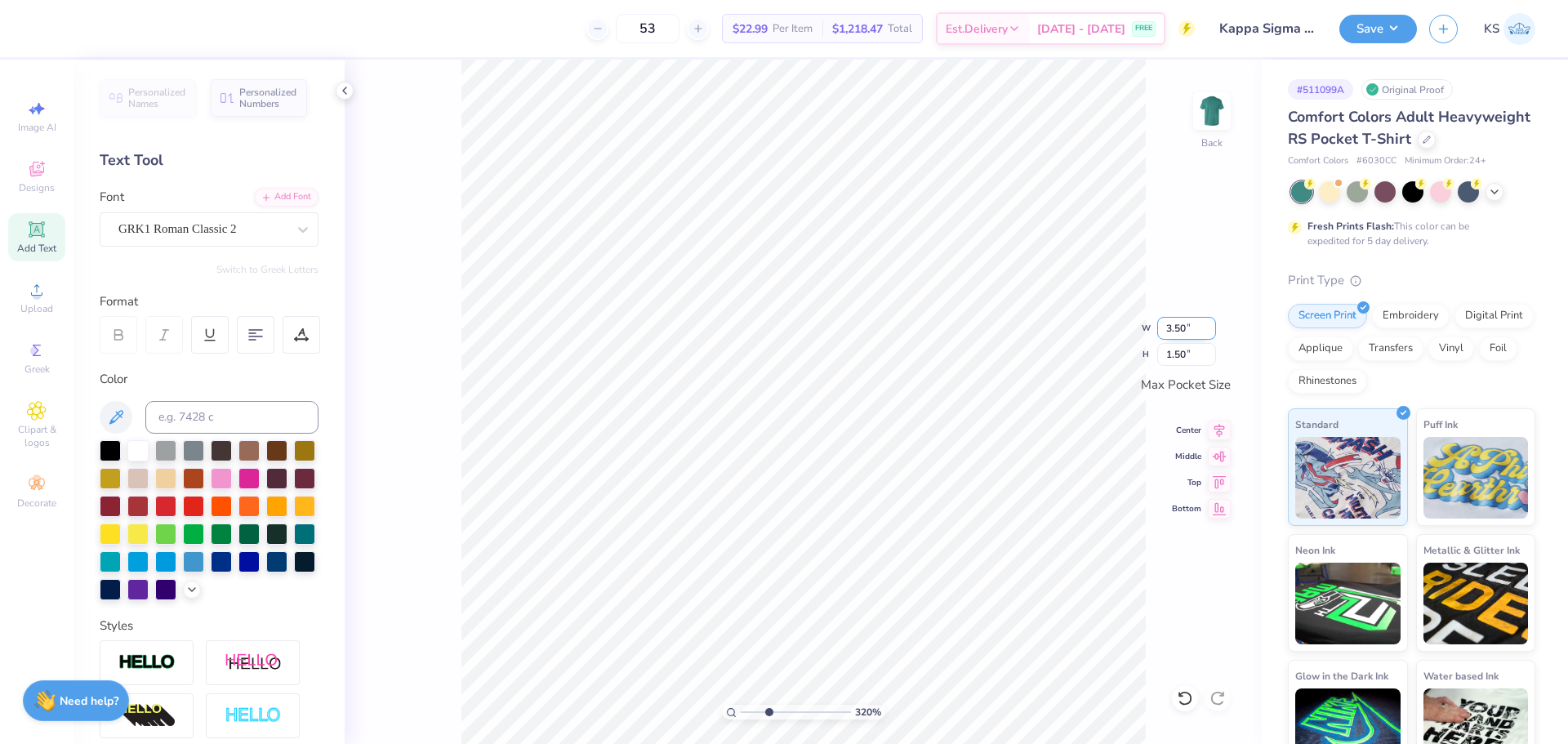
type input "3.50"
type input "0.32"
click at [1224, 433] on icon at bounding box center [1219, 428] width 23 height 20
click at [1221, 462] on icon at bounding box center [1219, 454] width 23 height 20
drag, startPoint x: 731, startPoint y: 712, endPoint x: 709, endPoint y: 706, distance: 22.8
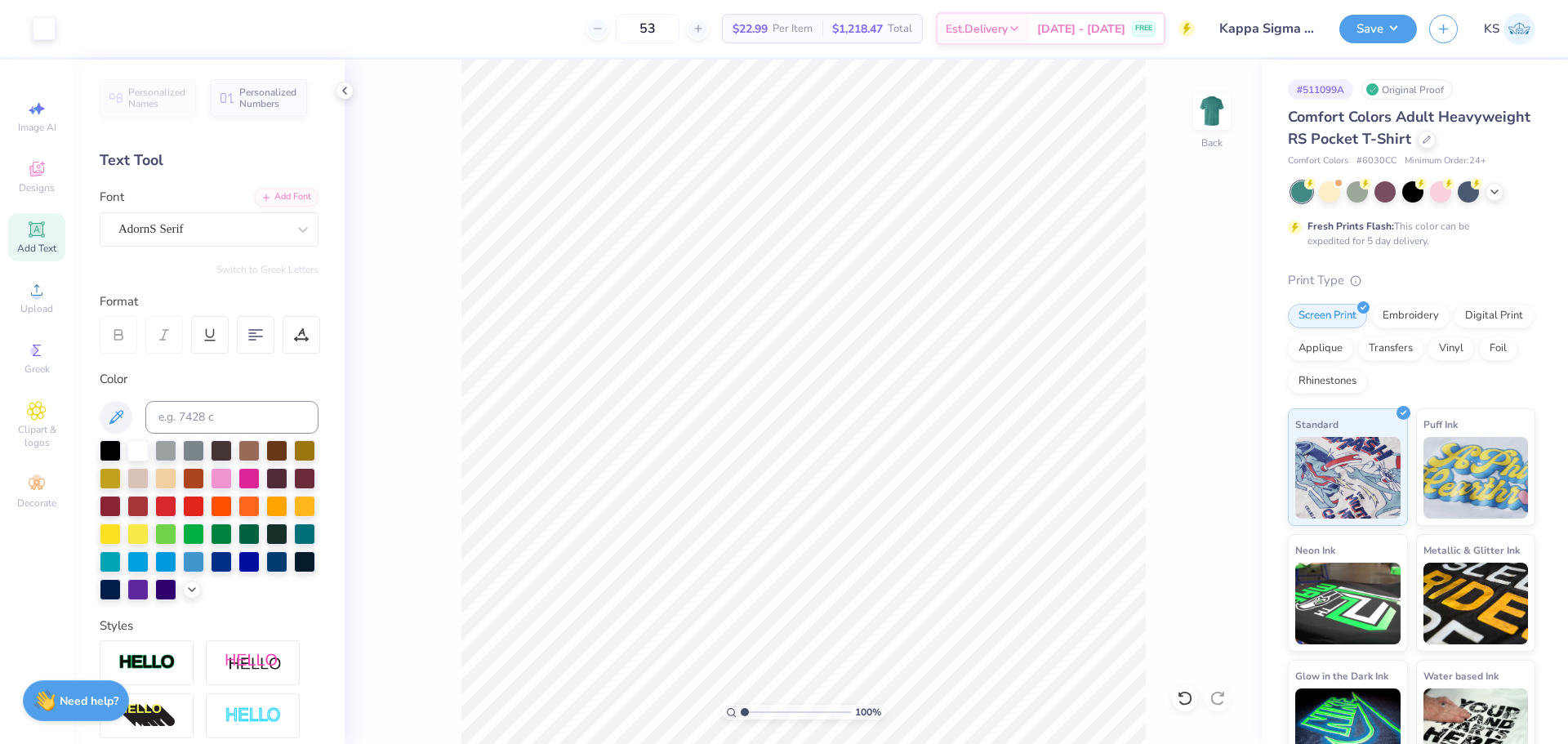
type input "1"
click at [741, 706] on input "range" at bounding box center [796, 713] width 111 height 15
click at [1197, 121] on img at bounding box center [1212, 111] width 33 height 33
click at [1210, 109] on img at bounding box center [1213, 112] width 66 height 66
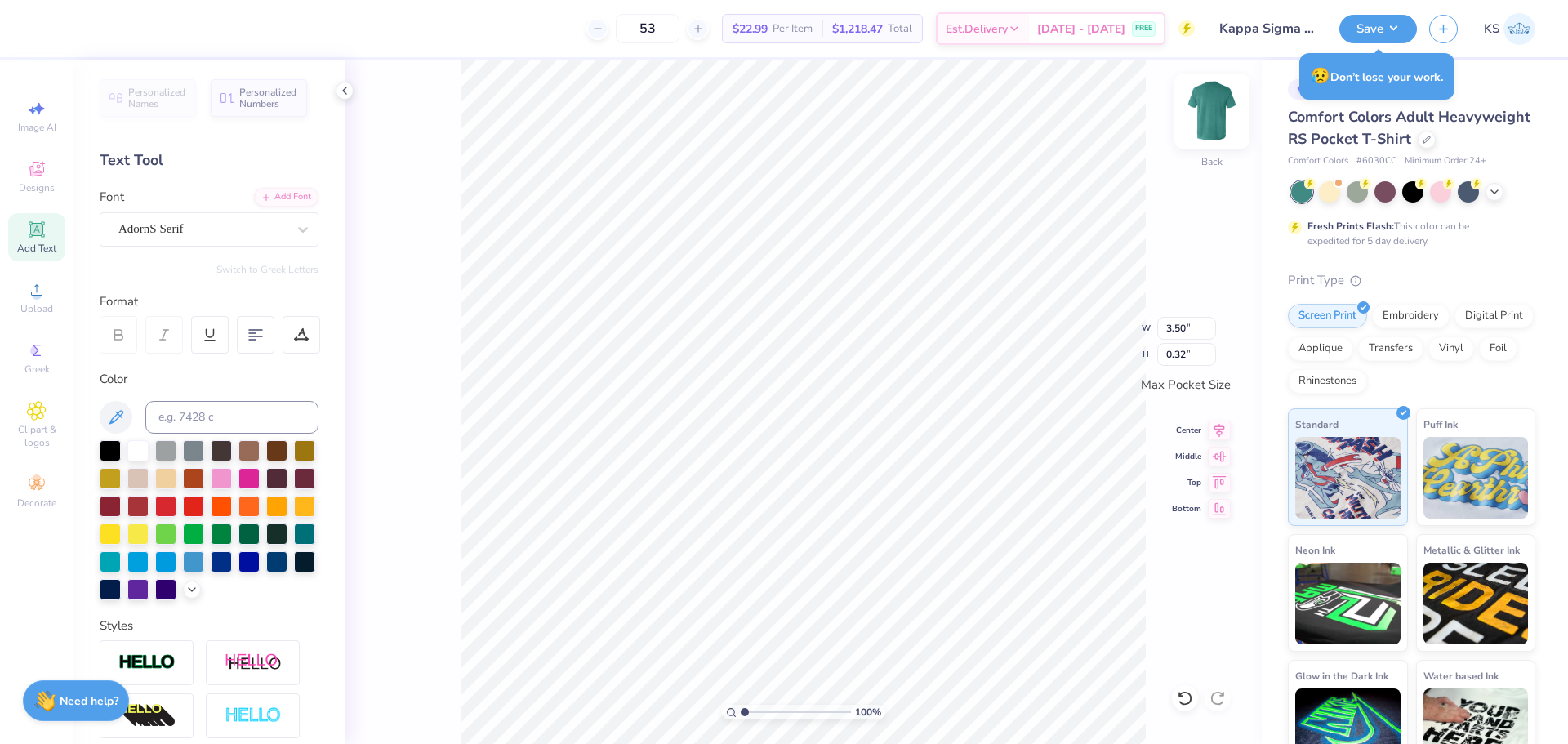
click at [1221, 110] on img at bounding box center [1213, 112] width 66 height 66
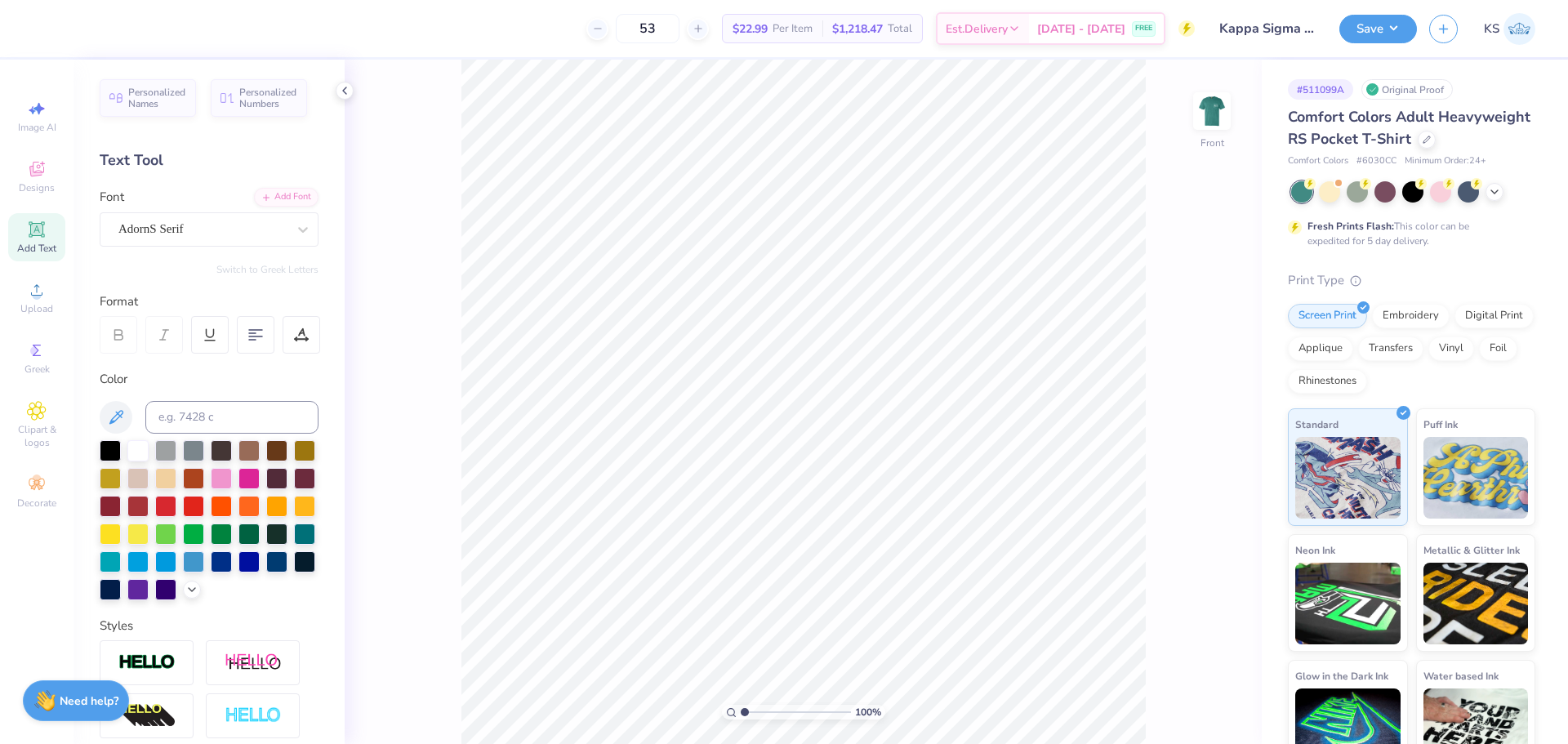
click at [1253, 121] on div "100 % Front" at bounding box center [804, 402] width 917 height 685
click at [1227, 119] on img at bounding box center [1213, 112] width 66 height 66
click at [1208, 109] on img at bounding box center [1213, 112] width 66 height 66
type textarea "FALL RUSH2025"
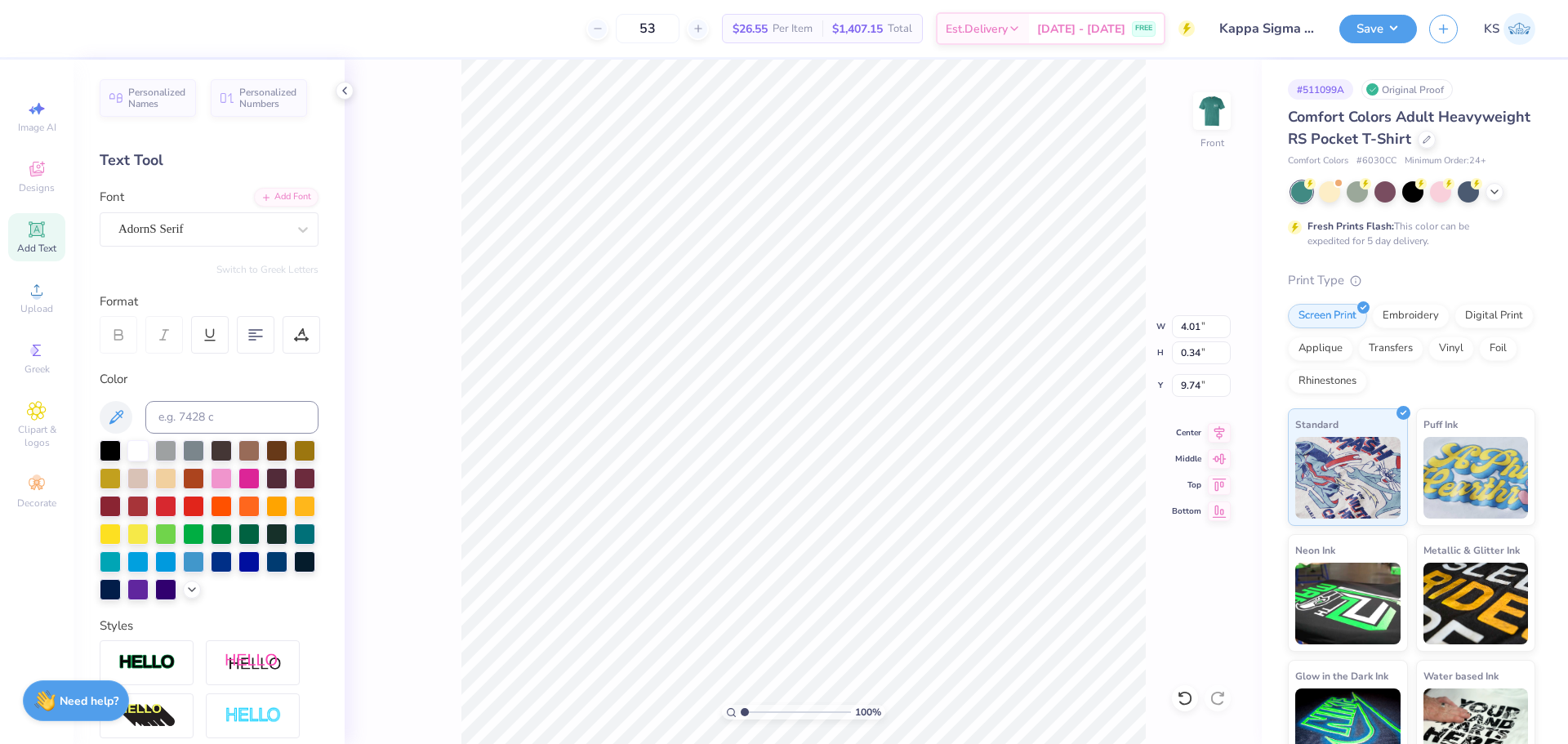
type input "4.01"
type input "0.34"
click at [1199, 324] on input "4.01" at bounding box center [1201, 326] width 59 height 23
type input "12.00"
type input "1.01"
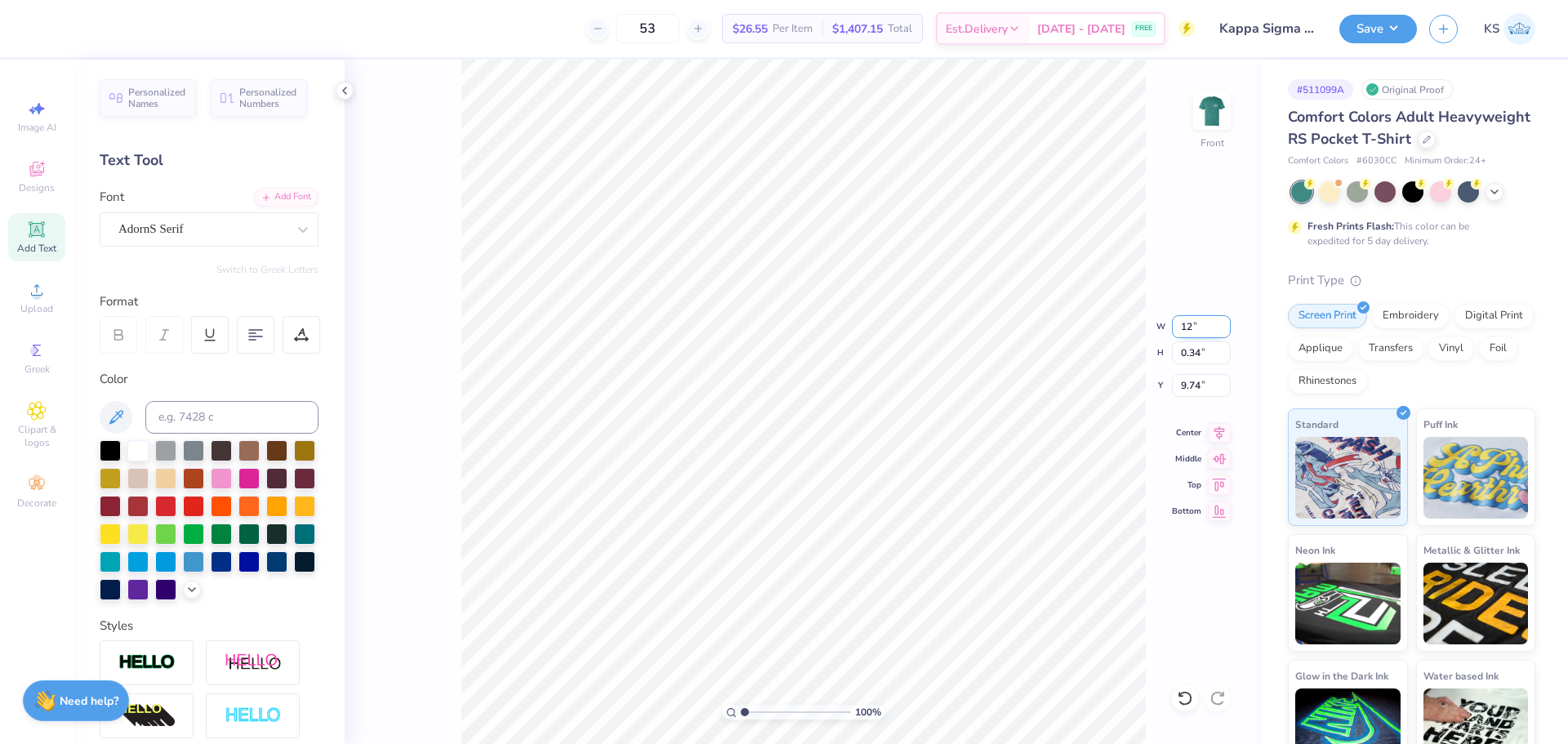
type input "9.41"
click at [1193, 326] on input "12.00" at bounding box center [1201, 326] width 59 height 23
type input "12.50"
type input "1.05"
type input "9.39"
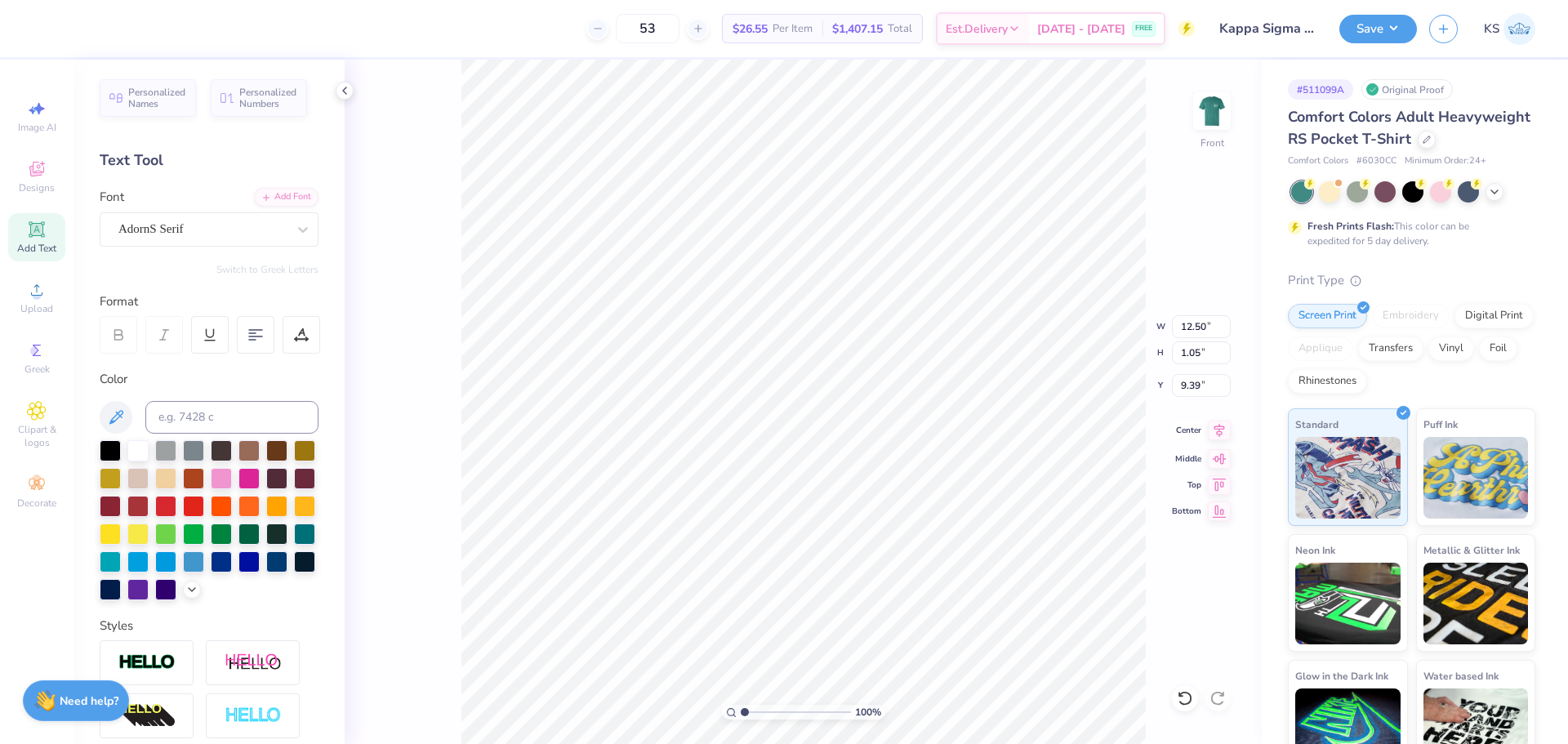
click at [1212, 424] on icon at bounding box center [1219, 431] width 23 height 20
click at [1198, 393] on input "9.39" at bounding box center [1201, 386] width 59 height 23
click at [1196, 384] on input "10.00" at bounding box center [1201, 386] width 59 height 23
type input "20.00"
drag, startPoint x: 1217, startPoint y: 485, endPoint x: 1192, endPoint y: 455, distance: 39.1
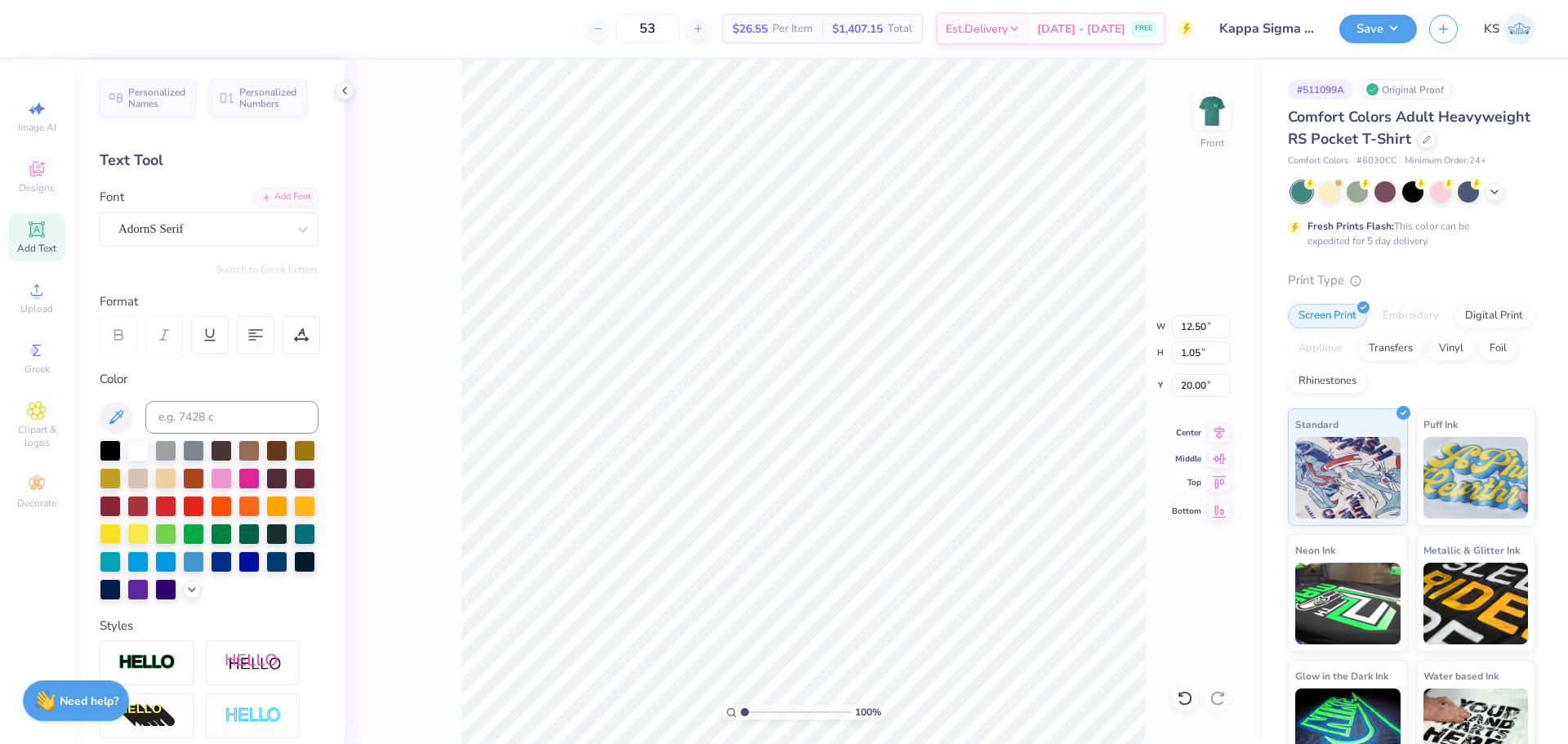
click at [1217, 485] on icon at bounding box center [1219, 482] width 23 height 20
click at [1189, 389] on input "0.50" at bounding box center [1201, 386] width 59 height 23
type input "3.00"
click at [276, 196] on div "Add Font" at bounding box center [286, 196] width 65 height 19
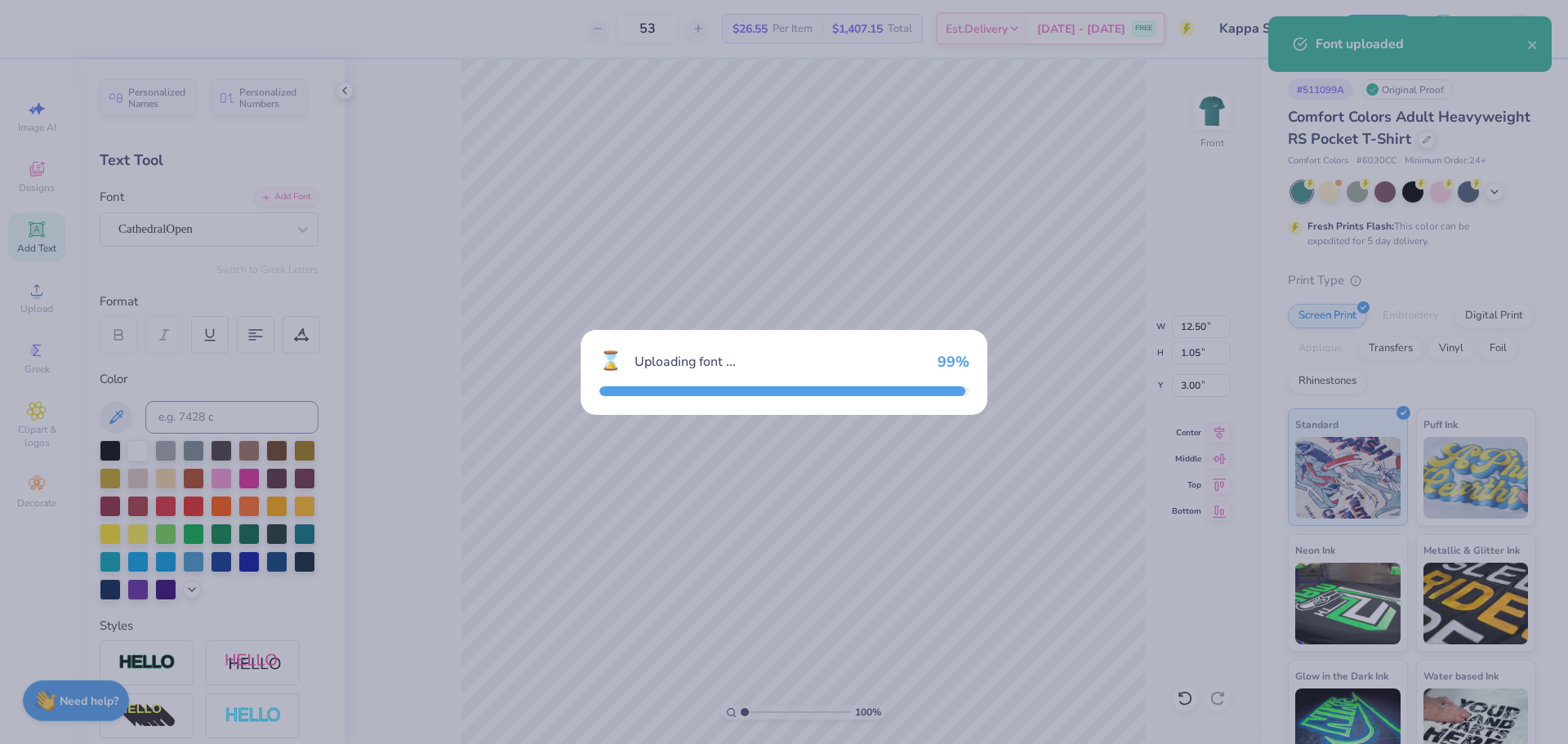
type input "11.20"
type input "1.06"
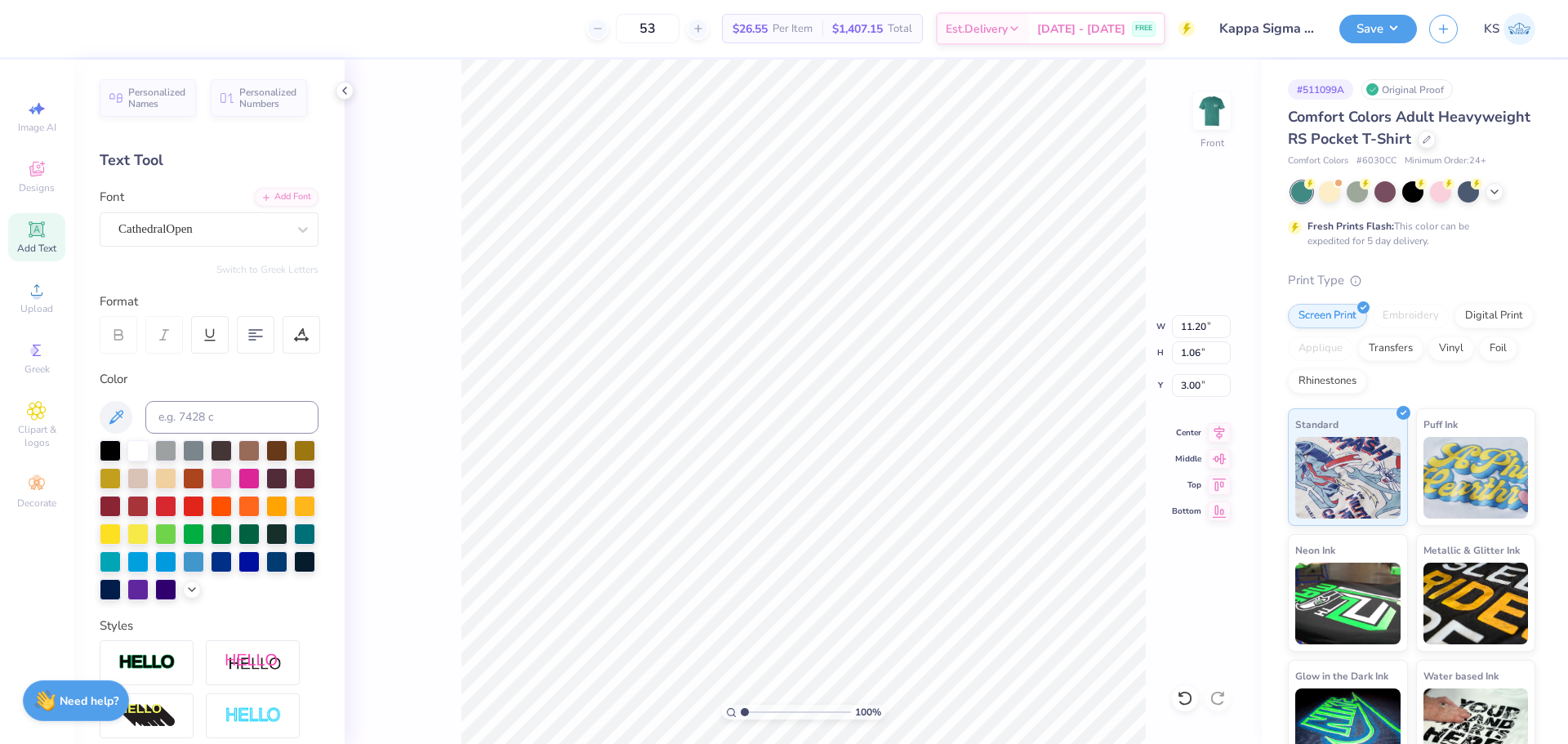
type textarea "KAPPA SIGMA"
type input "9.93"
type input "1.01"
type input "3.02"
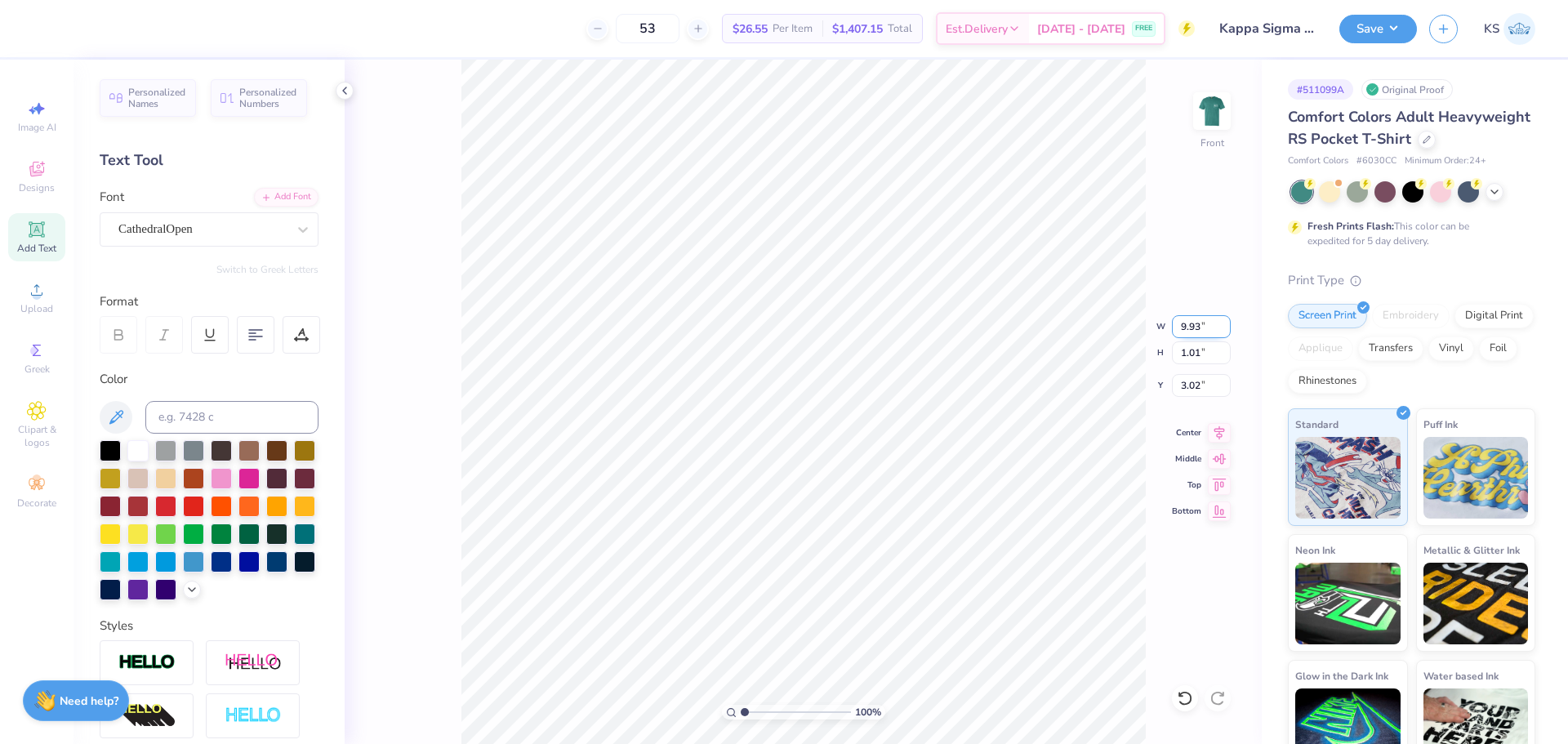
click at [1199, 324] on input "9.93" at bounding box center [1201, 326] width 59 height 23
type input "12.50"
type input "1.27"
type input "2.89"
click at [1188, 396] on div "100 % Front W 12.50 12.50 " H 1.27 1.27 " Y 2.89 2.89 " Center Middle Top Bottom" at bounding box center [804, 402] width 917 height 685
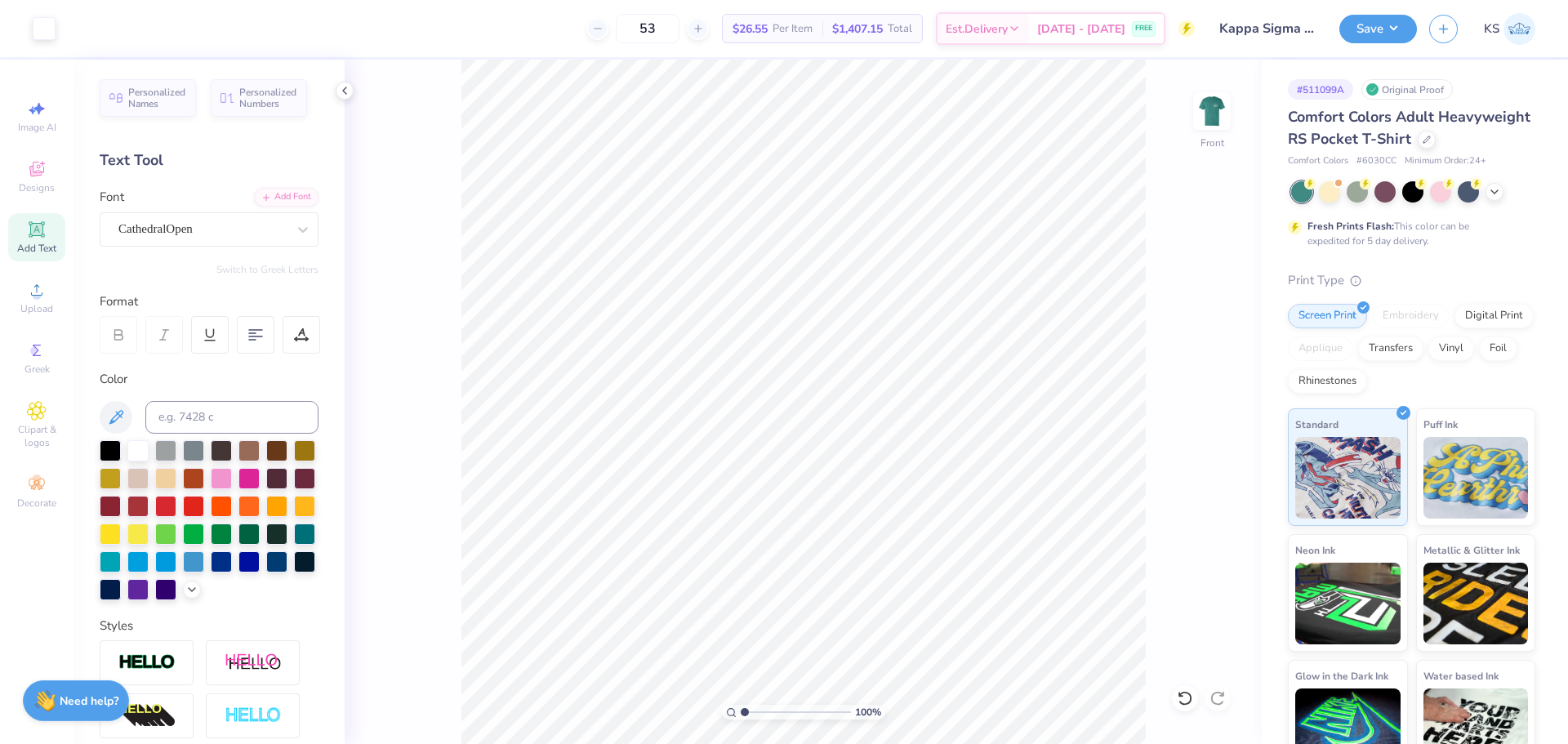
click at [1191, 388] on div "100 % Front" at bounding box center [804, 402] width 917 height 685
click at [1192, 386] on input "3.00" at bounding box center [1201, 386] width 59 height 23
type input "3"
click at [42, 307] on span "Upload" at bounding box center [37, 309] width 33 height 13
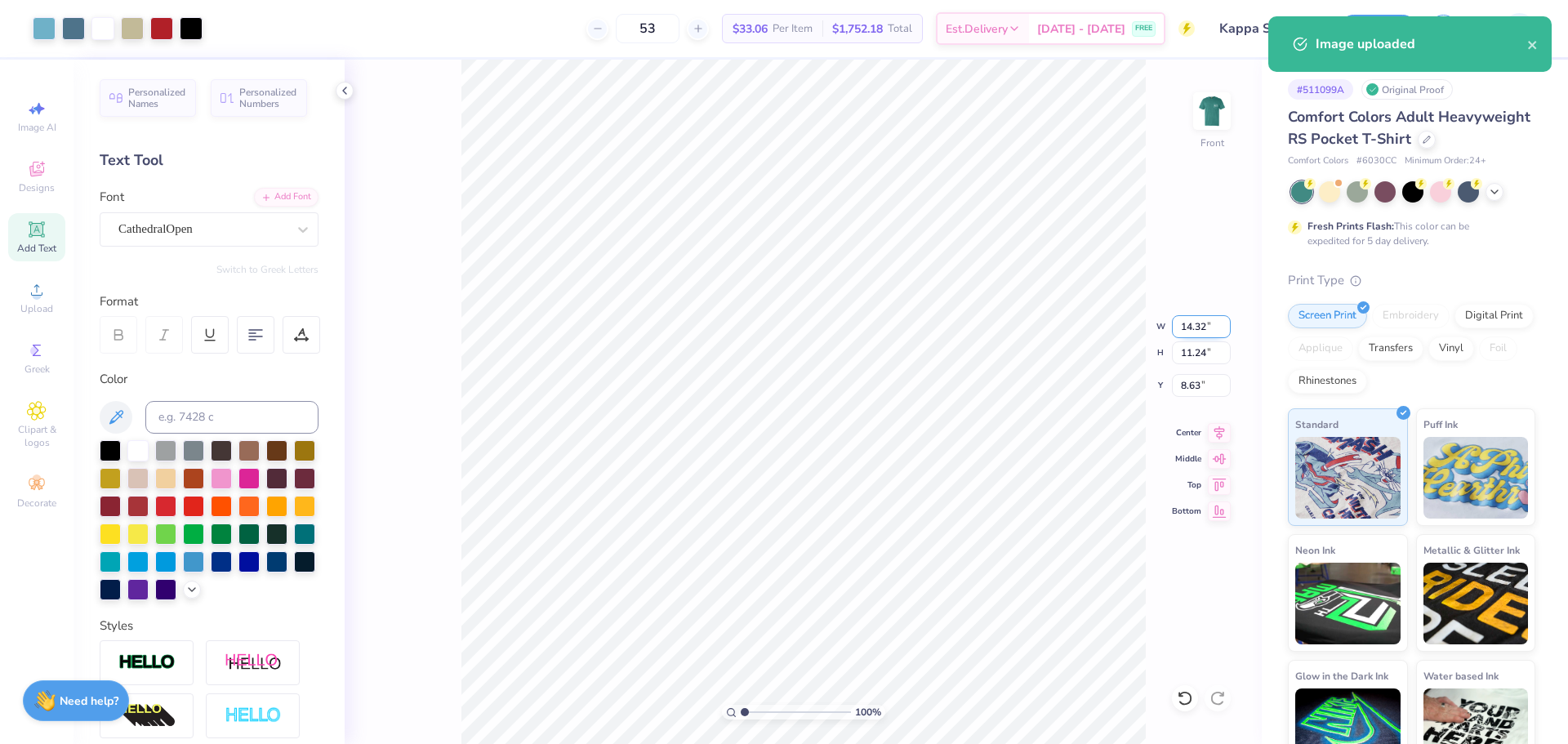
click at [1194, 338] on input "14.32" at bounding box center [1201, 326] width 59 height 23
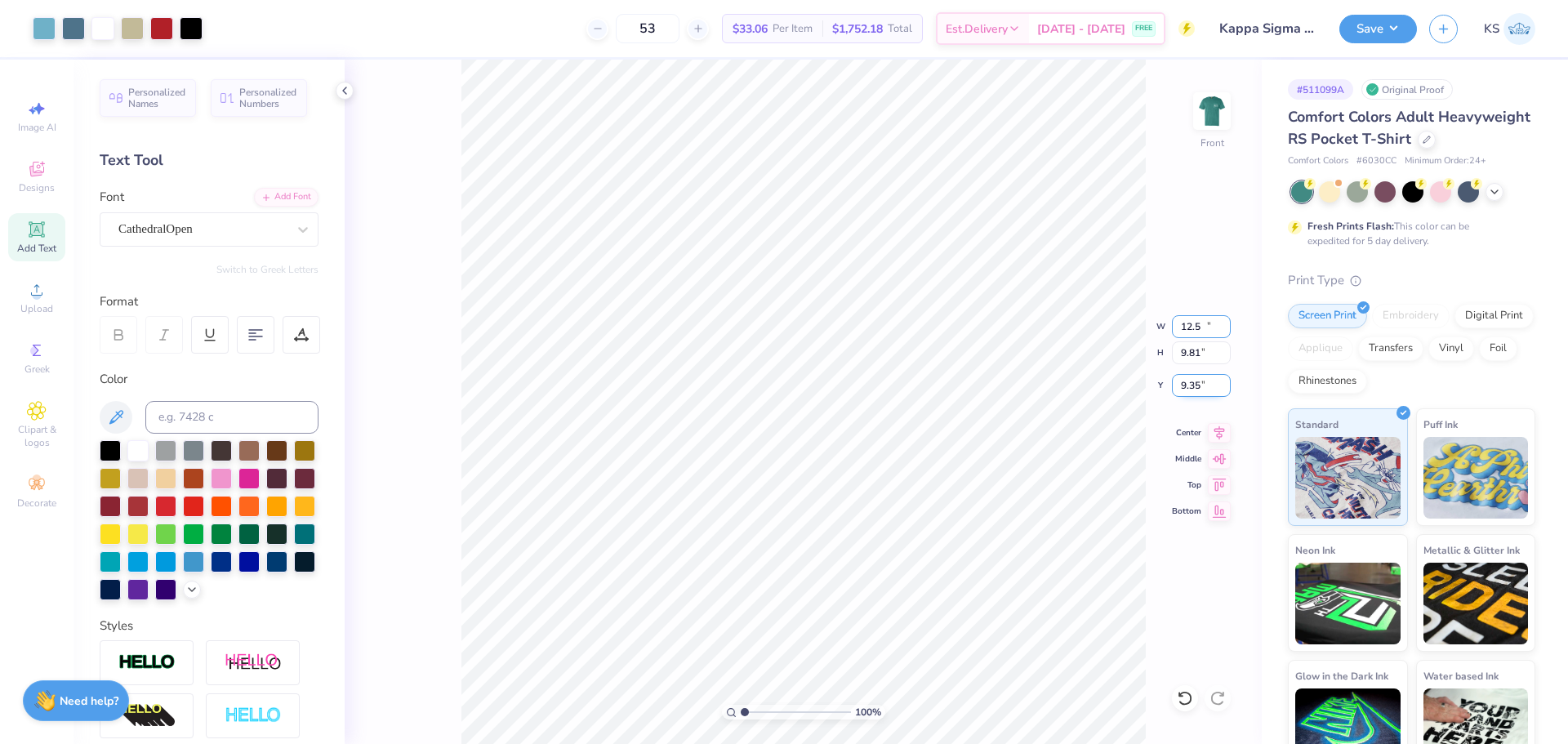
type input "12.50"
type input "9.81"
click at [1200, 386] on input "9.35" at bounding box center [1201, 386] width 59 height 23
click at [1190, 386] on input "4.00" at bounding box center [1201, 386] width 59 height 23
click at [1192, 388] on input "4.50" at bounding box center [1201, 386] width 59 height 23
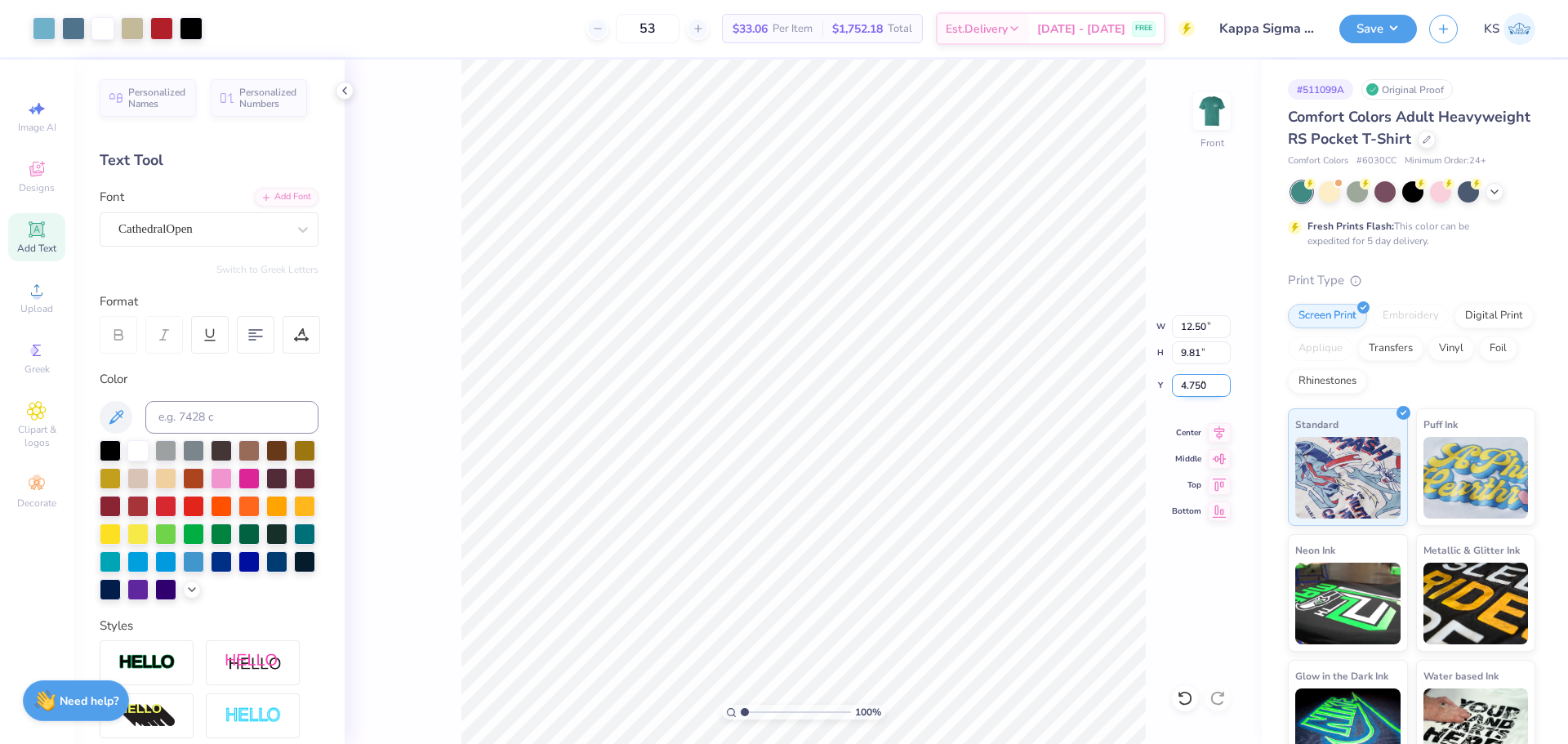
type input "4.75"
click at [299, 344] on div at bounding box center [301, 335] width 38 height 38
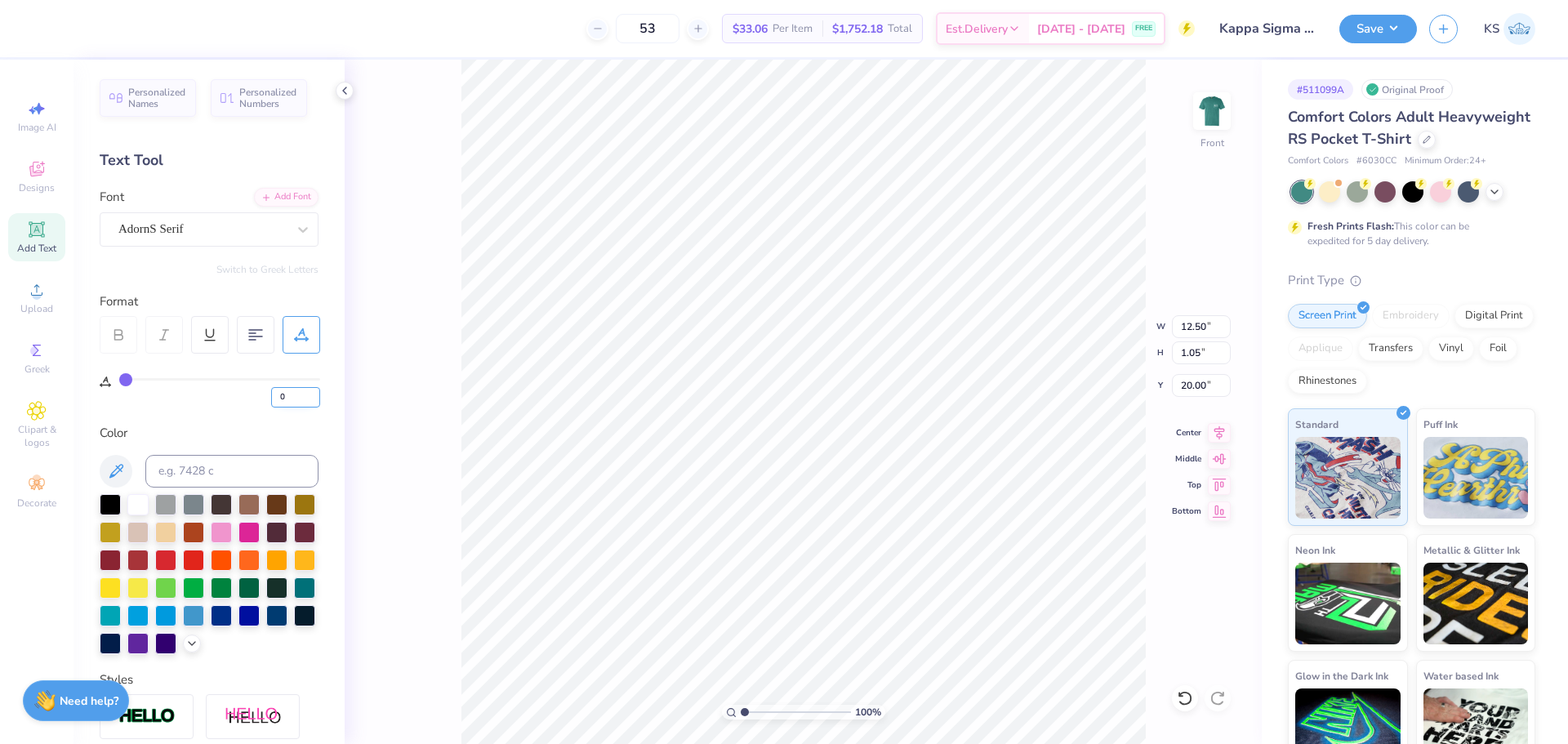
click at [294, 401] on input "0" at bounding box center [295, 398] width 49 height 21
type input "10"
type input "14.10"
type textarea "FALL RUSH 2025"
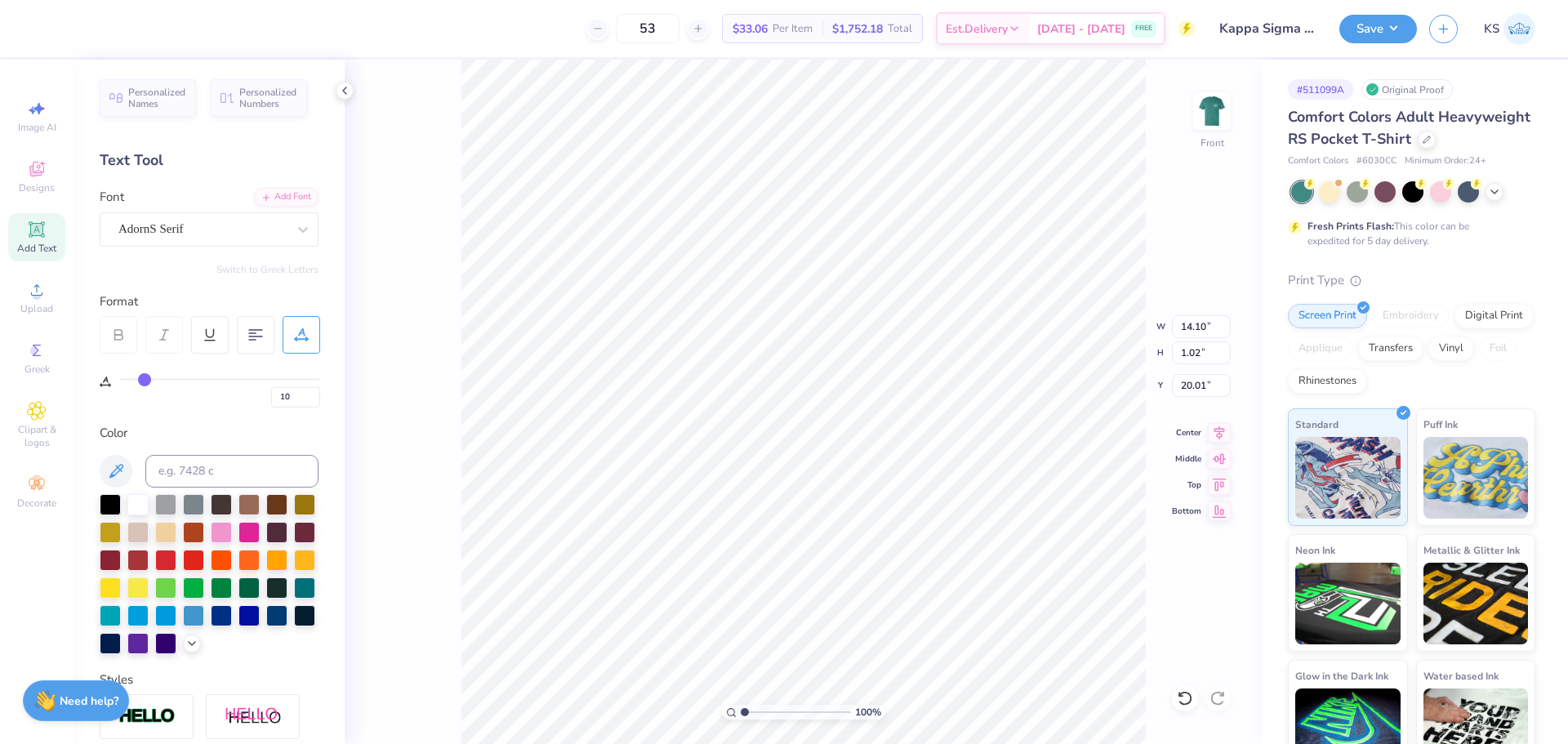
type input "14.32"
type input "1.02"
type input "20.01"
click at [297, 396] on input "10" at bounding box center [295, 398] width 49 height 21
type input "15"
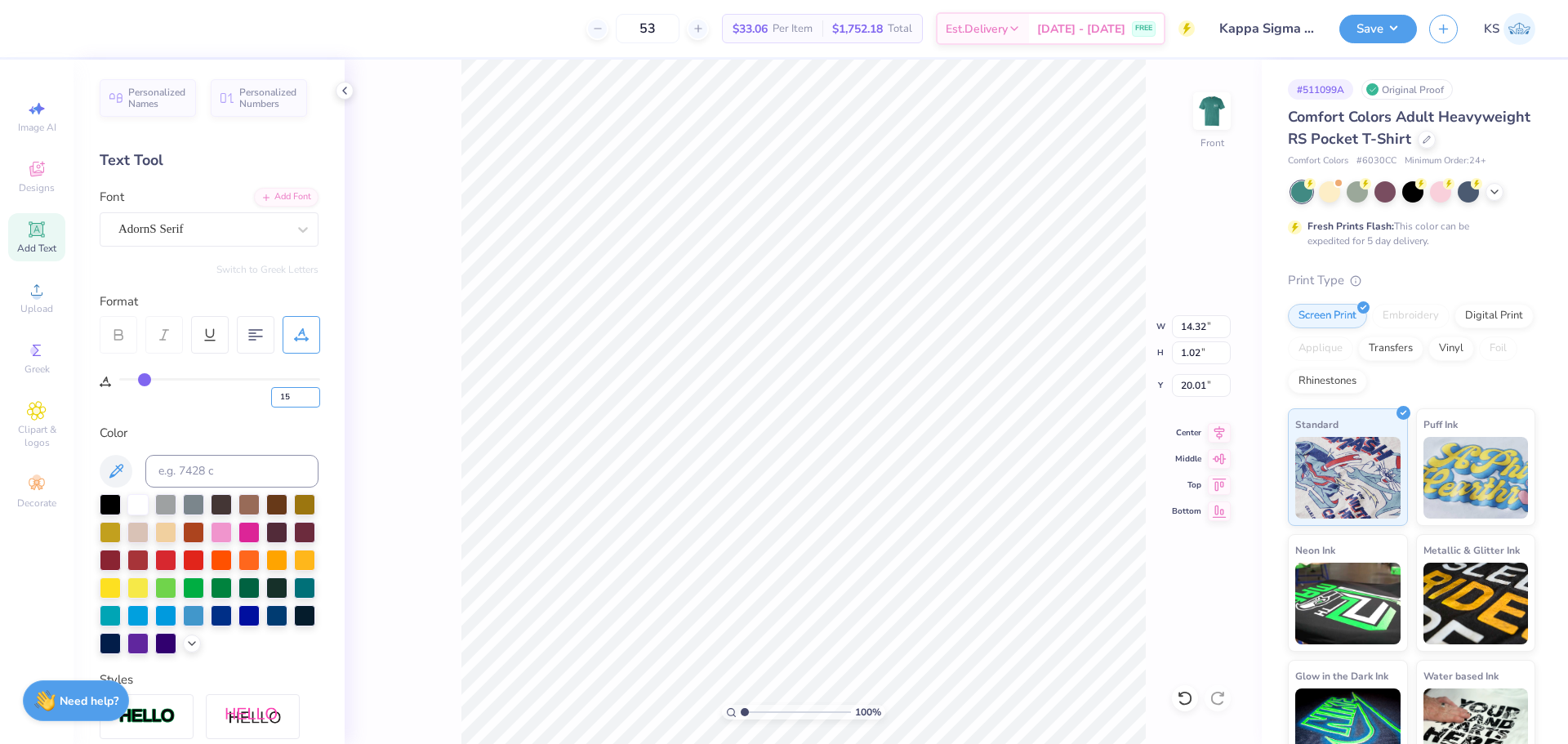
type input "15"
type input "0.97"
type input "20.04"
click at [1198, 327] on input "14.32" at bounding box center [1201, 326] width 59 height 23
type input "12.50"
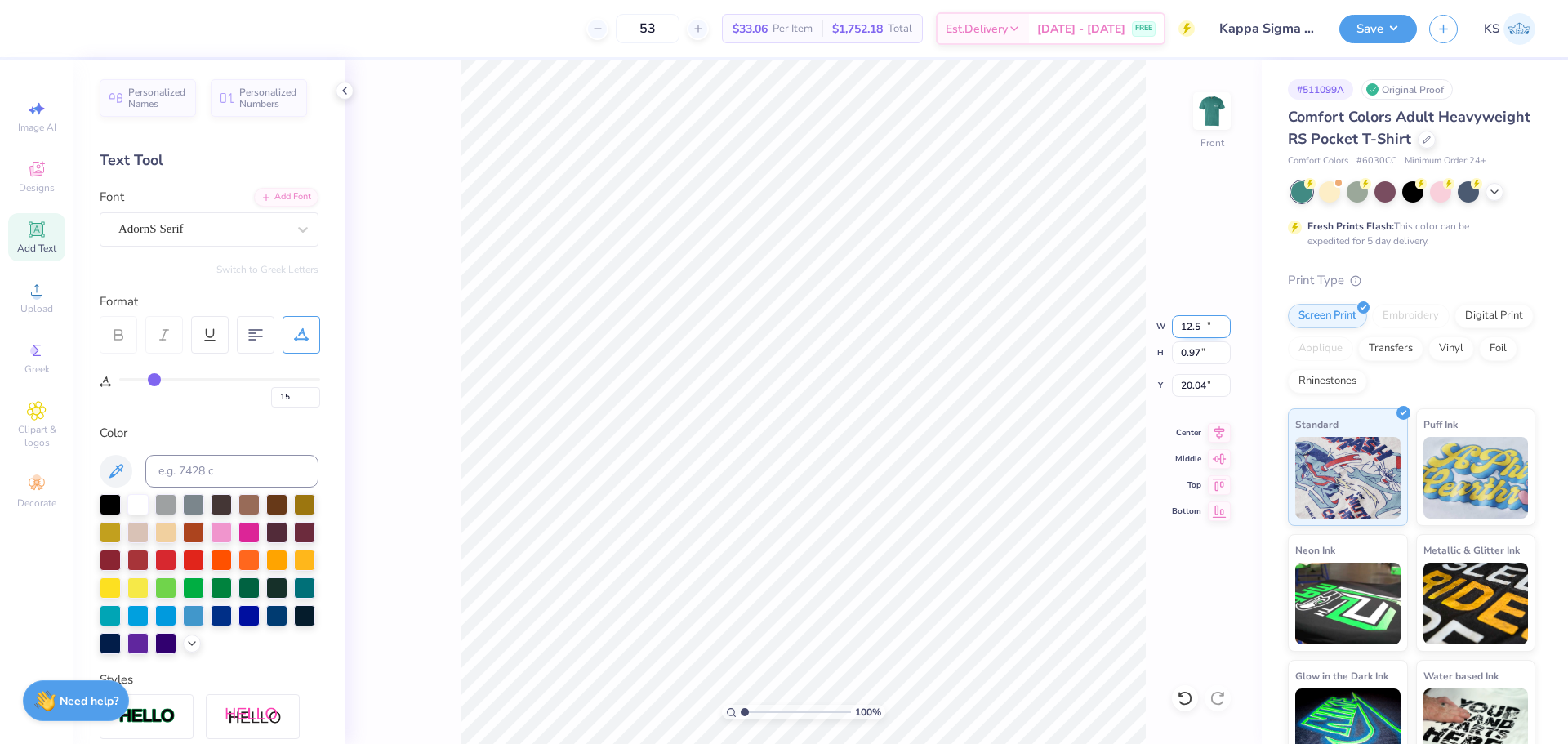
type input "0.84"
click at [1204, 386] on input "20.10" at bounding box center [1201, 386] width 59 height 23
click at [1217, 434] on icon at bounding box center [1219, 431] width 23 height 20
click at [1196, 382] on input "14.90" at bounding box center [1201, 386] width 59 height 23
type input "15.00"
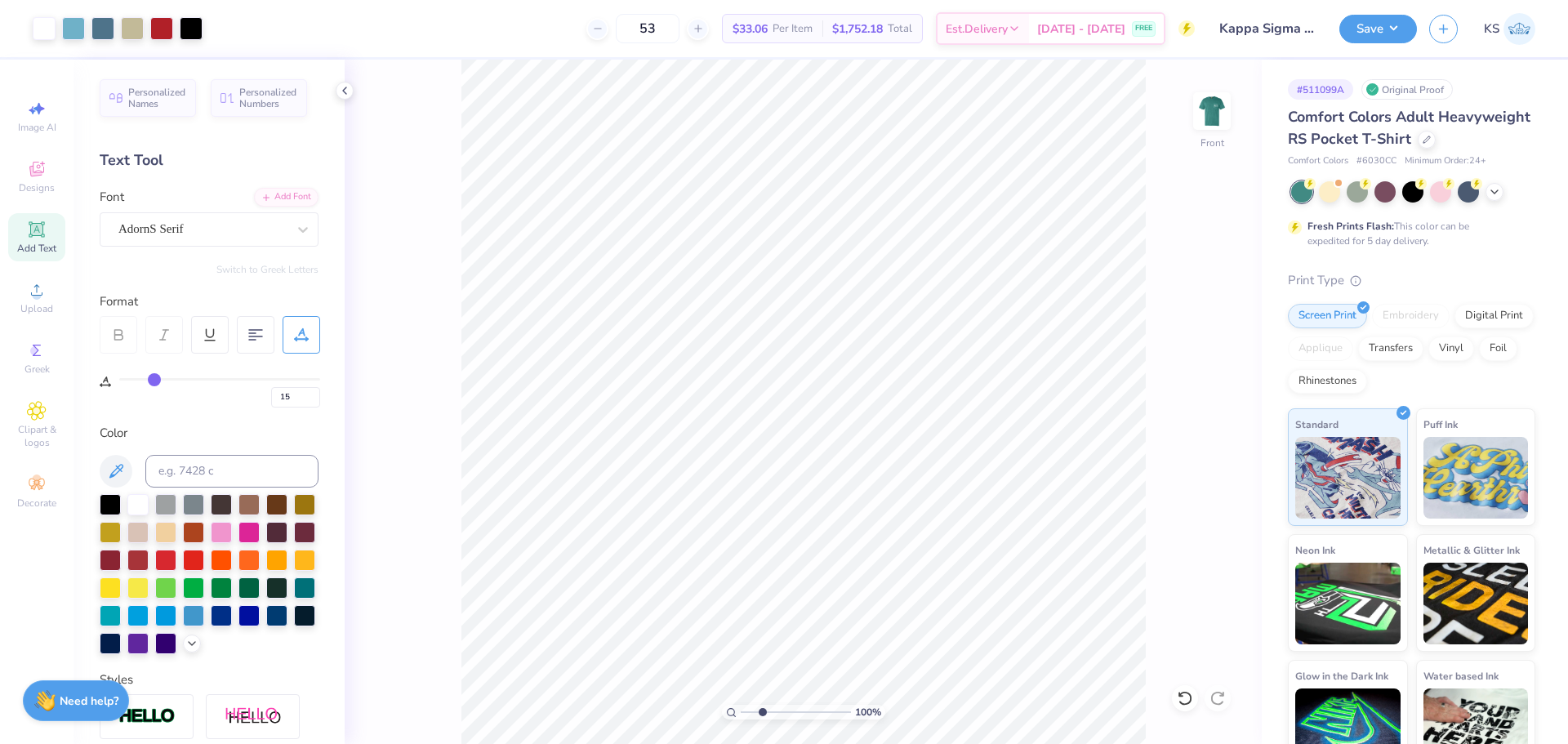
click at [762, 711] on input "range" at bounding box center [796, 713] width 111 height 15
click at [801, 719] on input "range" at bounding box center [796, 713] width 111 height 15
click at [762, 719] on input "range" at bounding box center [796, 713] width 111 height 15
type input "1"
click at [741, 706] on input "range" at bounding box center [796, 713] width 111 height 15
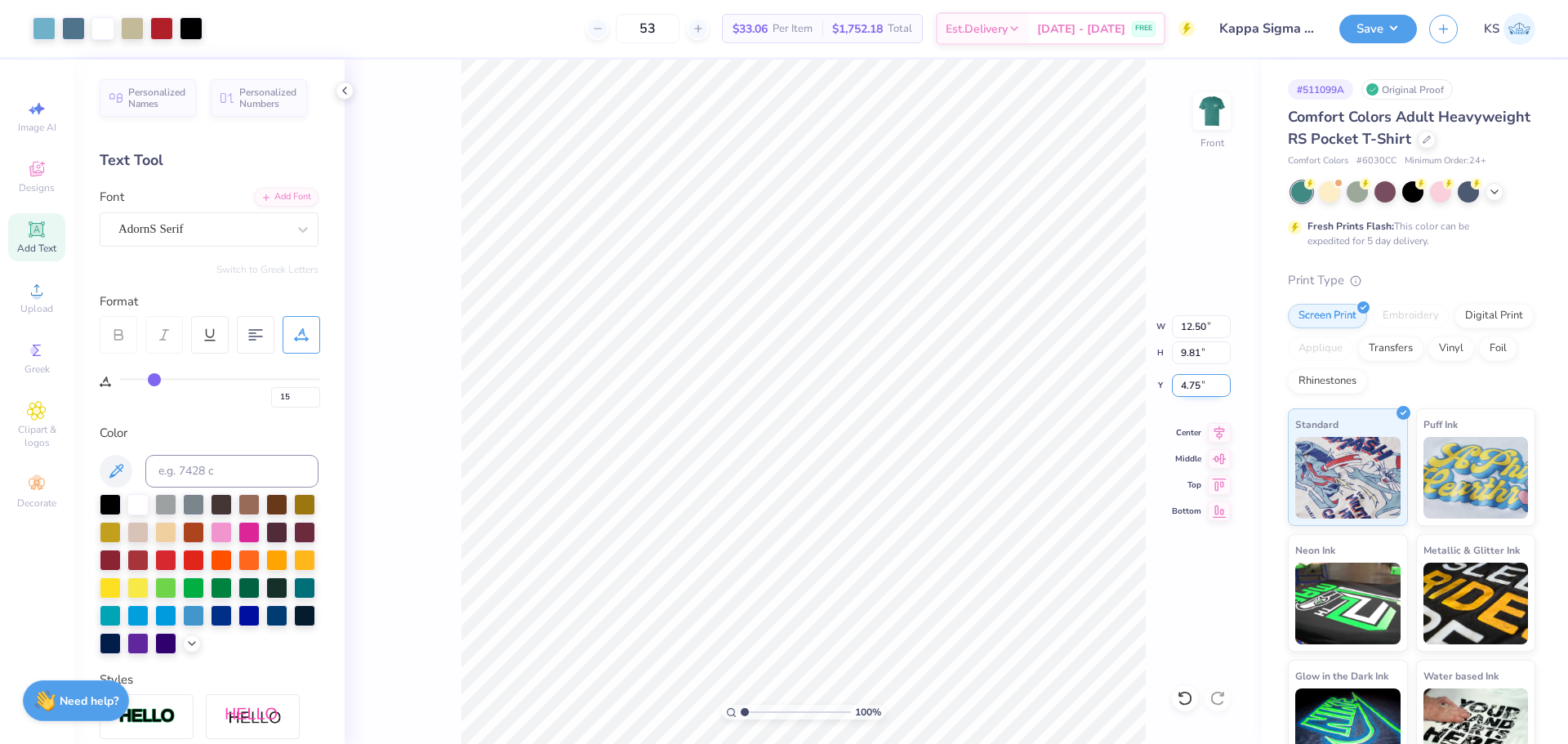
click at [1193, 390] on input "4.75" at bounding box center [1201, 386] width 59 height 23
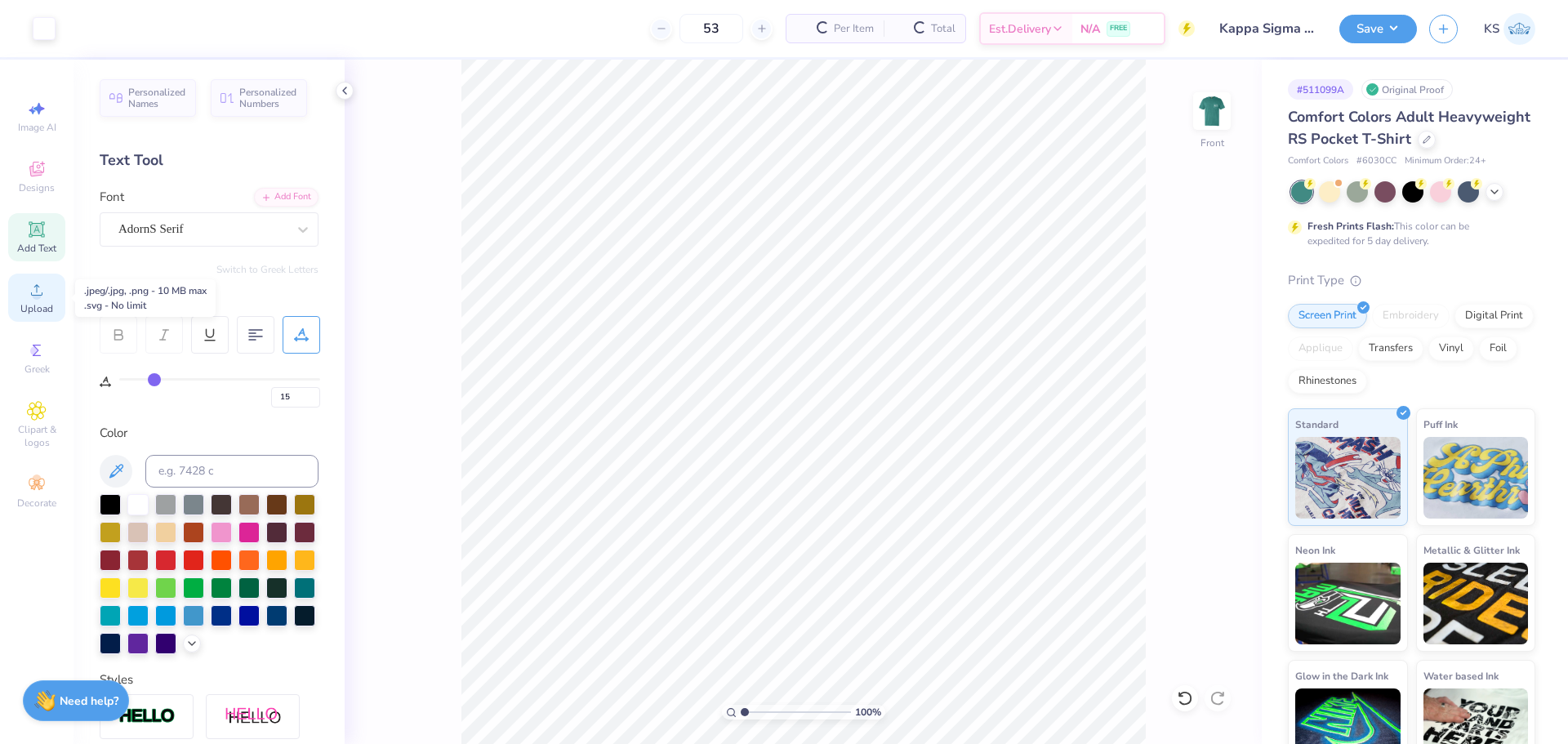
click at [37, 295] on icon at bounding box center [37, 290] width 11 height 11
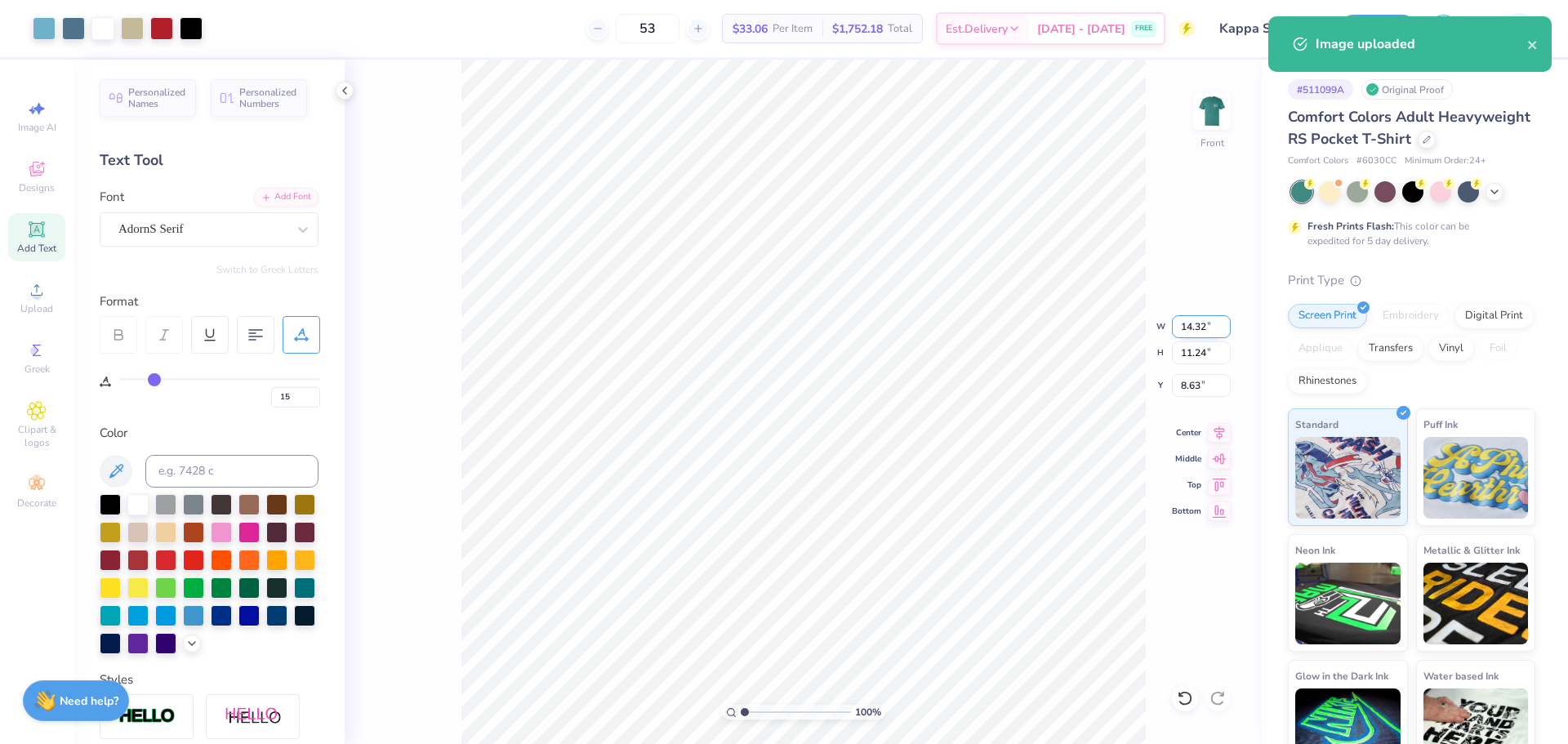
click at [1188, 335] on input "14.32" at bounding box center [1201, 326] width 59 height 23
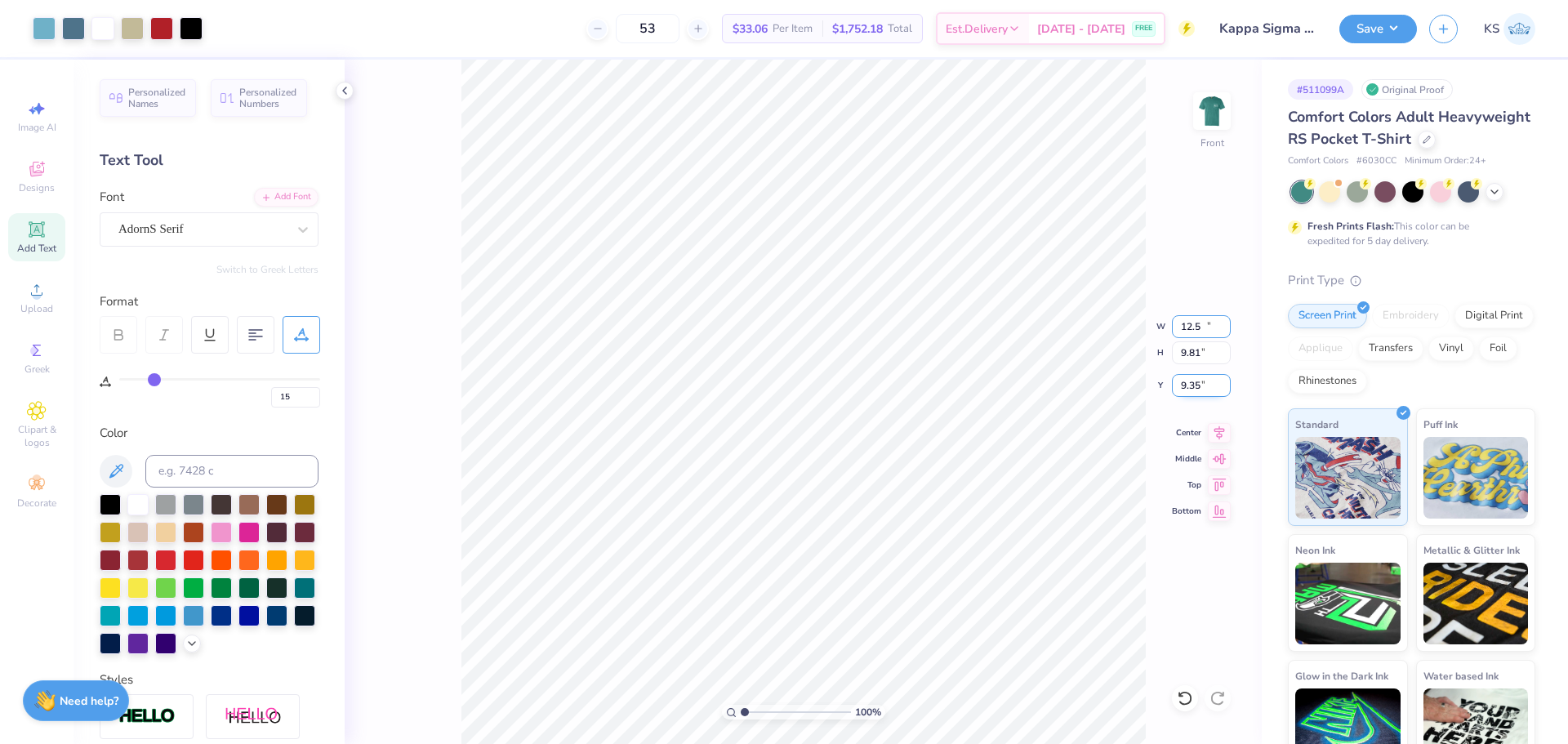
type input "12.50"
type input "9.81"
click at [1205, 387] on input "9.35" at bounding box center [1201, 386] width 59 height 23
paste input "4.7"
type input "4.75"
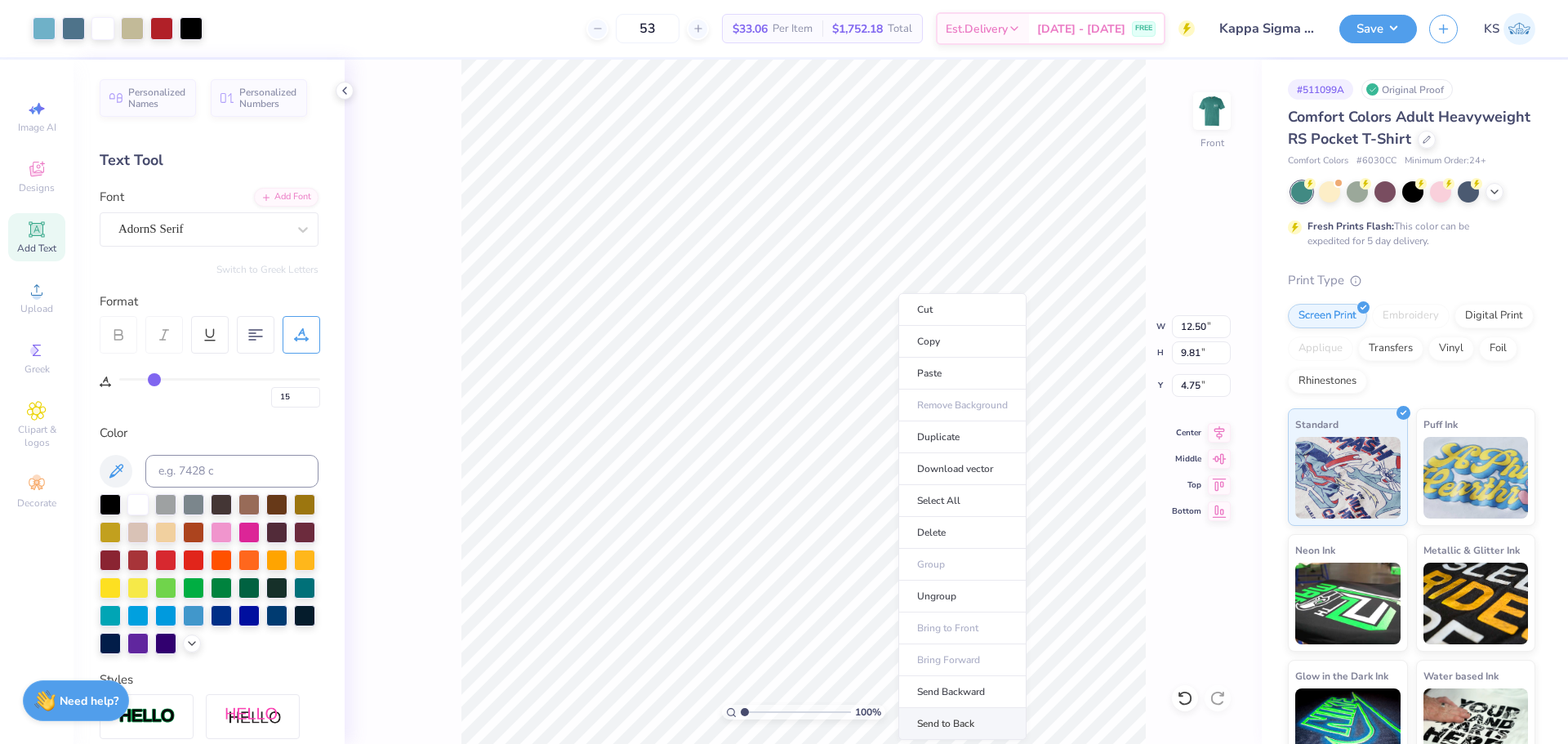
click at [1003, 719] on li "Send to Back" at bounding box center [962, 724] width 128 height 32
click at [1350, 35] on button "Save" at bounding box center [1378, 26] width 78 height 28
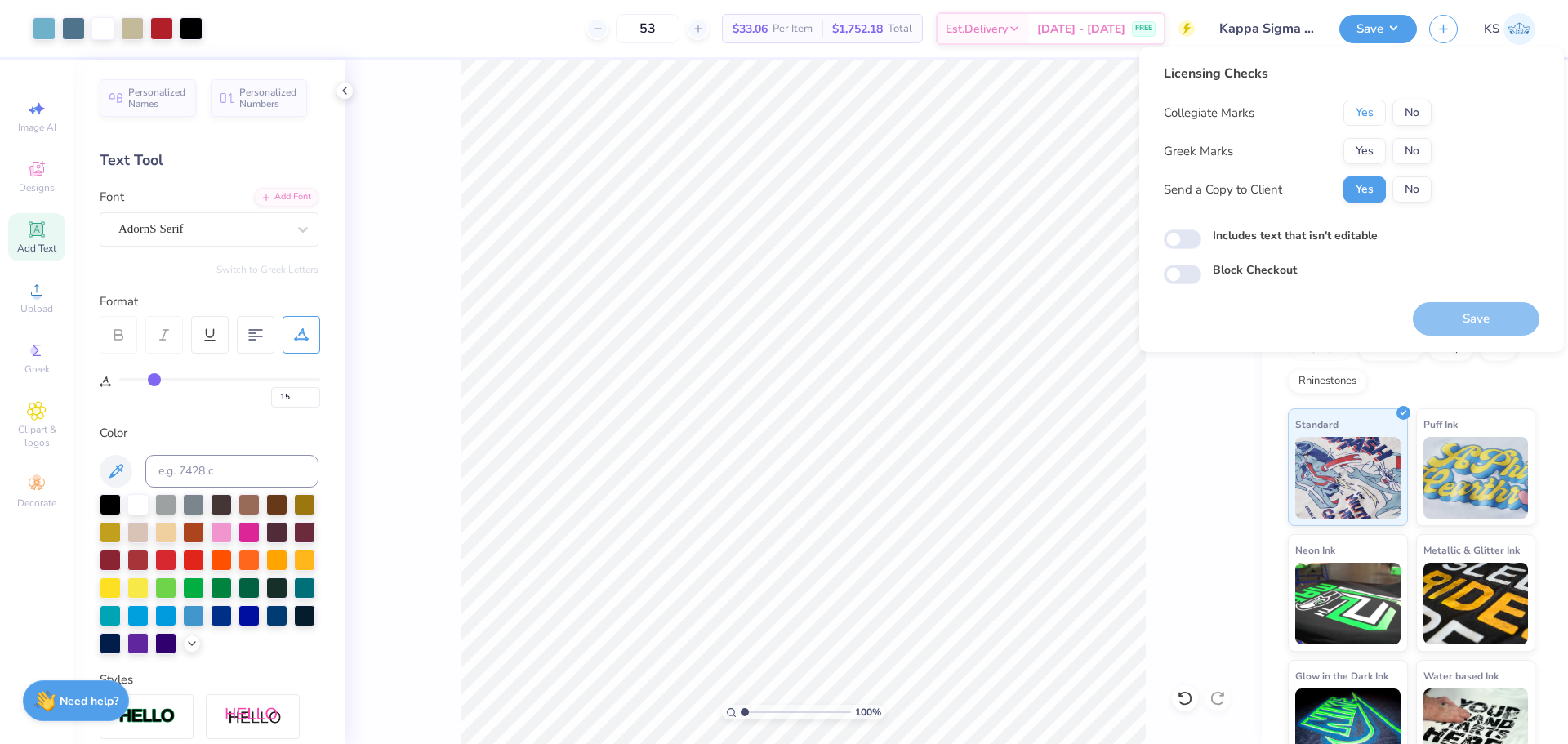
drag, startPoint x: 1373, startPoint y: 112, endPoint x: 1377, endPoint y: 133, distance: 21.4
click at [1374, 113] on button "Yes" at bounding box center [1364, 113] width 42 height 26
click at [1376, 152] on button "Yes" at bounding box center [1364, 151] width 42 height 26
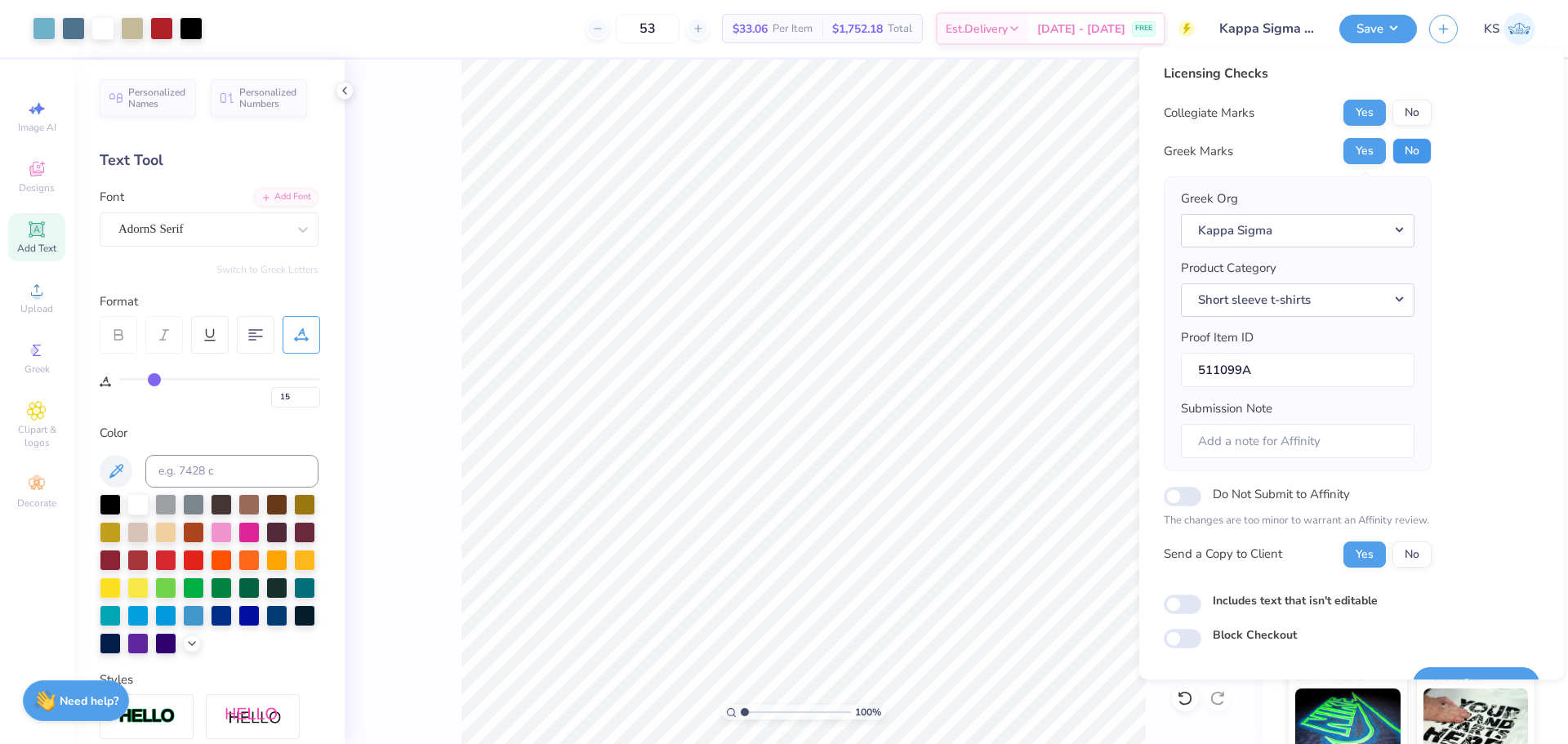
click at [1411, 143] on button "No" at bounding box center [1412, 151] width 39 height 26
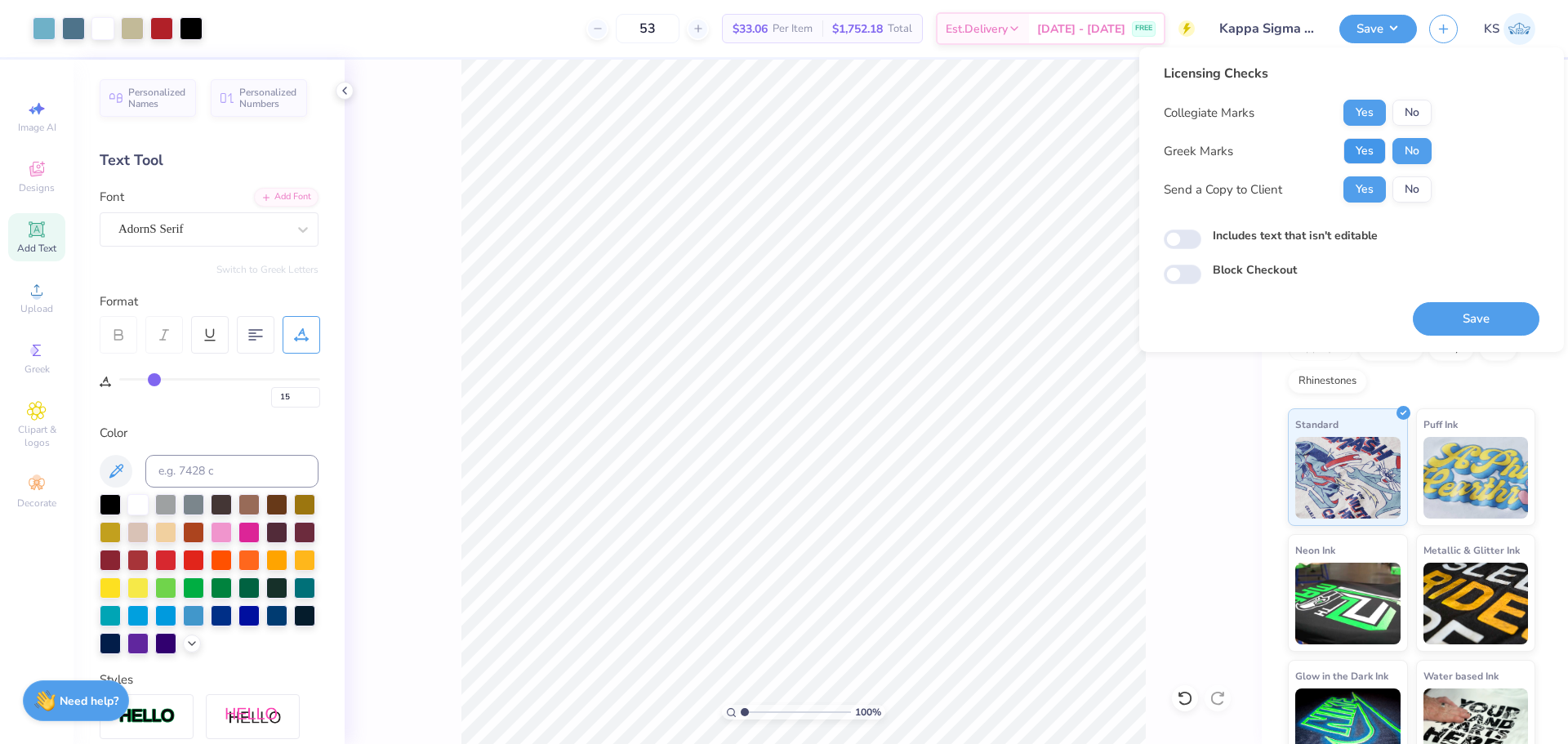
click at [1364, 139] on button "Yes" at bounding box center [1364, 151] width 42 height 26
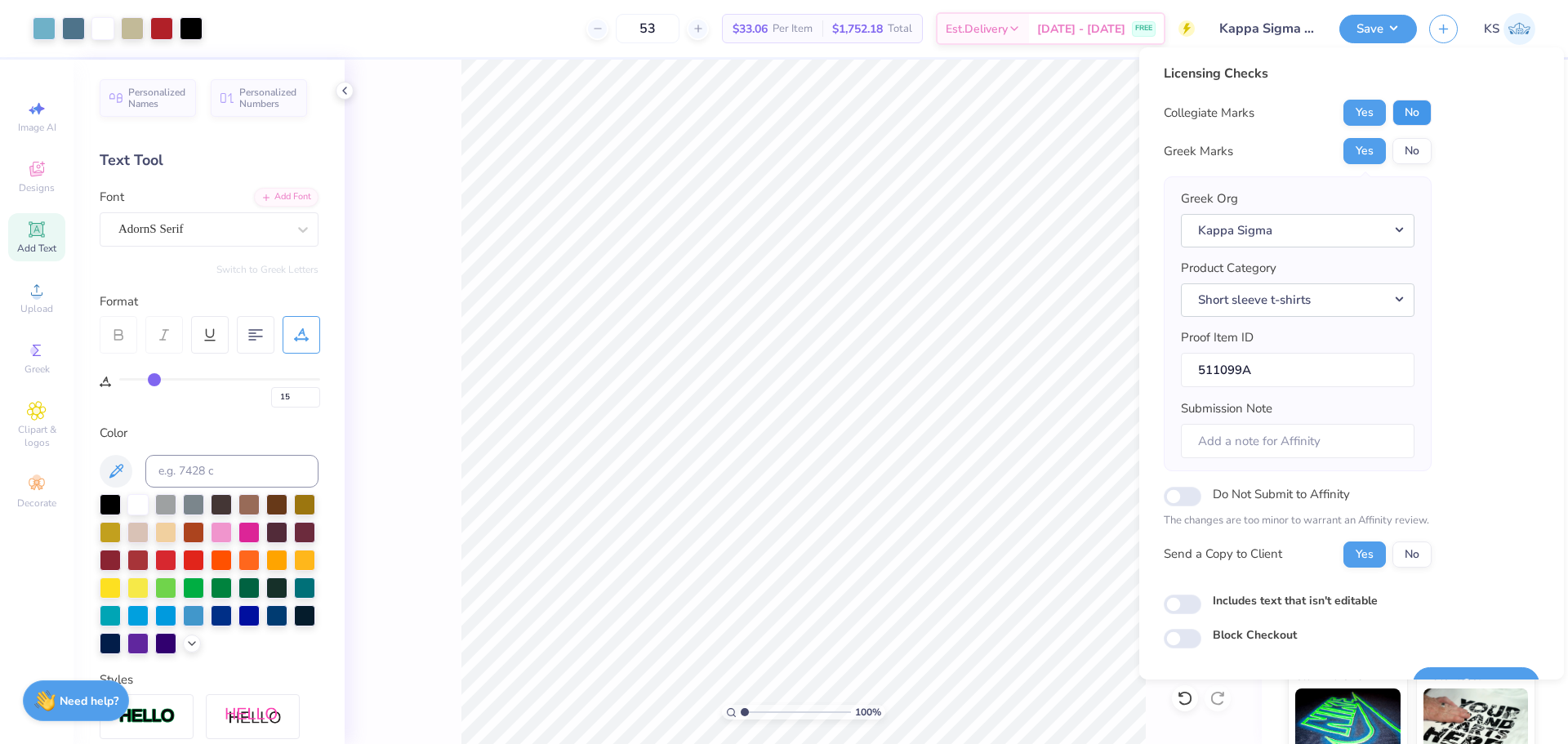
click at [1395, 112] on button "No" at bounding box center [1412, 113] width 39 height 26
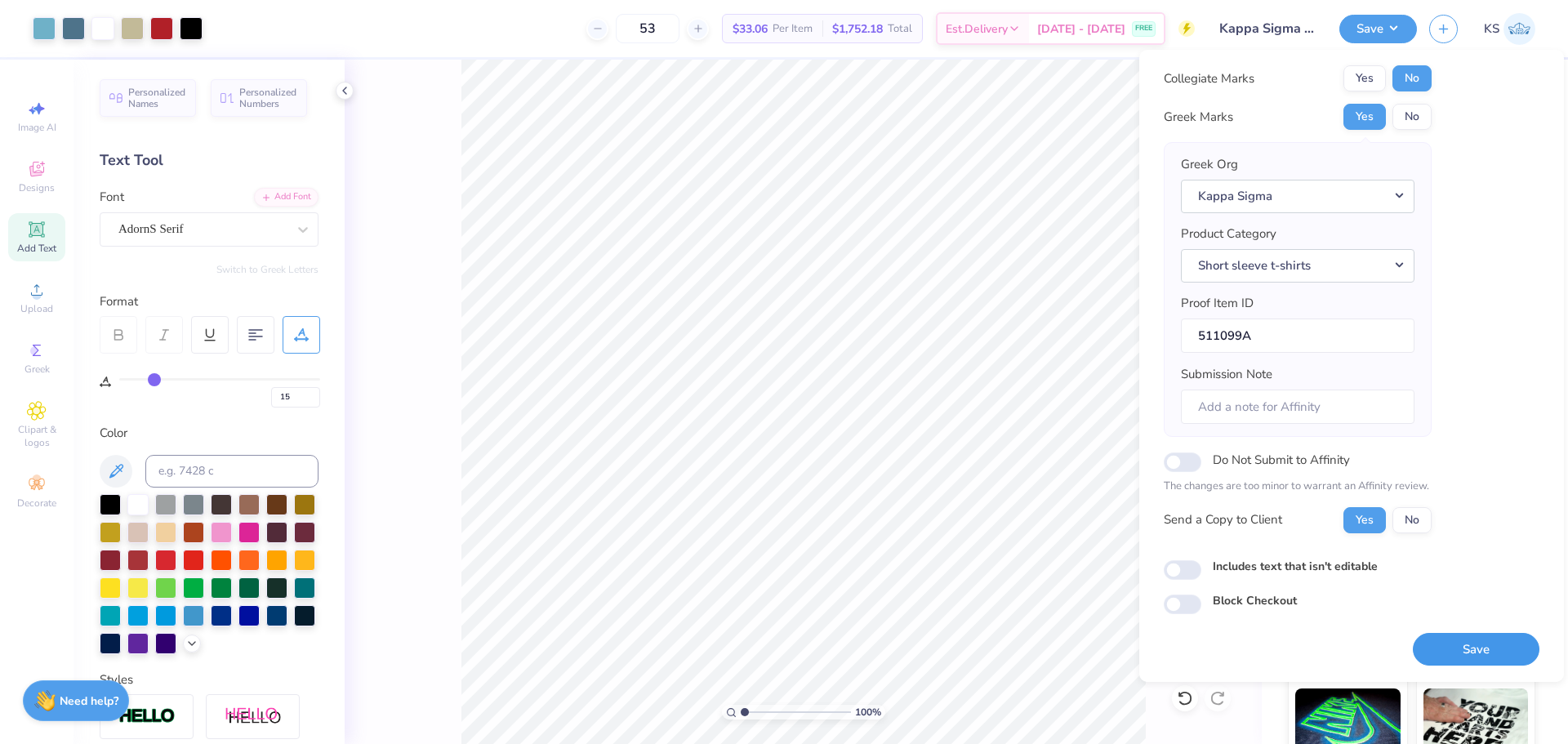
click at [1489, 645] on button "Save" at bounding box center [1476, 650] width 127 height 34
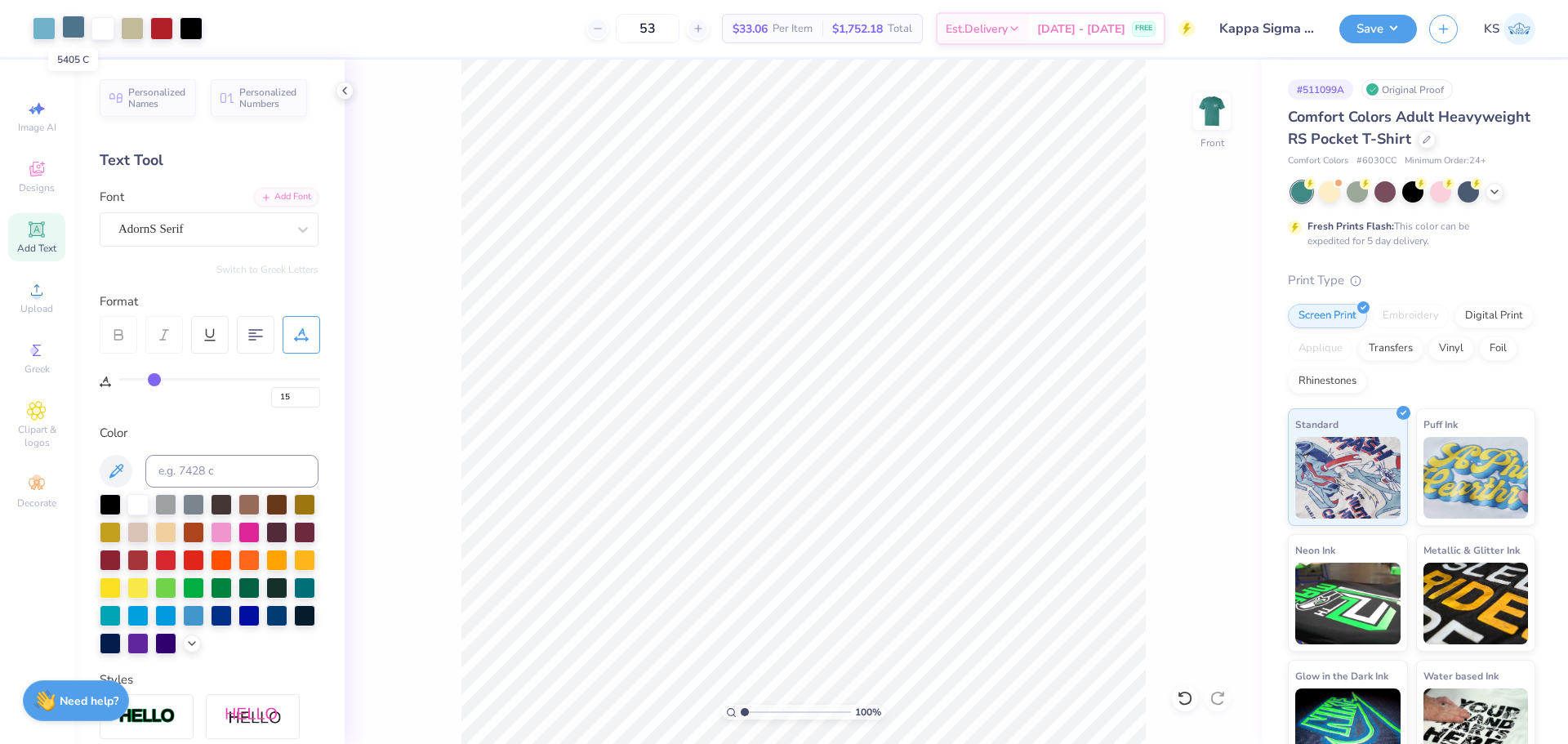
click at [72, 28] on div at bounding box center [73, 27] width 23 height 23
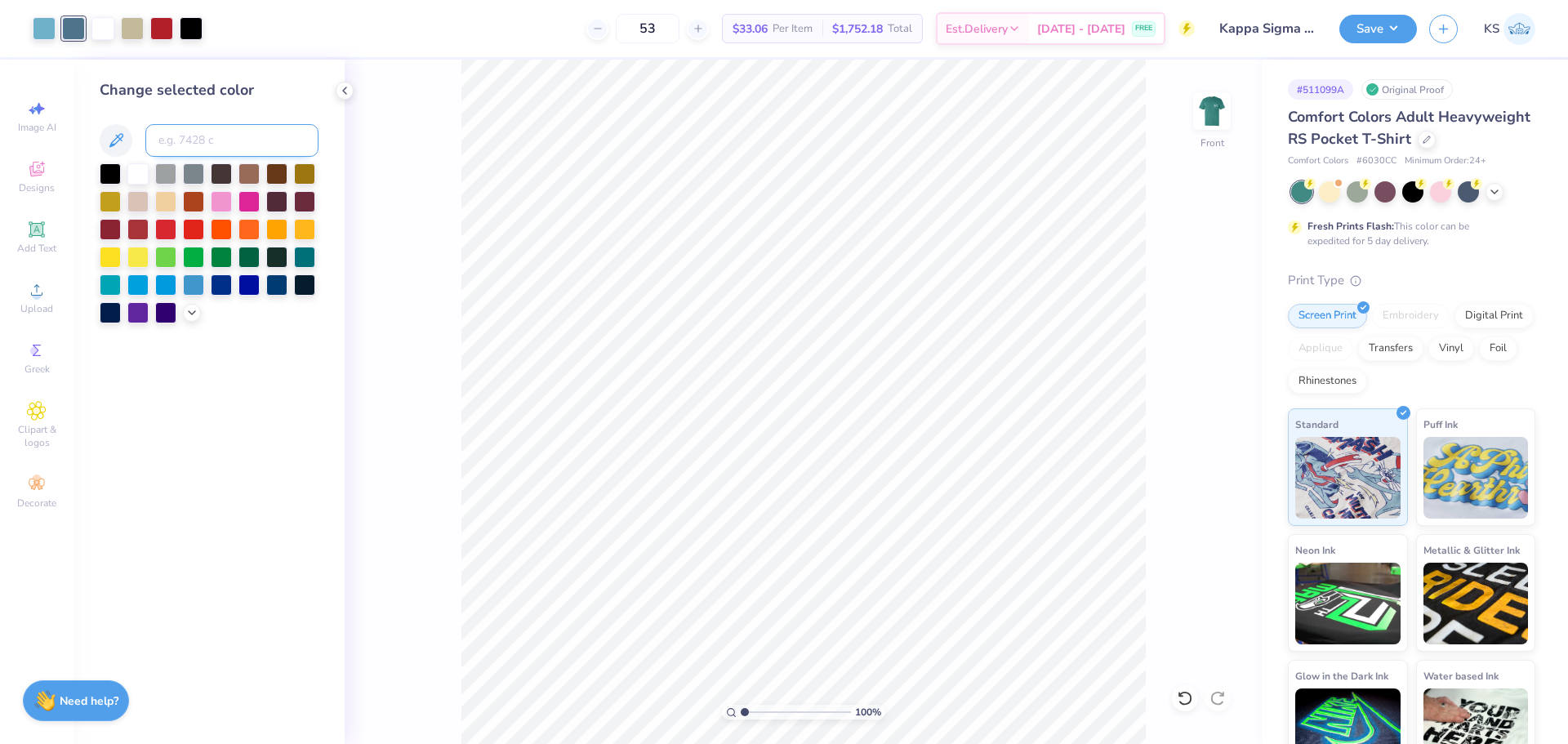
click at [201, 144] on input at bounding box center [232, 140] width 173 height 33
click at [176, 146] on input at bounding box center [232, 140] width 173 height 33
type input "7458"
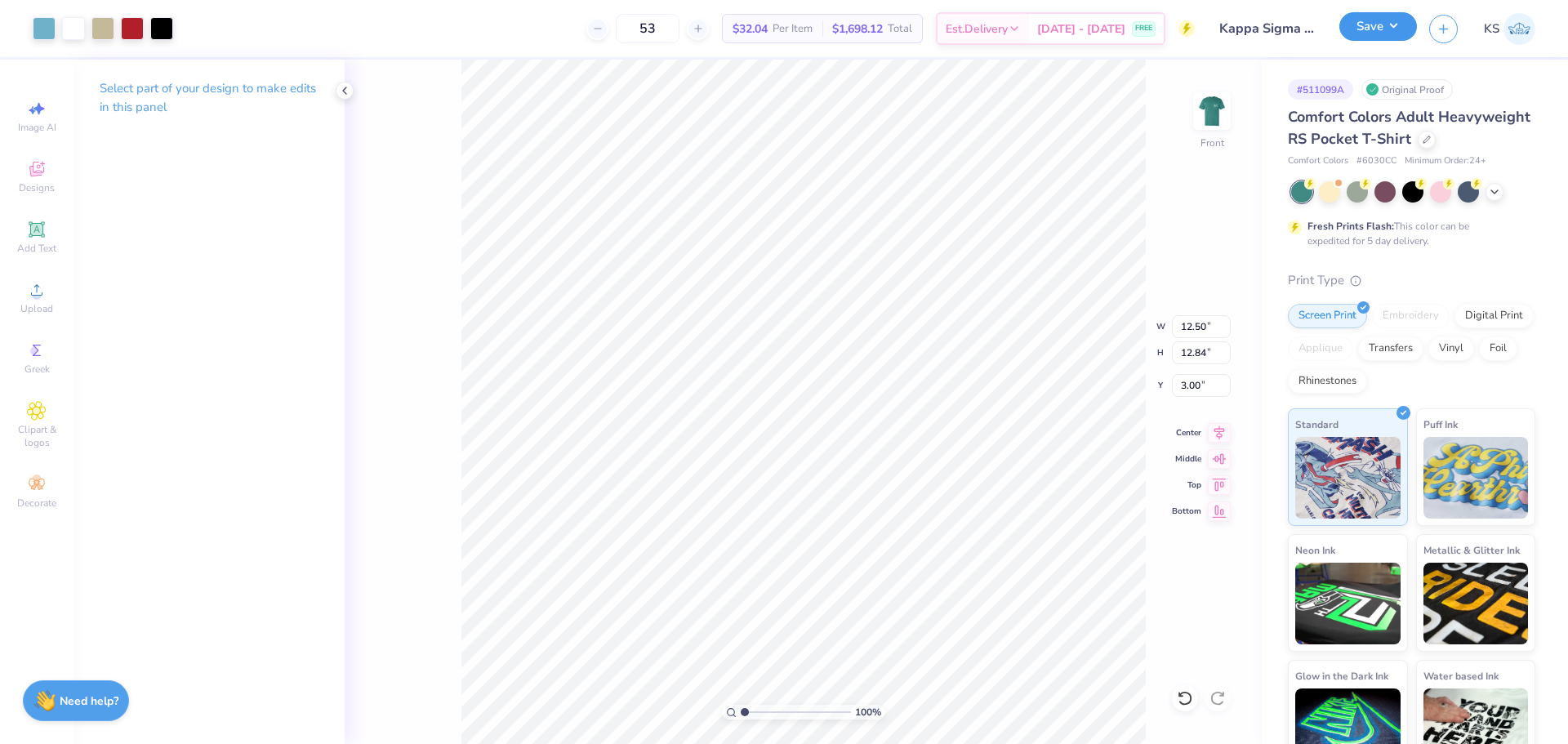
click at [1401, 37] on button "Save" at bounding box center [1378, 26] width 78 height 28
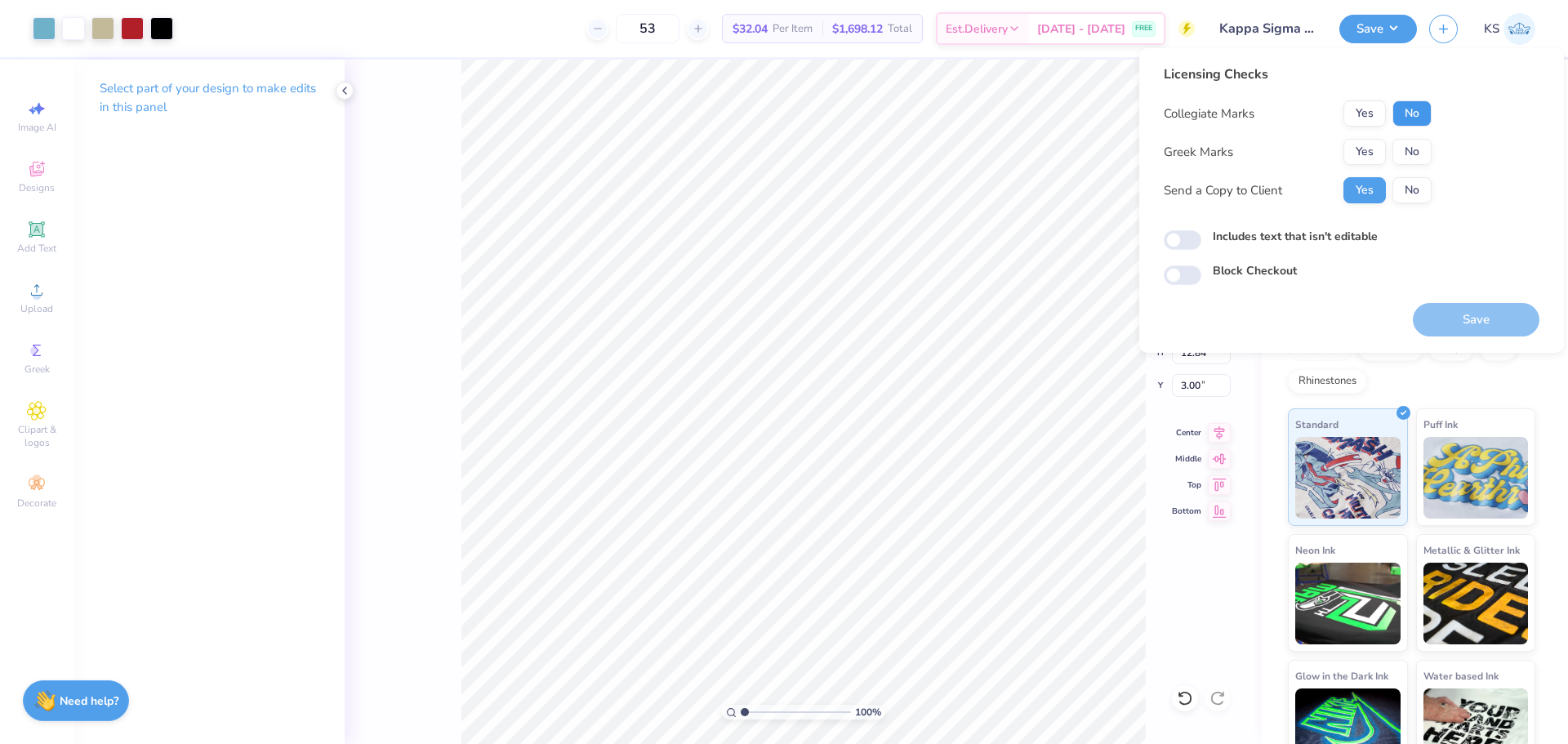
click at [1409, 113] on button "No" at bounding box center [1412, 114] width 39 height 26
click at [1370, 156] on button "Yes" at bounding box center [1364, 152] width 42 height 26
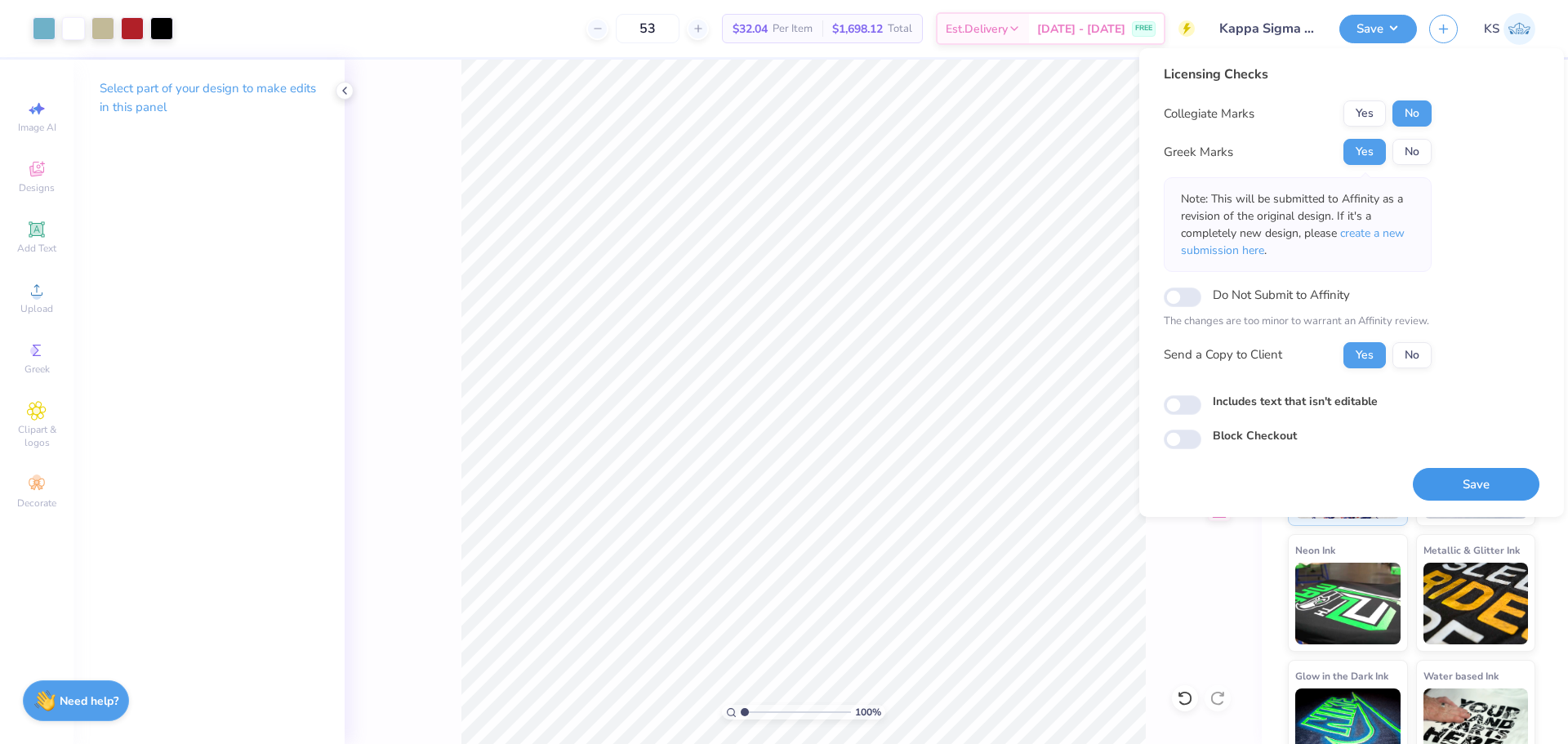
click at [1451, 484] on button "Save" at bounding box center [1476, 485] width 127 height 34
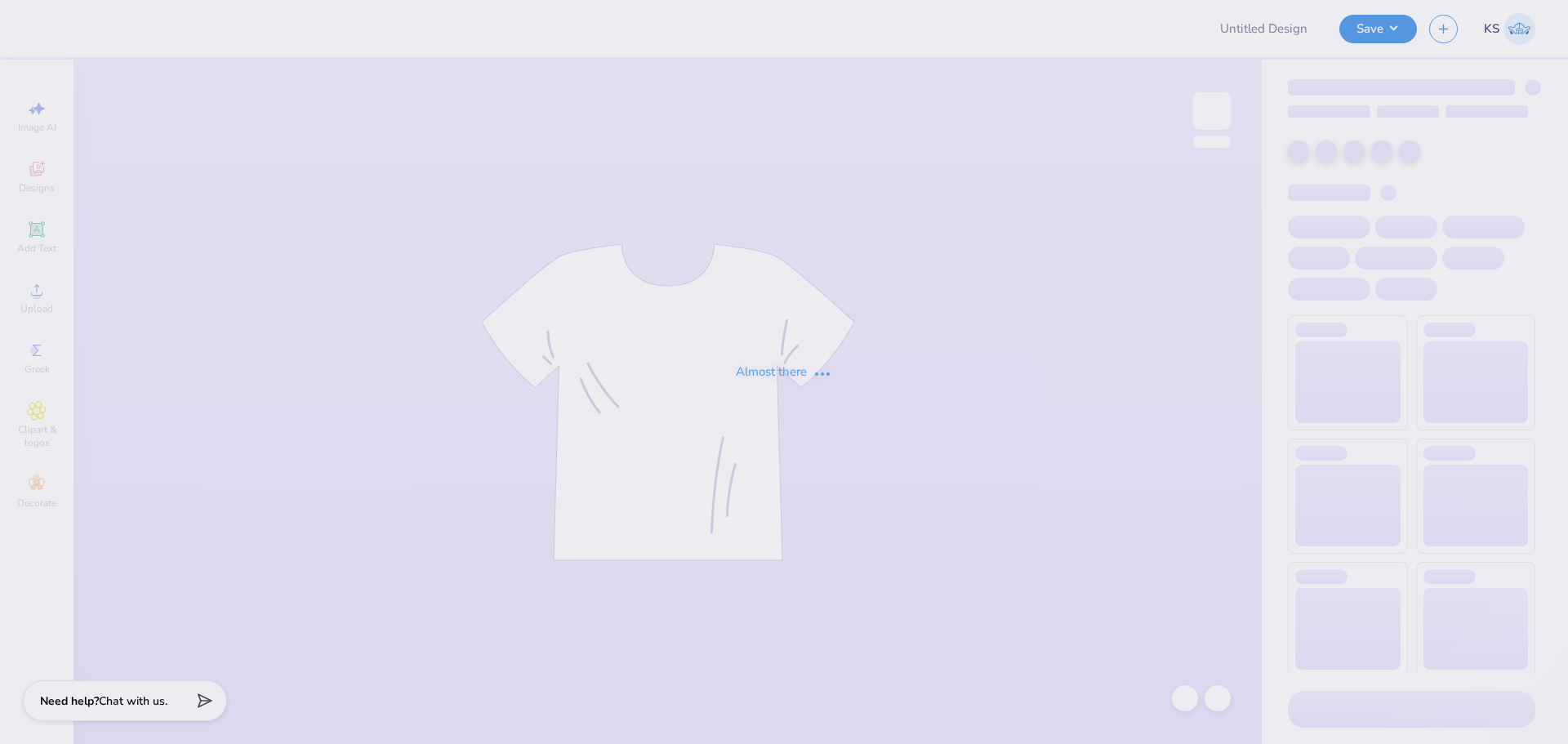
type input "Kappa Sigma Fall Rush"
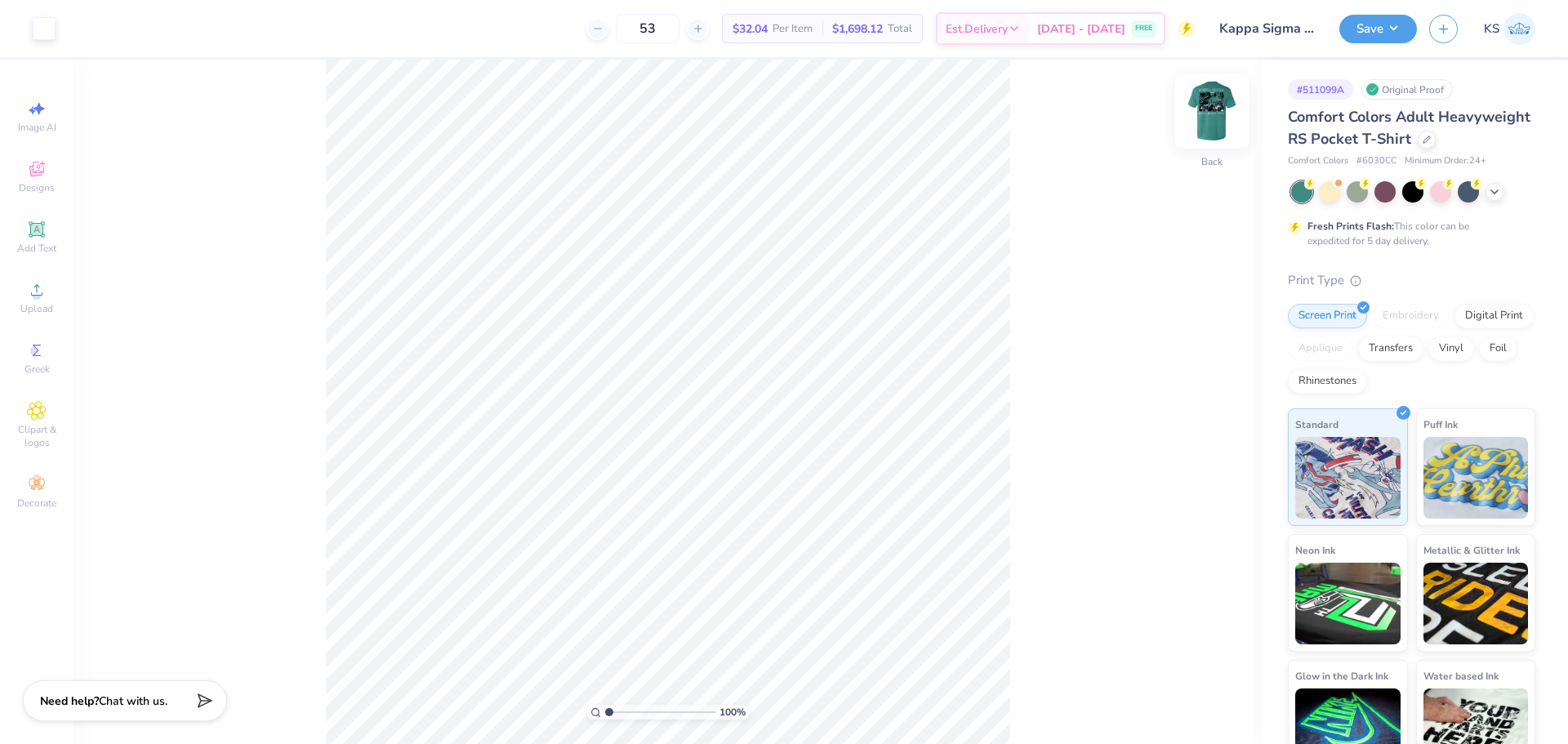
click at [1215, 117] on img at bounding box center [1213, 112] width 66 height 66
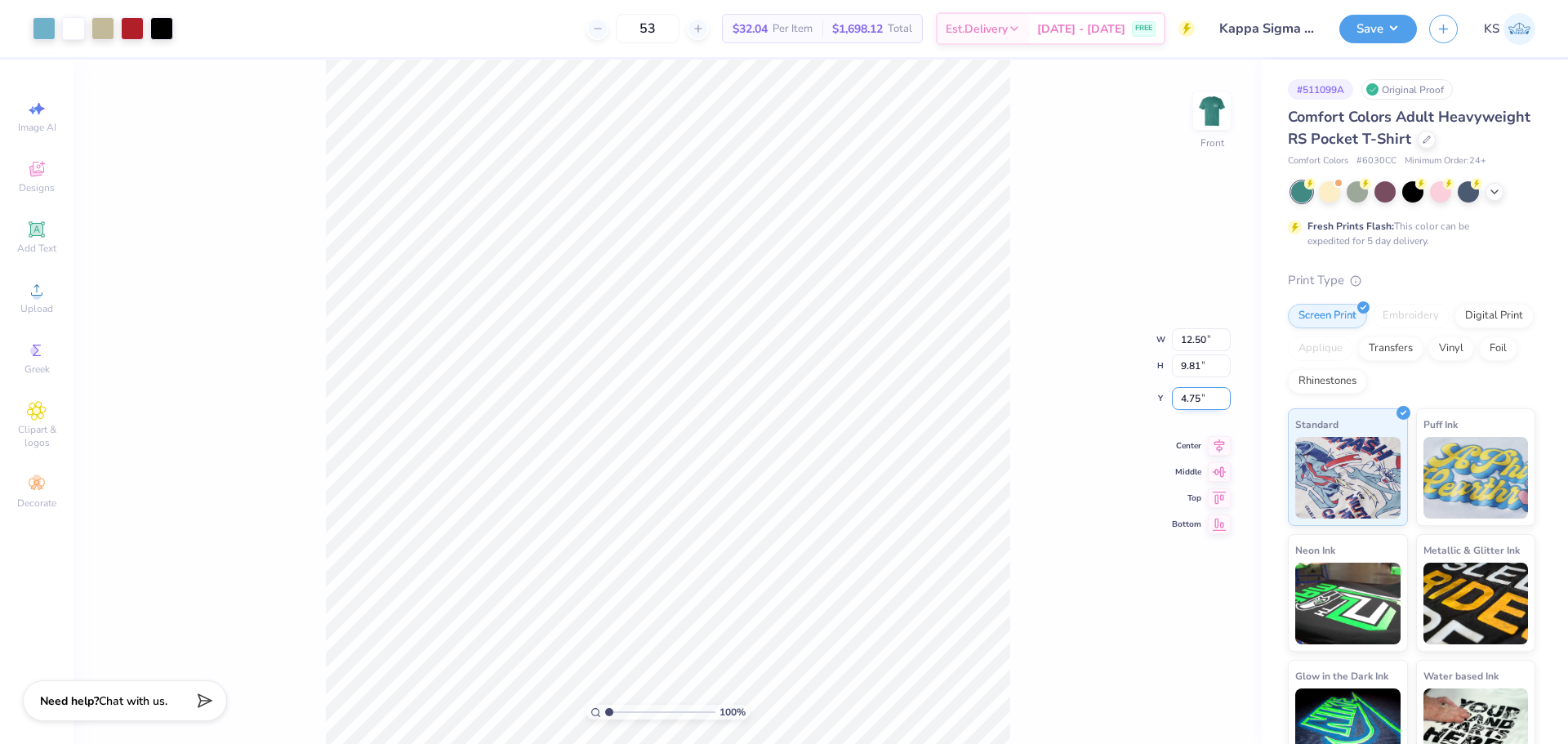
click at [1194, 402] on input "4.75" at bounding box center [1201, 399] width 59 height 23
click at [22, 281] on div "Upload" at bounding box center [37, 297] width 57 height 48
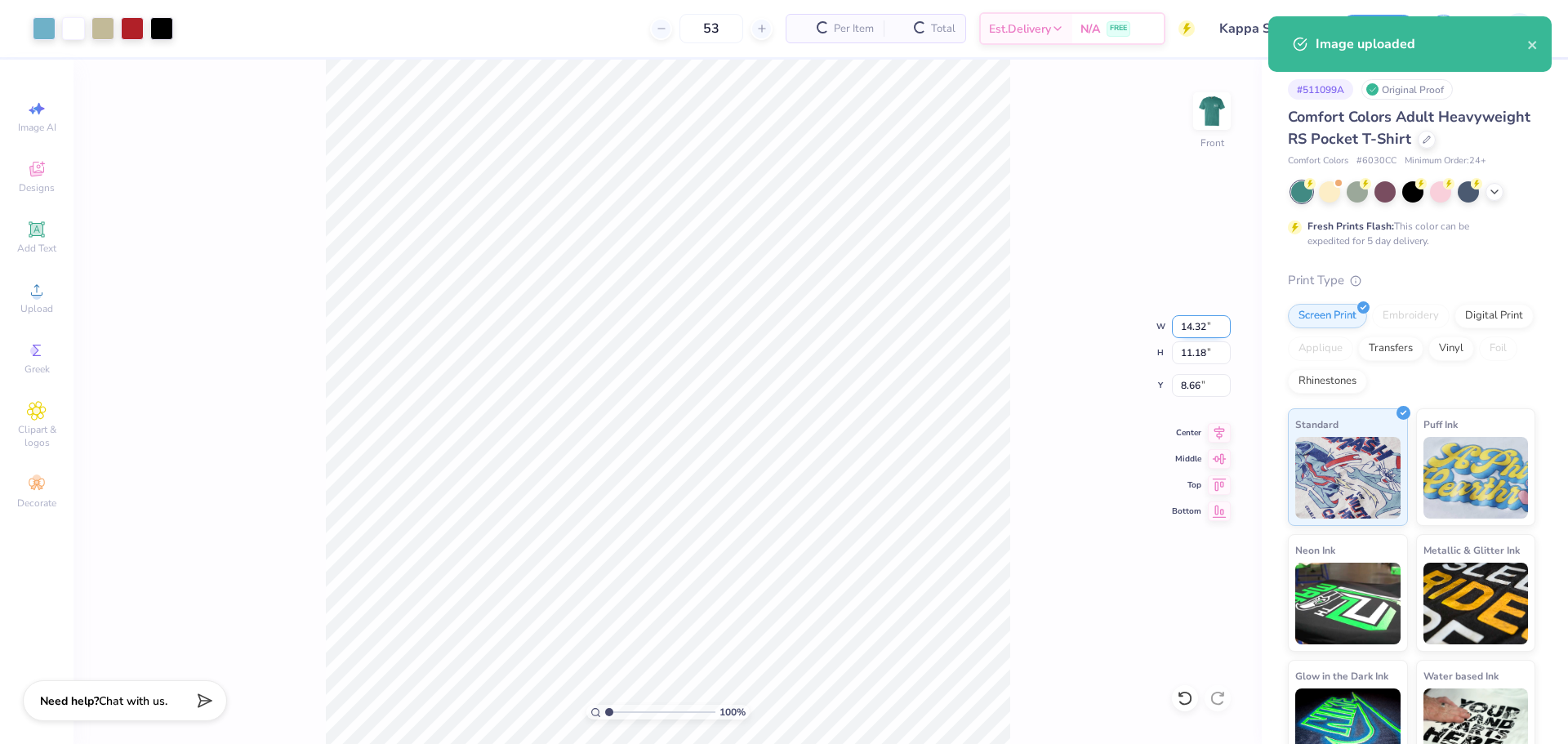
click at [1204, 329] on input "14.32" at bounding box center [1201, 326] width 59 height 23
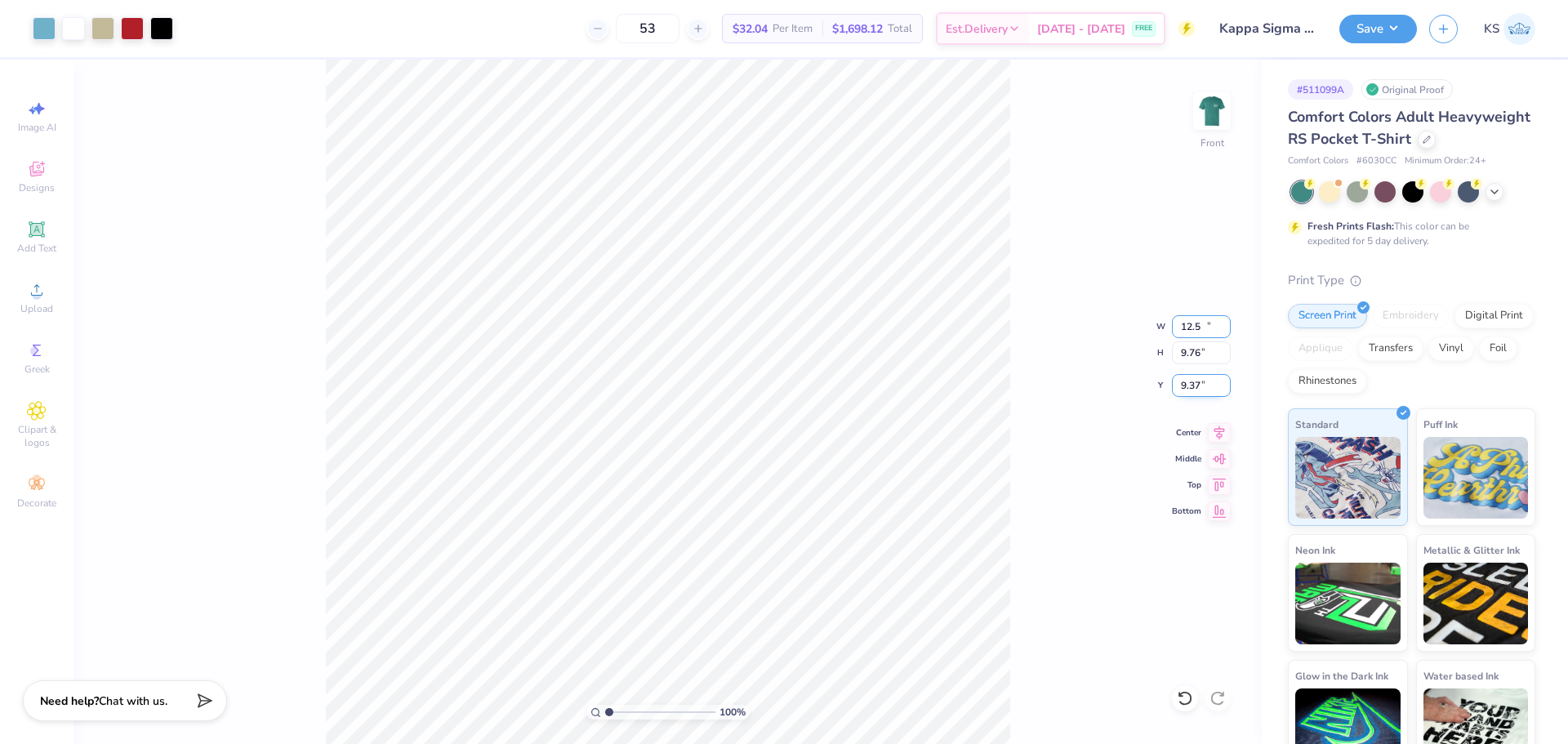
type input "12.50"
type input "9.76"
click at [1199, 384] on input "9.37" at bounding box center [1201, 386] width 59 height 23
paste input "4.75"
type input "4.75"
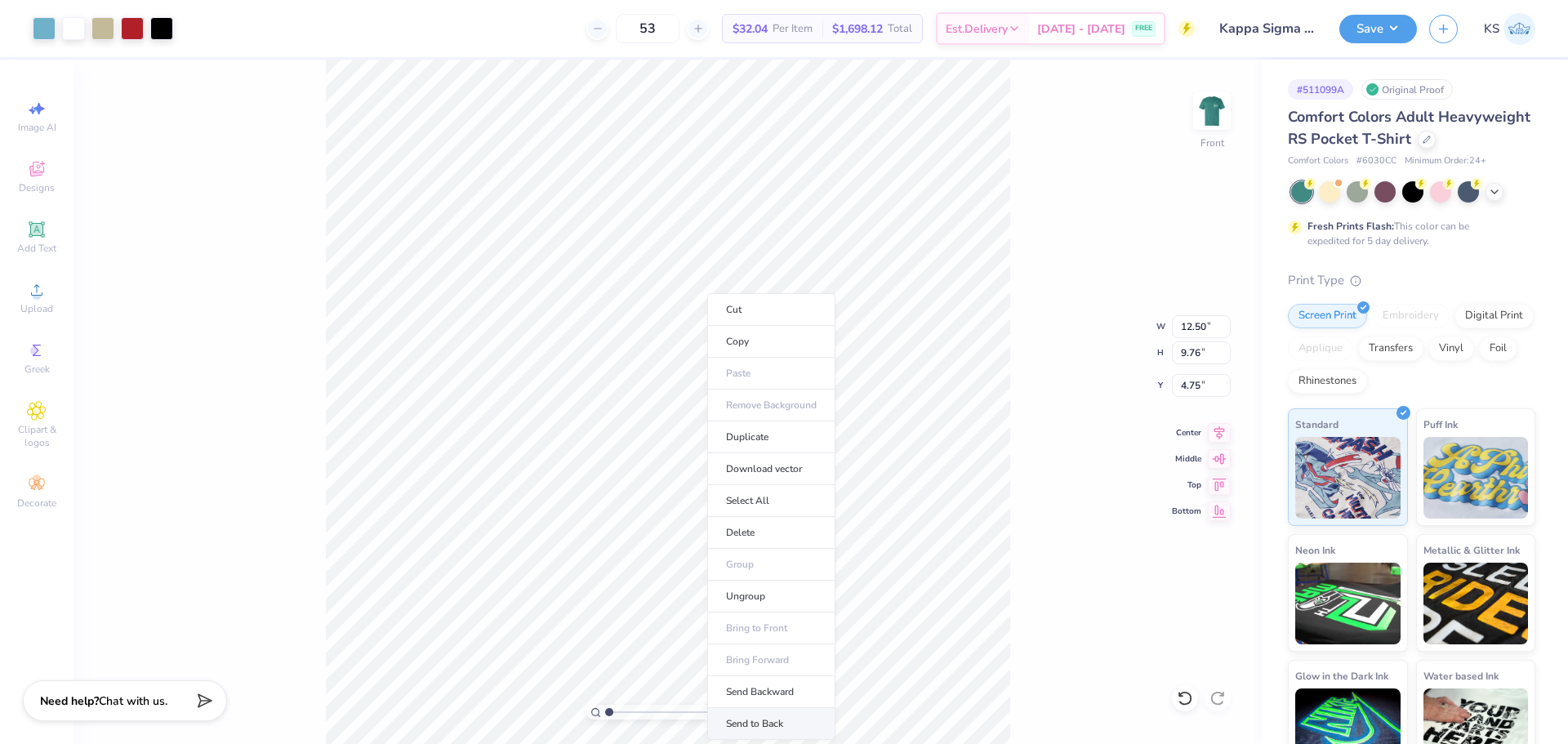
click at [791, 719] on li "Send to Back" at bounding box center [771, 724] width 128 height 32
click at [1352, 32] on button "Save" at bounding box center [1378, 26] width 78 height 28
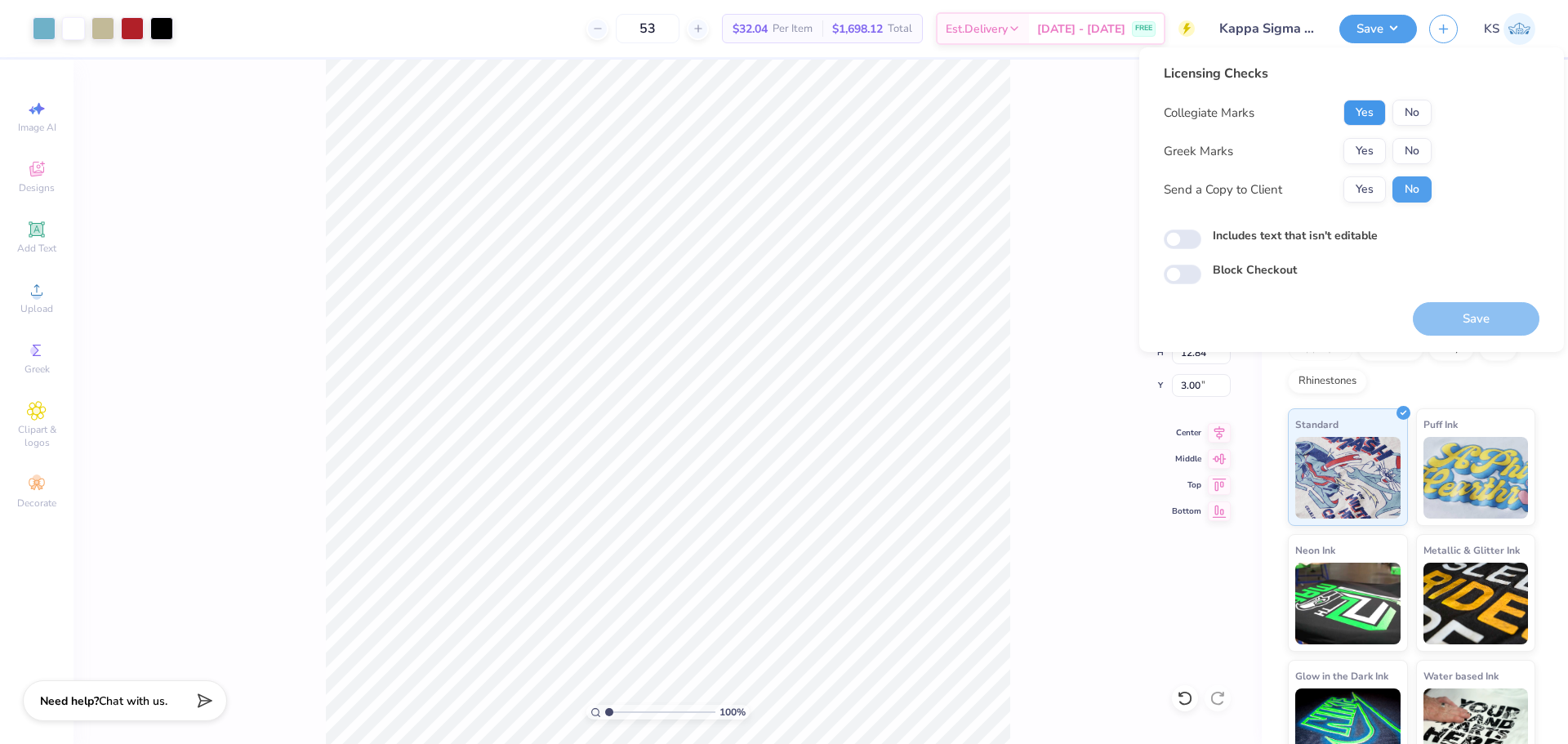
click at [1362, 115] on button "Yes" at bounding box center [1364, 113] width 42 height 26
drag, startPoint x: 1379, startPoint y: 148, endPoint x: 1415, endPoint y: 126, distance: 42.2
click at [1383, 146] on button "Yes" at bounding box center [1364, 151] width 42 height 26
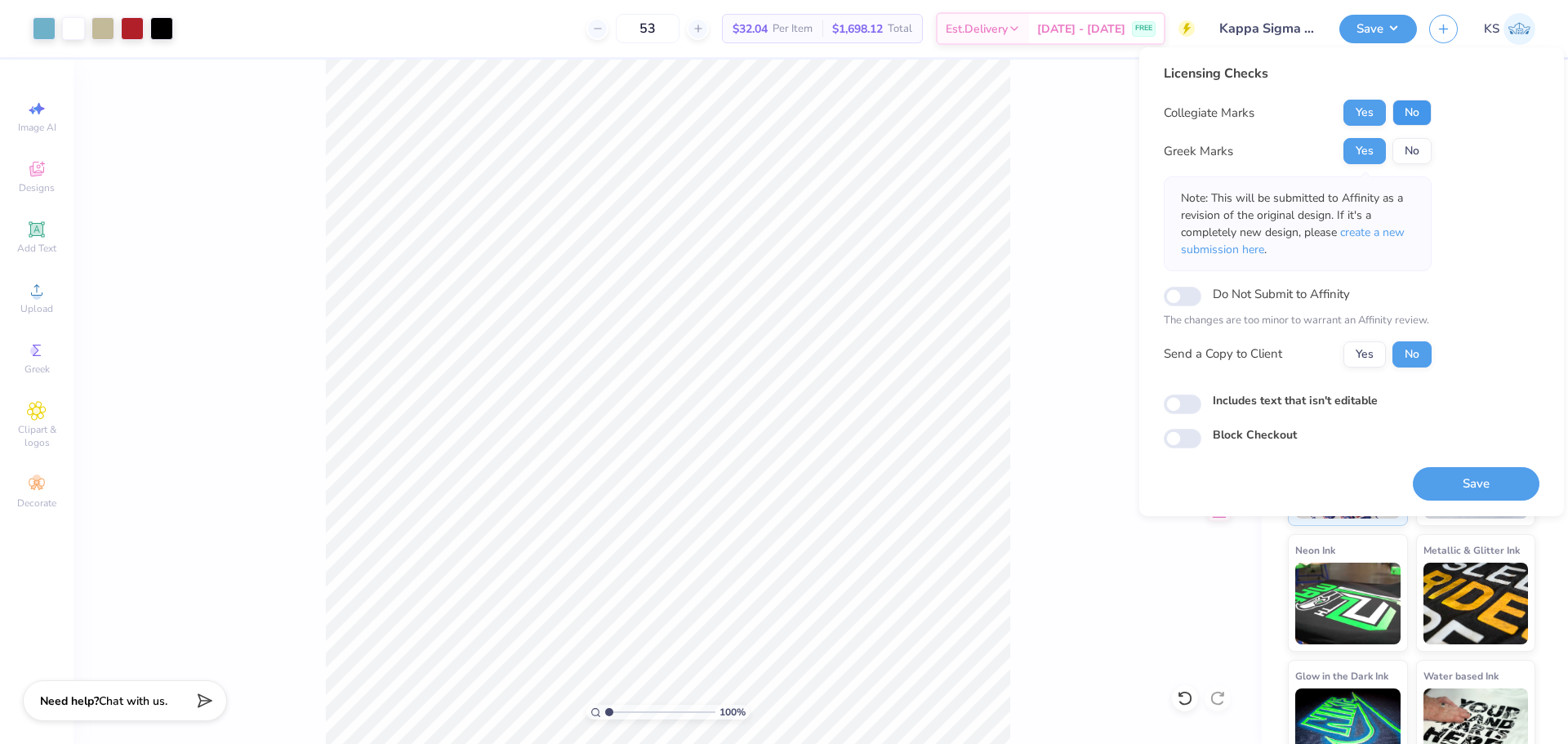
click at [1422, 114] on button "No" at bounding box center [1412, 113] width 39 height 26
drag, startPoint x: 1452, startPoint y: 490, endPoint x: 1399, endPoint y: 470, distance: 56.6
click at [1452, 489] on button "Save" at bounding box center [1476, 484] width 127 height 34
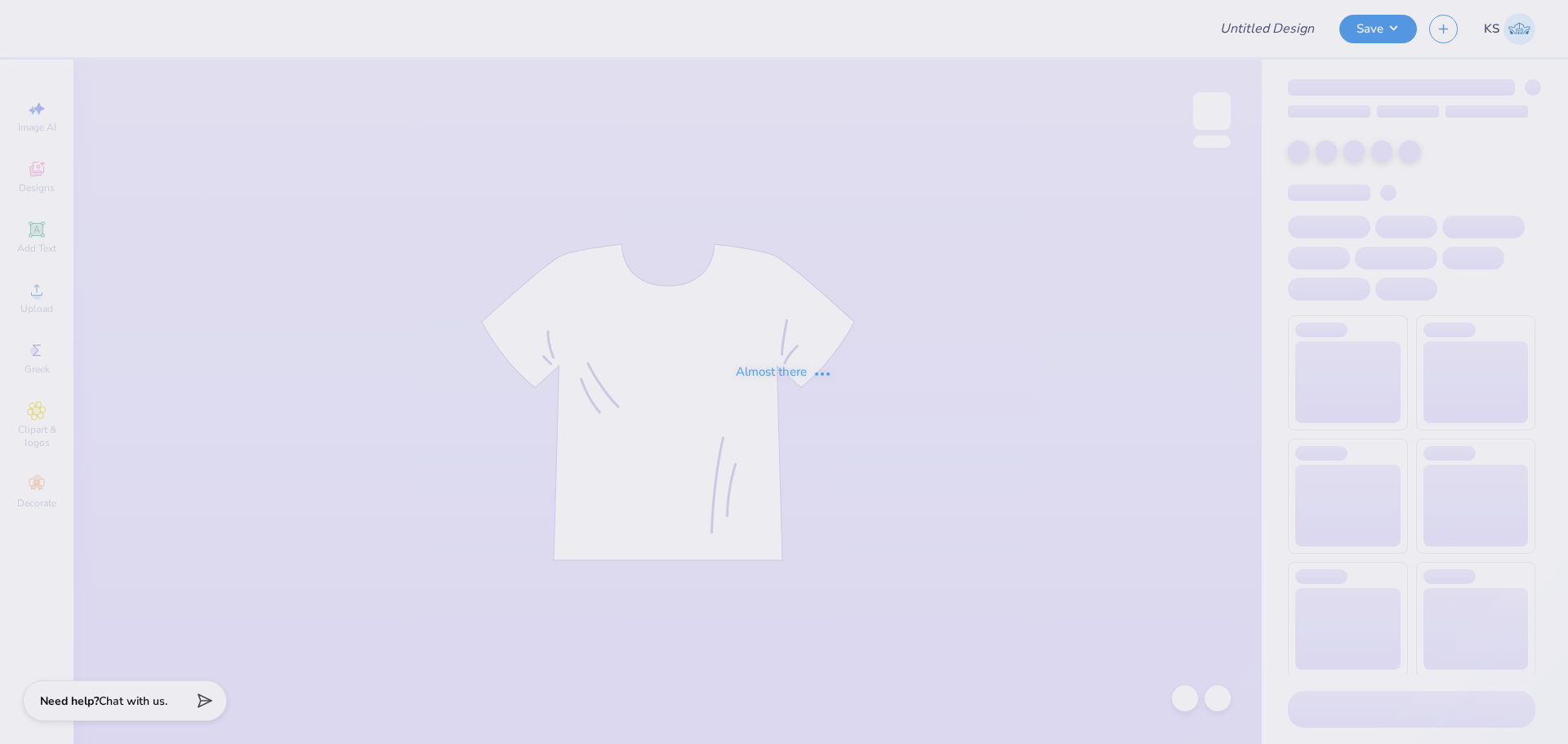
type input "aphi camero tee"
